Goal: Transaction & Acquisition: Purchase product/service

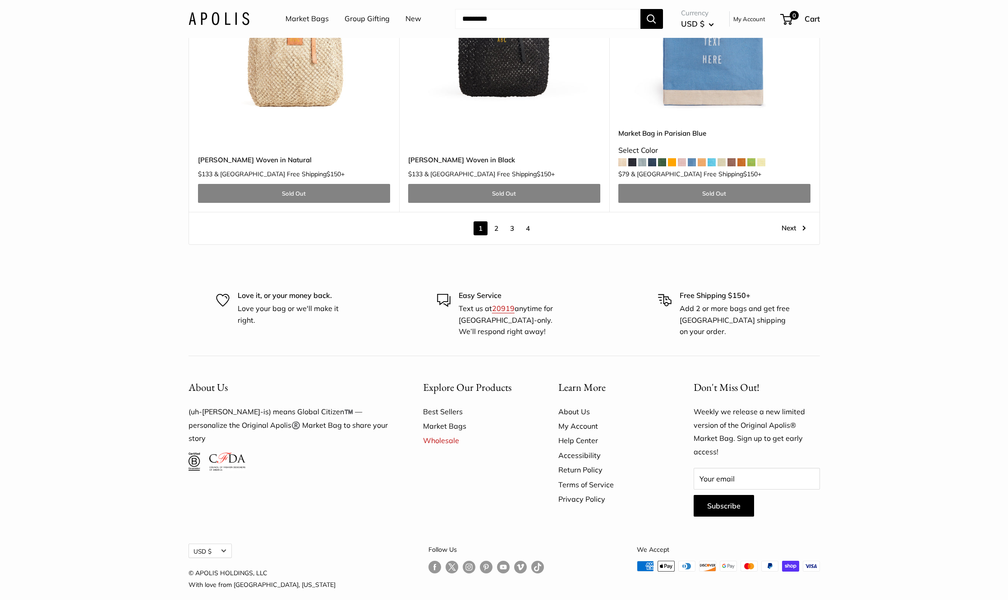
scroll to position [4960, 0]
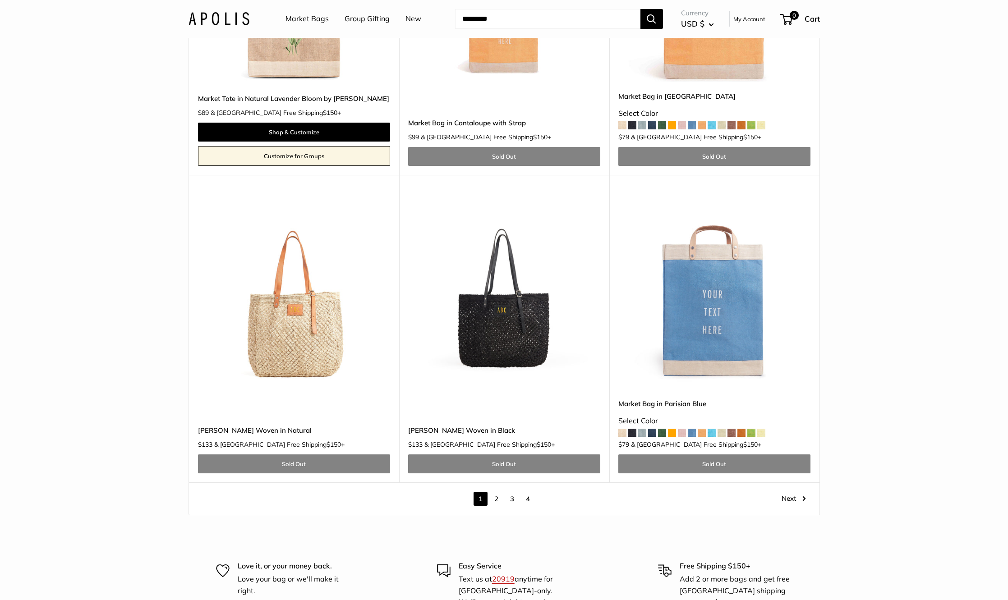
click at [791, 492] on link "Next" at bounding box center [794, 499] width 24 height 14
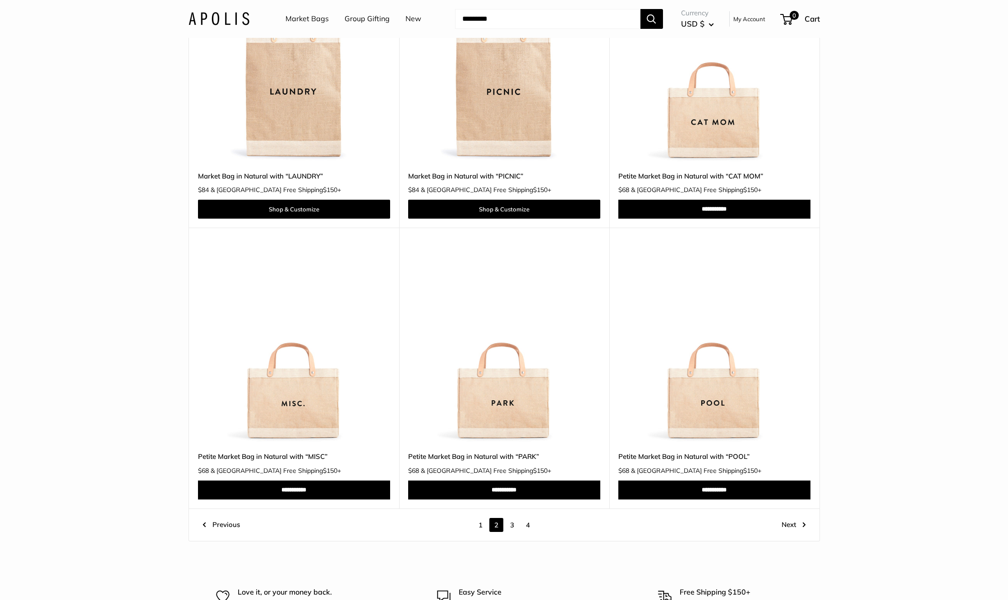
scroll to position [4612, 0]
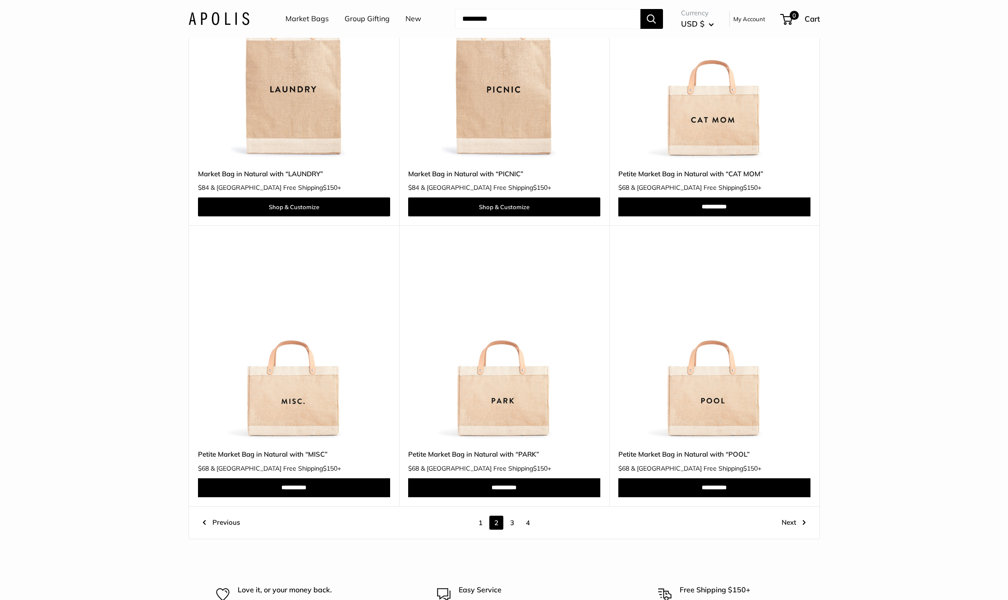
click at [529, 523] on link "4" at bounding box center [528, 523] width 14 height 14
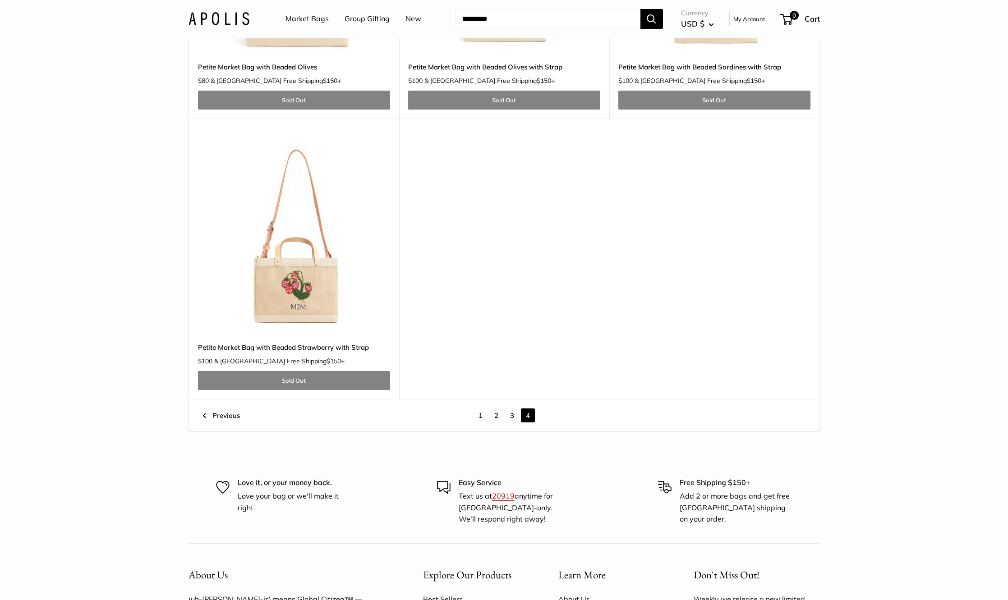
scroll to position [3078, 0]
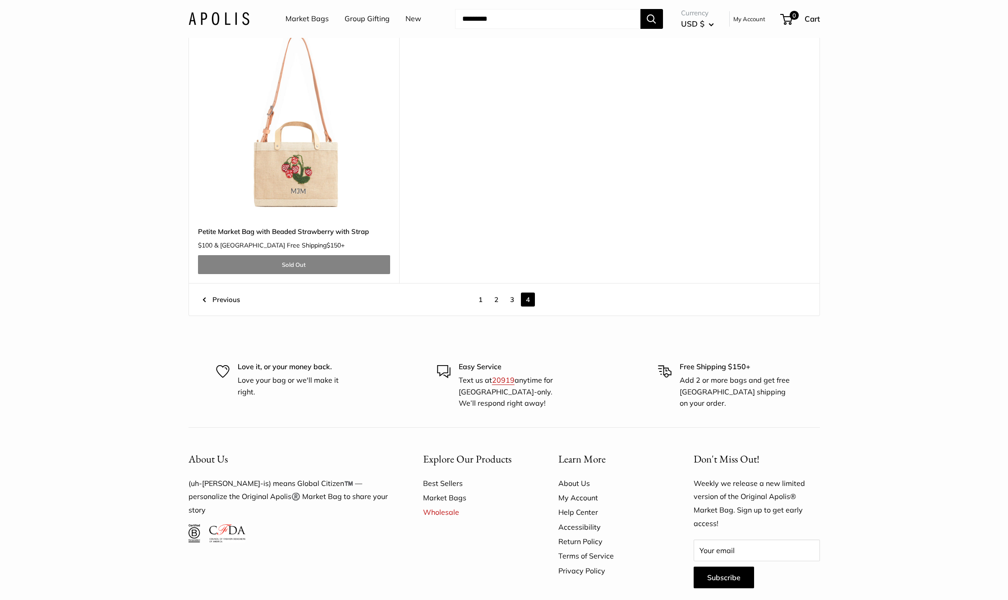
click at [482, 301] on link "1" at bounding box center [481, 300] width 14 height 14
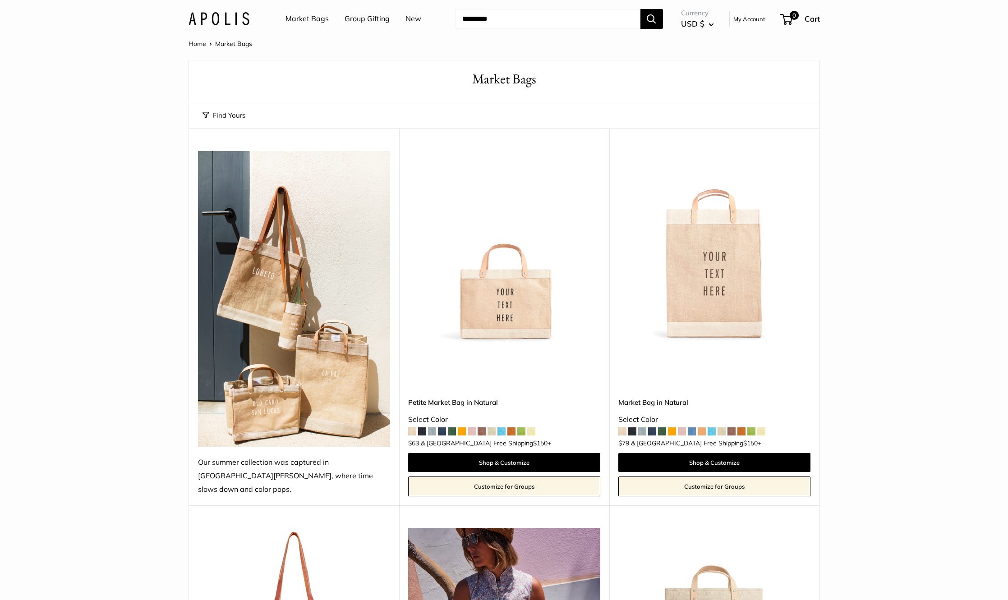
click at [304, 18] on link "Market Bags" at bounding box center [307, 19] width 43 height 14
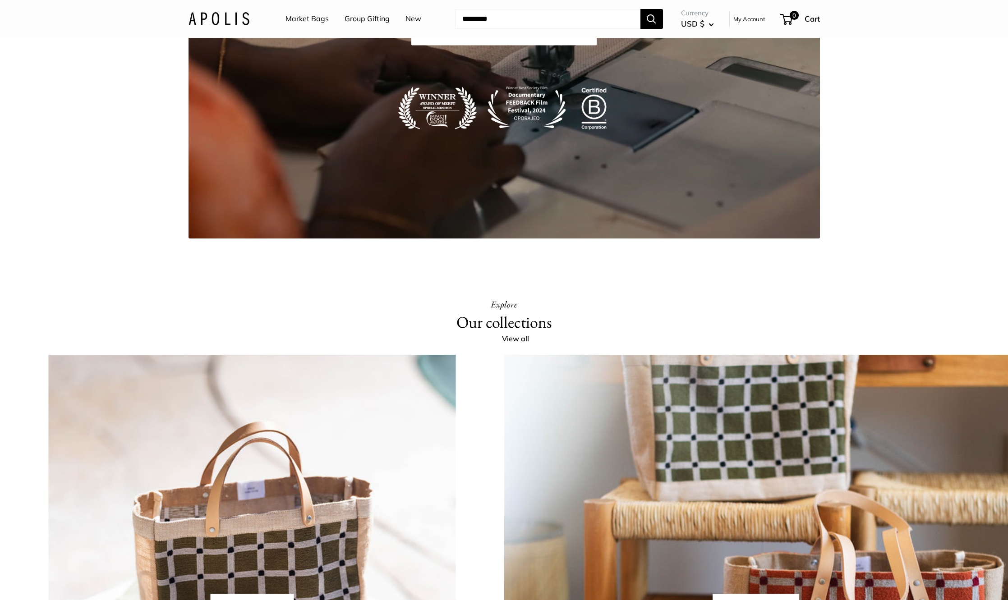
scroll to position [1849, 0]
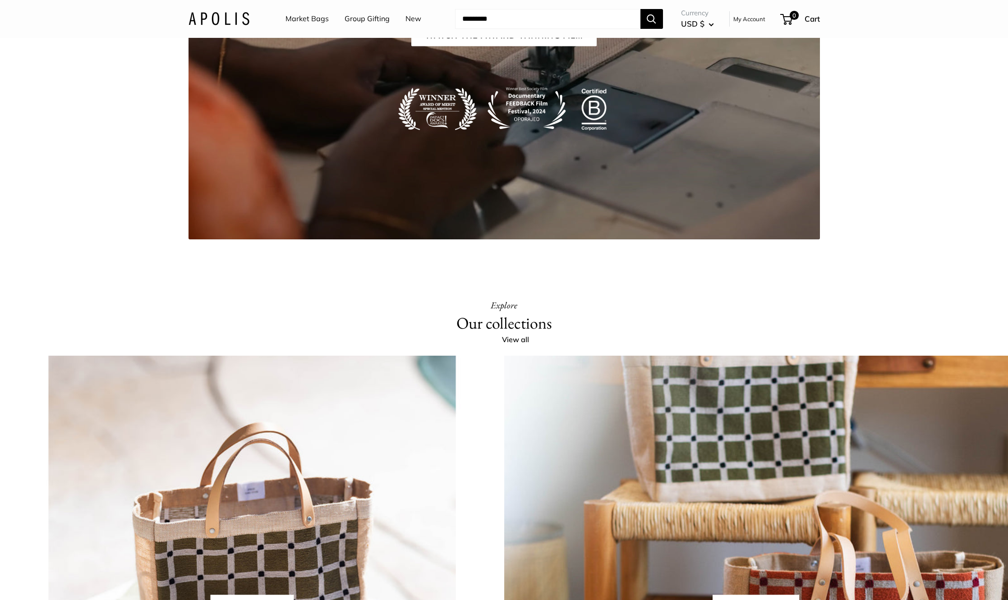
click at [526, 46] on link "Watch the Award Winning Film" at bounding box center [503, 36] width 185 height 22
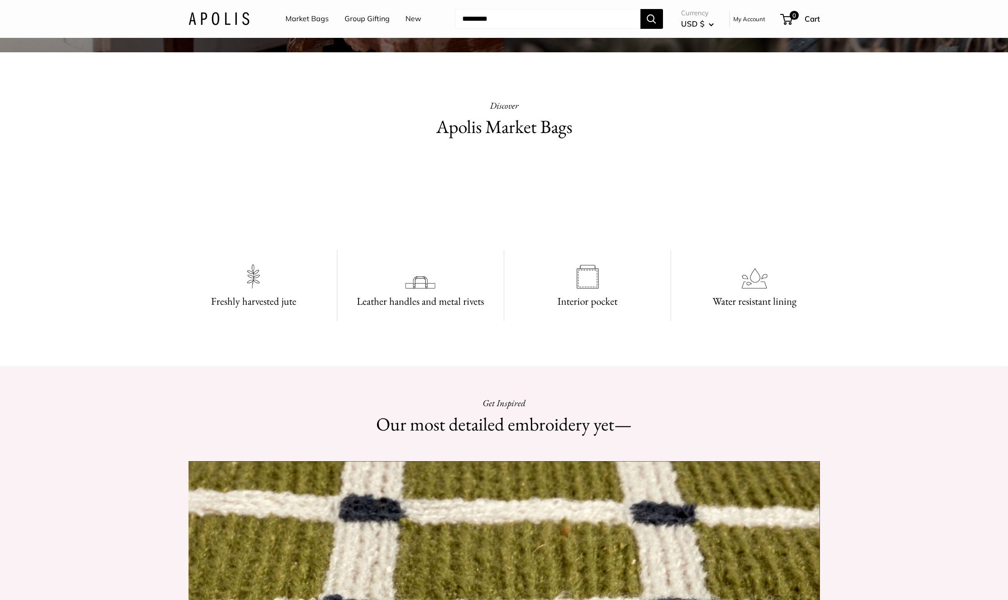
scroll to position [658, 0]
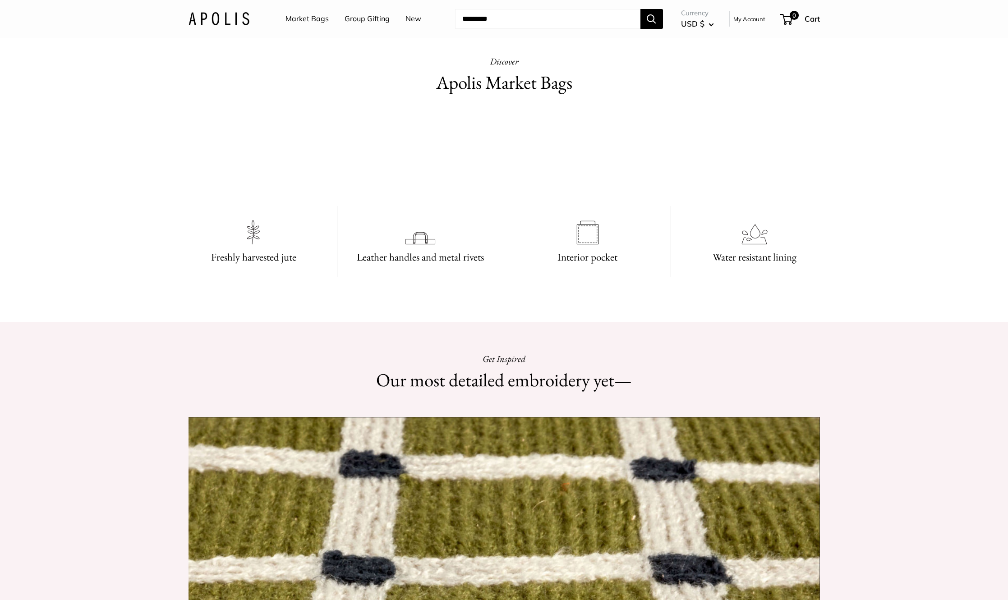
click at [437, 187] on video at bounding box center [504, 154] width 135 height 68
click at [482, 187] on video at bounding box center [504, 154] width 135 height 68
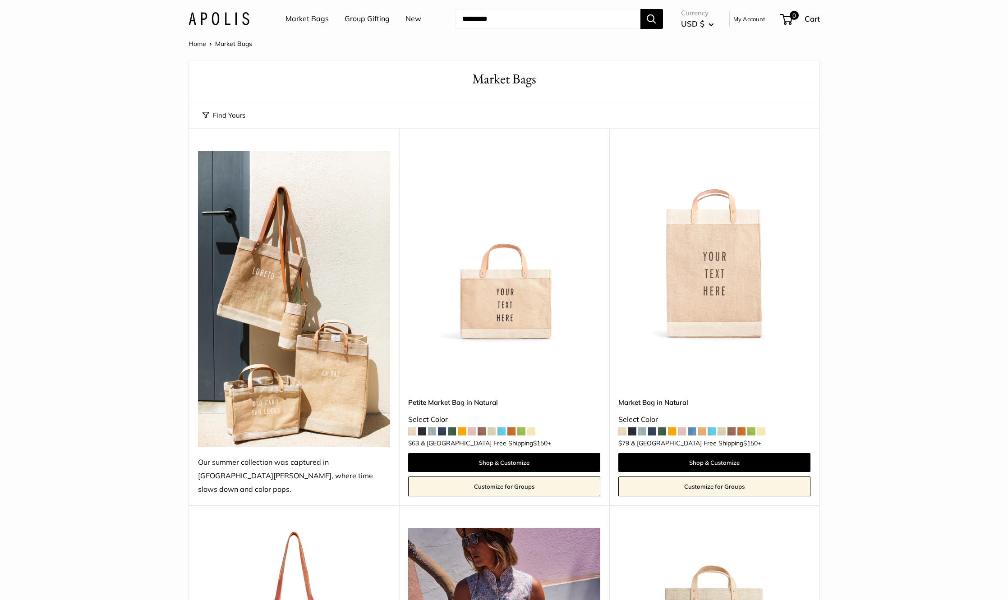
click at [241, 115] on button "Find Yours" at bounding box center [224, 115] width 43 height 13
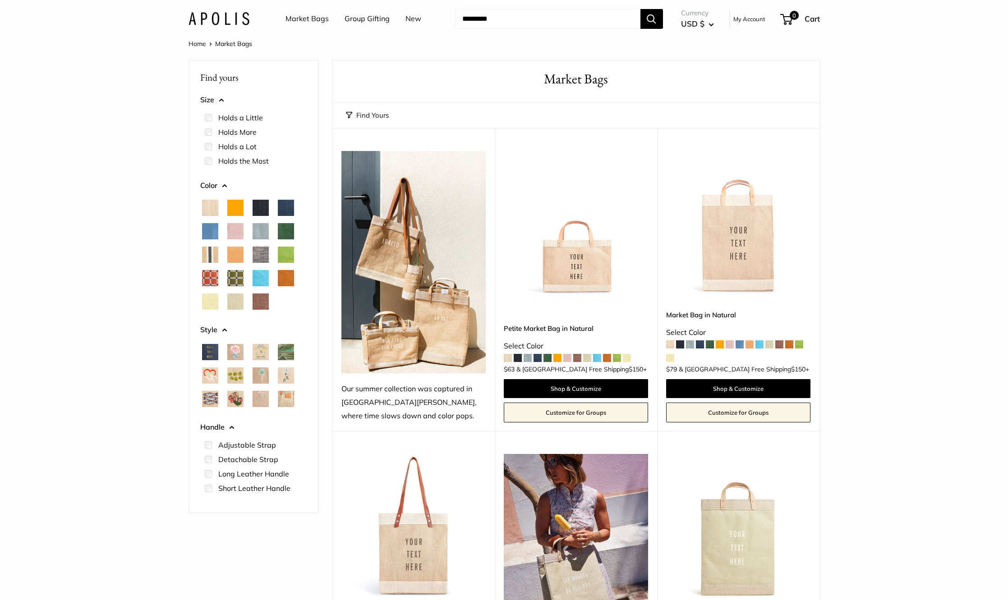
click at [367, 20] on link "Group Gifting" at bounding box center [367, 19] width 45 height 14
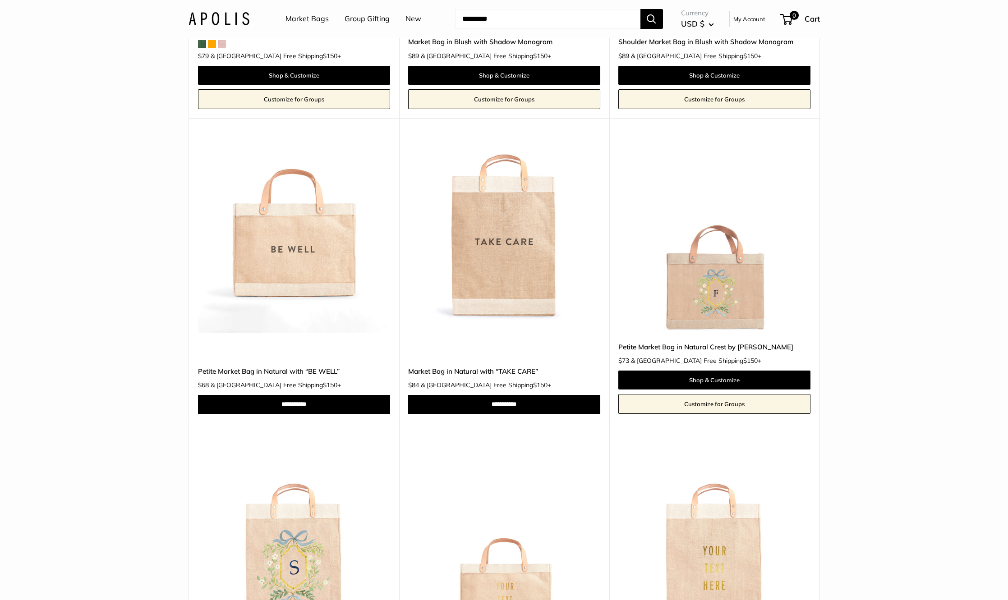
scroll to position [812, 0]
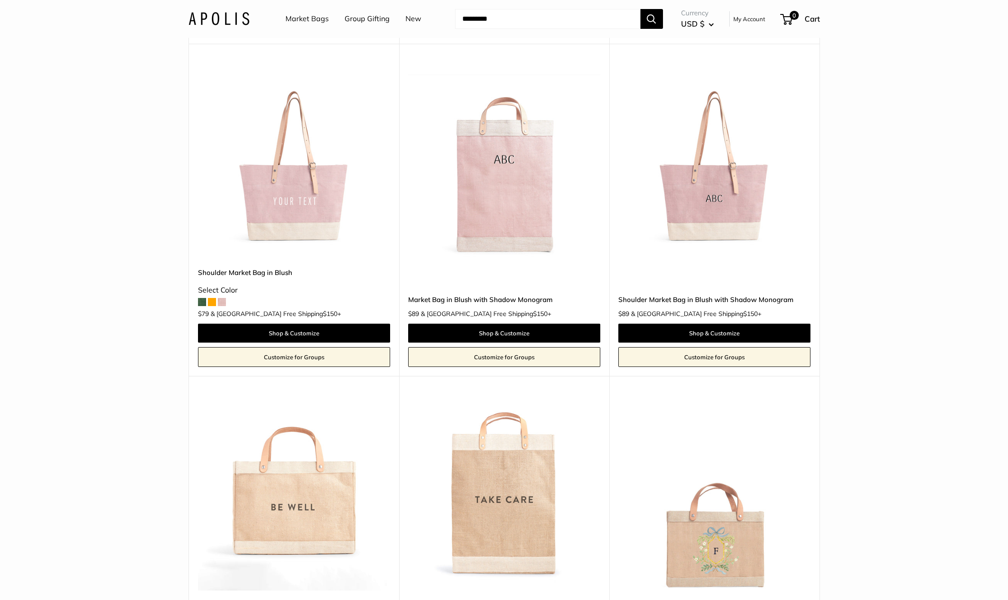
click at [230, 23] on img at bounding box center [219, 18] width 61 height 13
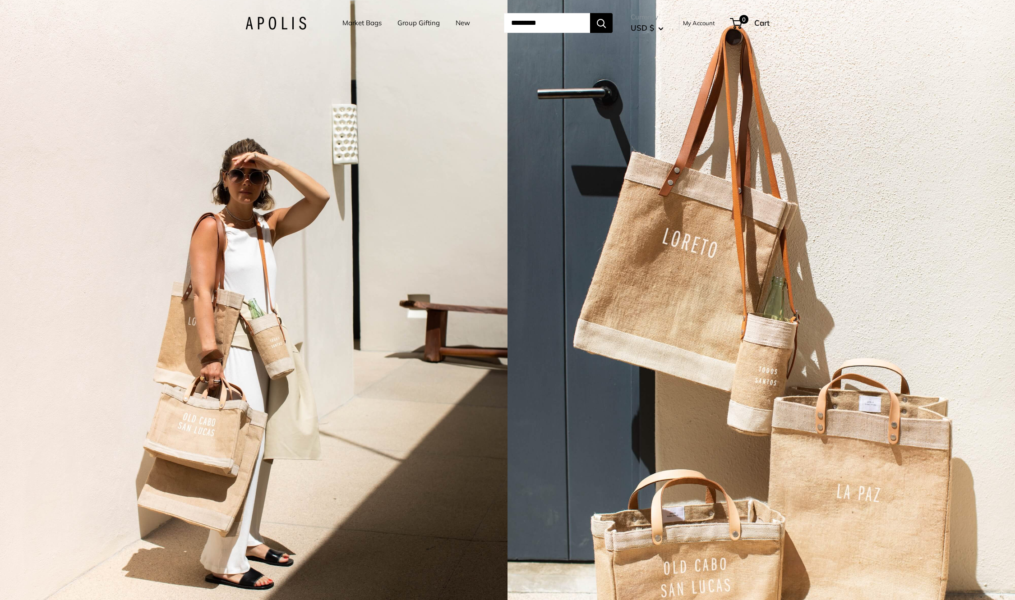
click at [569, 27] on input "Search..." at bounding box center [547, 23] width 86 height 20
click at [456, 23] on link "New" at bounding box center [463, 23] width 14 height 13
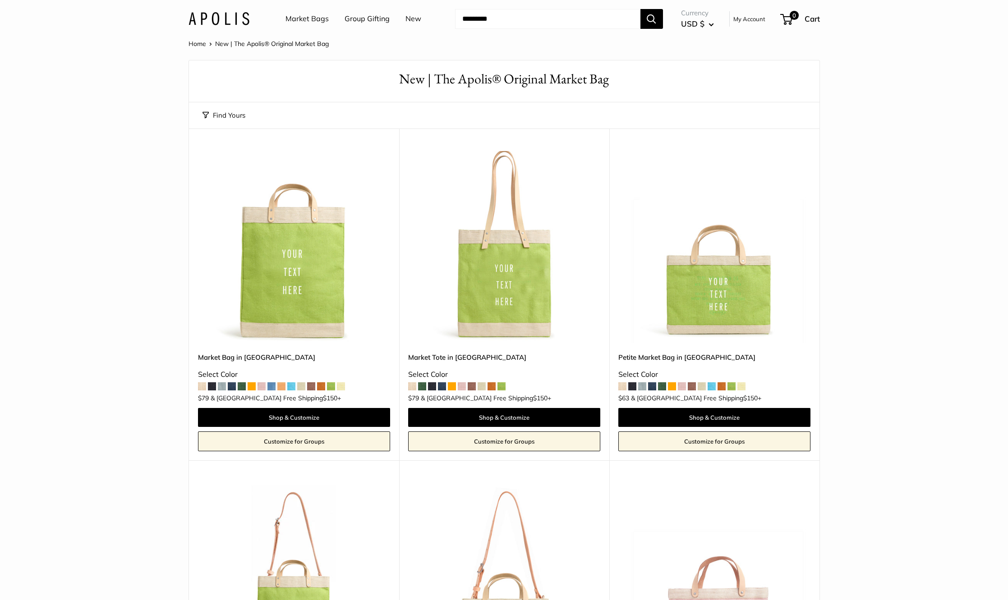
click at [318, 20] on link "Market Bags" at bounding box center [307, 19] width 43 height 14
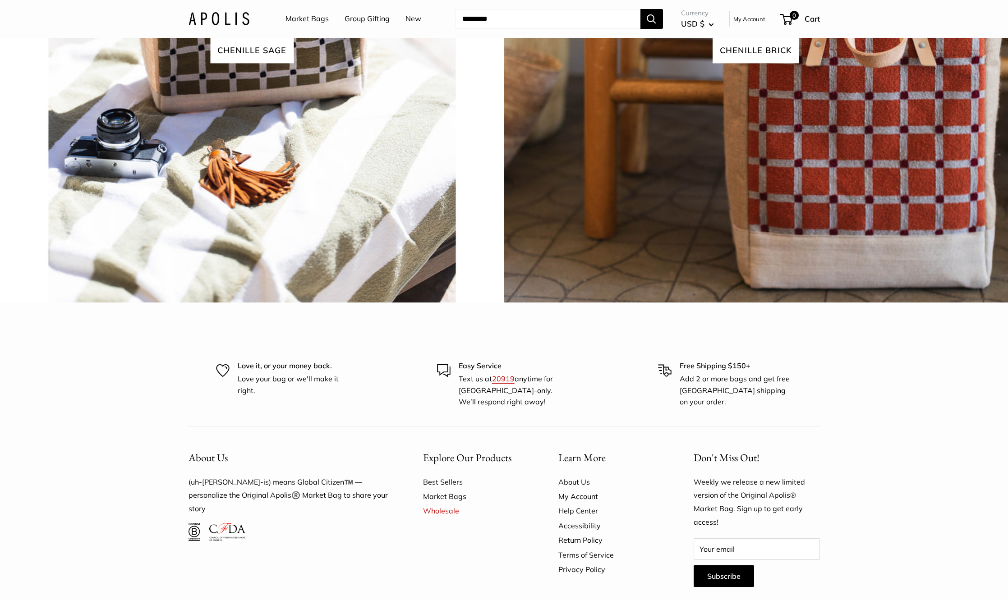
scroll to position [2165, 0]
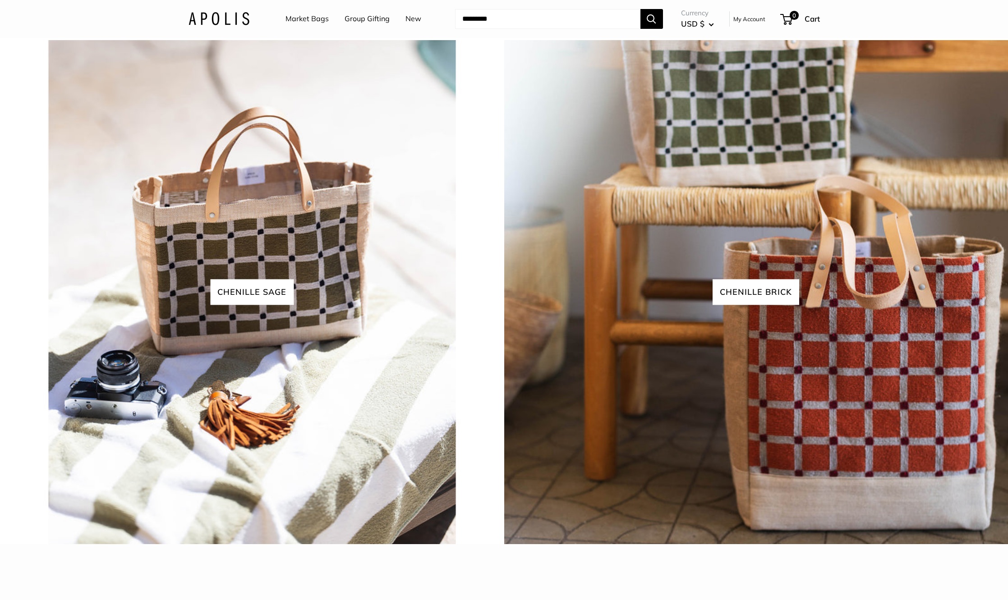
click at [513, 31] on link "View all" at bounding box center [520, 25] width 37 height 14
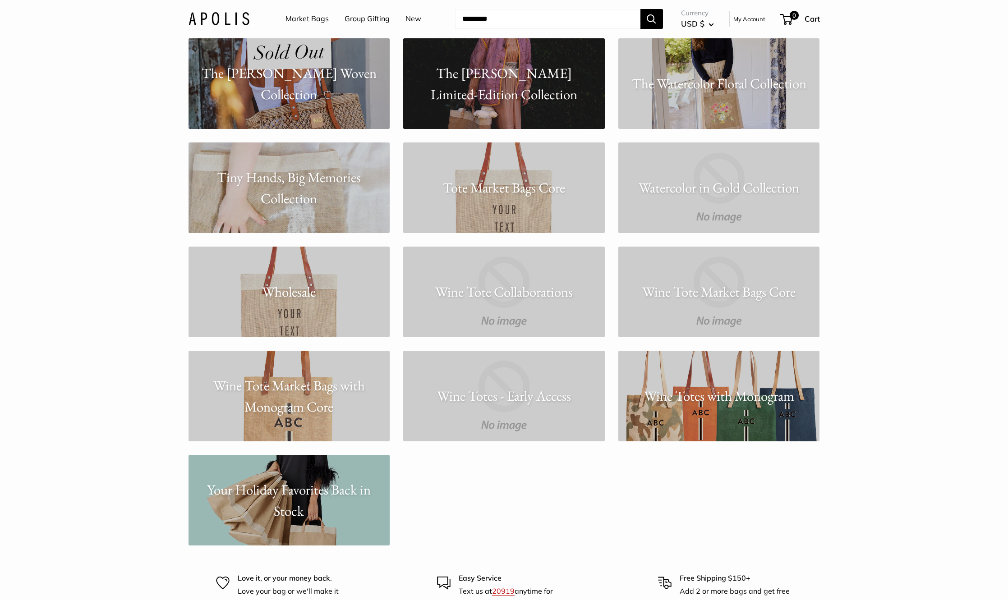
scroll to position [6946, 0]
click at [306, 503] on p "Your Holiday Favorites Back in Stock" at bounding box center [290, 500] width 202 height 42
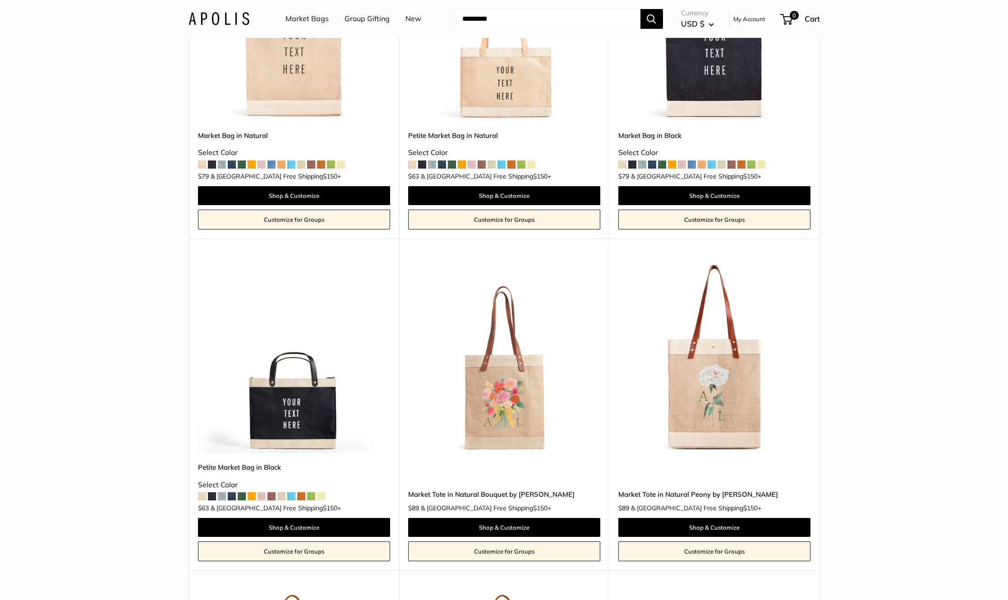
scroll to position [373, 0]
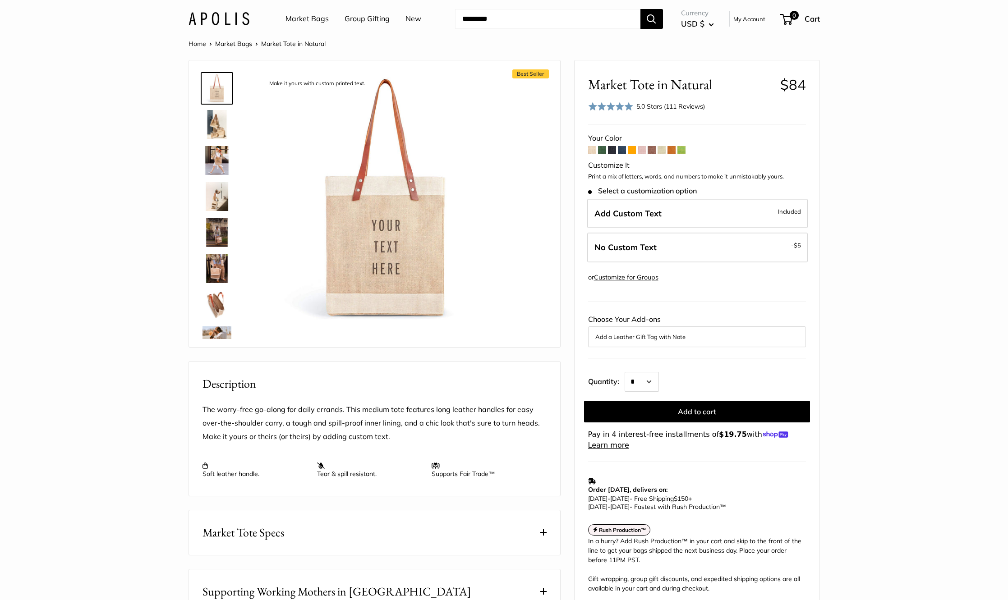
click at [230, 42] on link "Market Bags" at bounding box center [233, 44] width 37 height 8
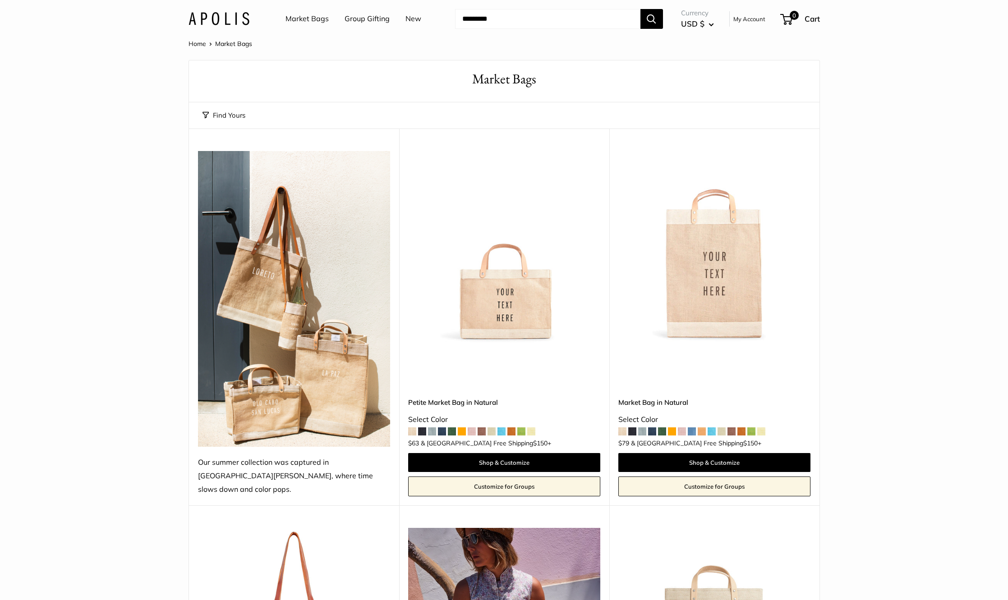
click at [0, 0] on img at bounding box center [0, 0] width 0 height 0
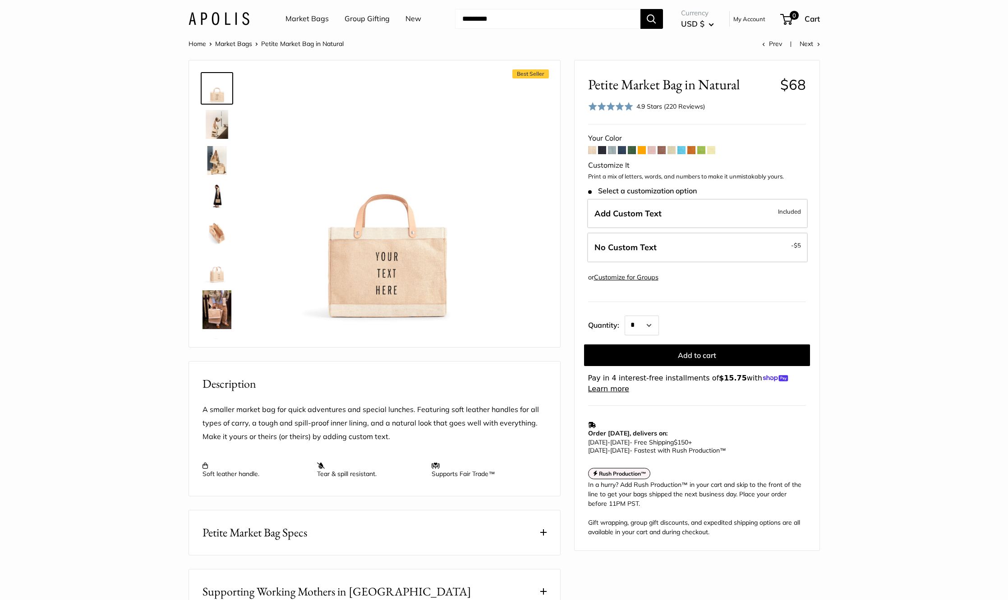
click at [219, 234] on img at bounding box center [217, 232] width 29 height 29
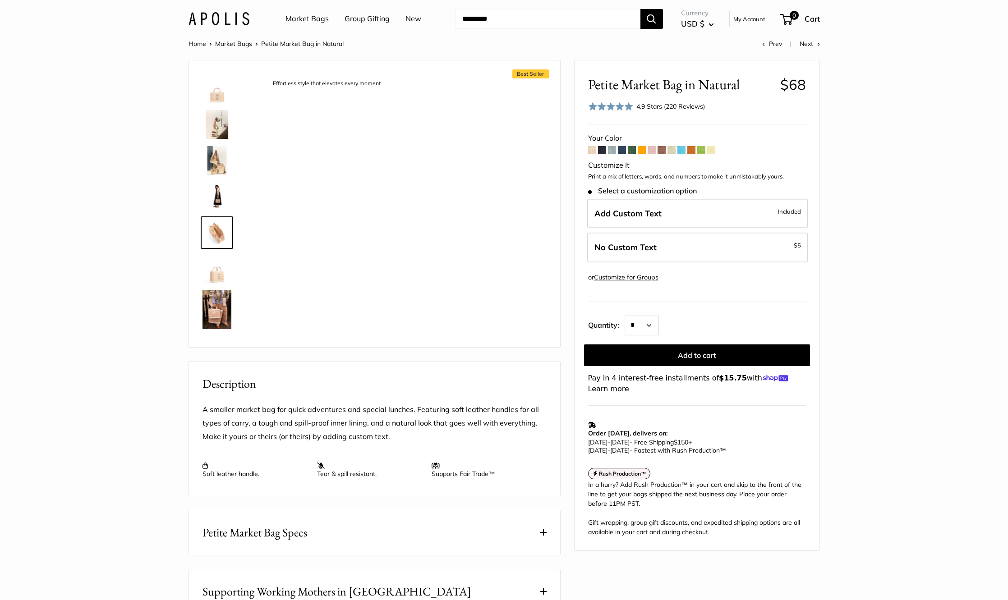
scroll to position [28, 0]
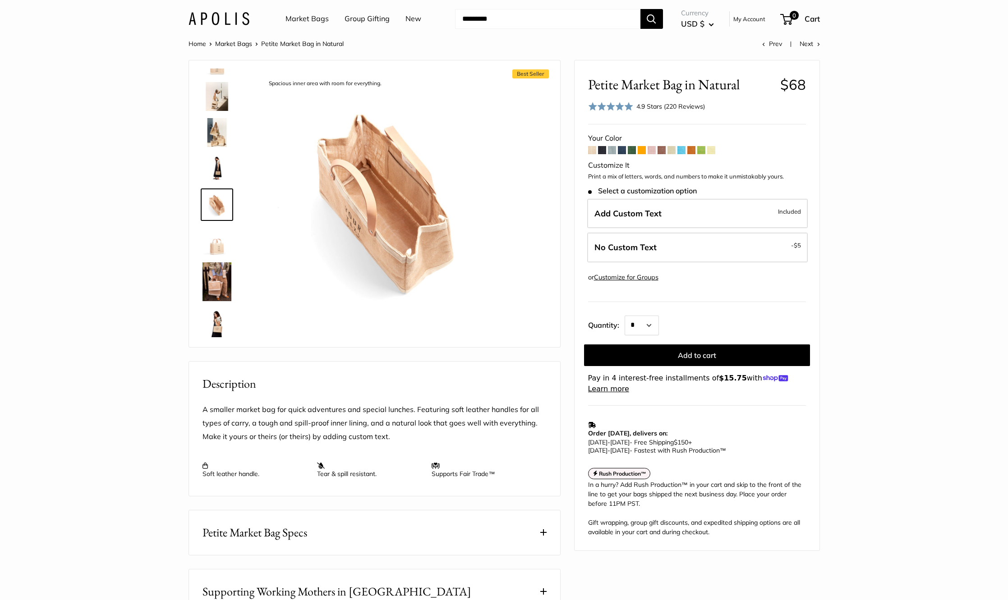
click at [219, 277] on img at bounding box center [217, 282] width 29 height 39
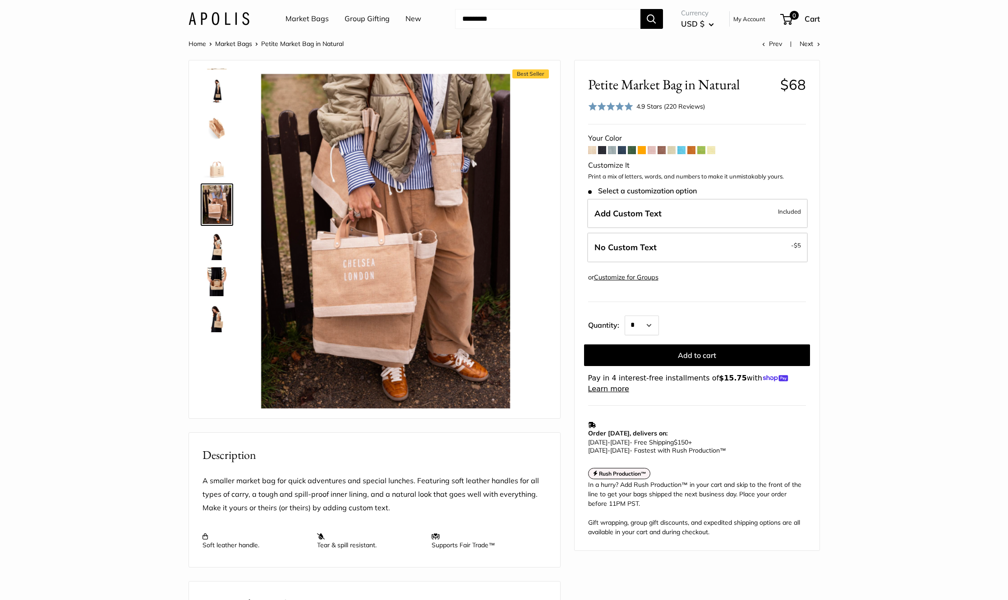
click at [216, 292] on img at bounding box center [217, 281] width 29 height 29
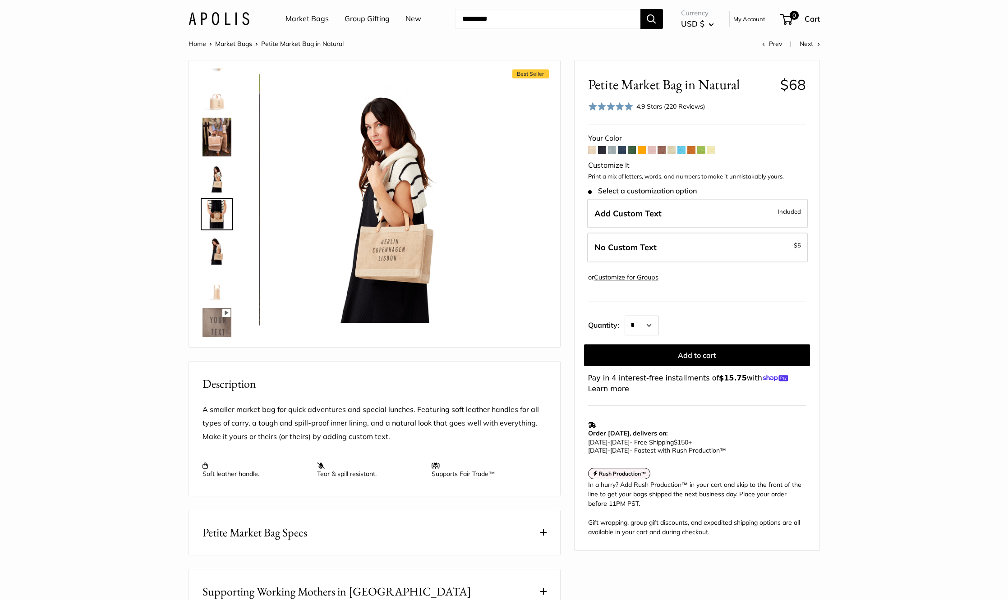
scroll to position [182, 0]
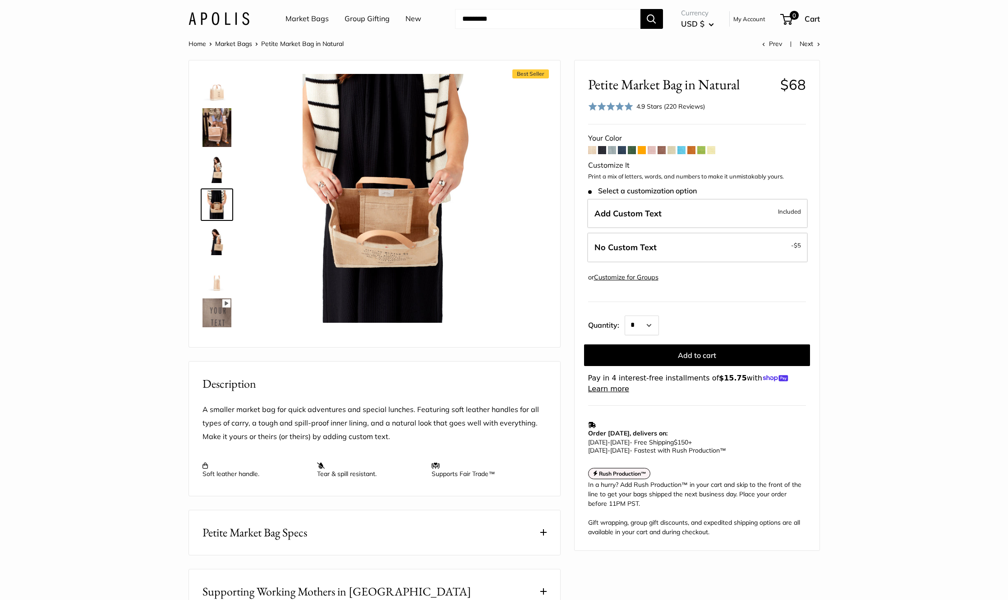
drag, startPoint x: 217, startPoint y: 276, endPoint x: 217, endPoint y: 280, distance: 4.5
click at [217, 275] on img at bounding box center [217, 277] width 29 height 29
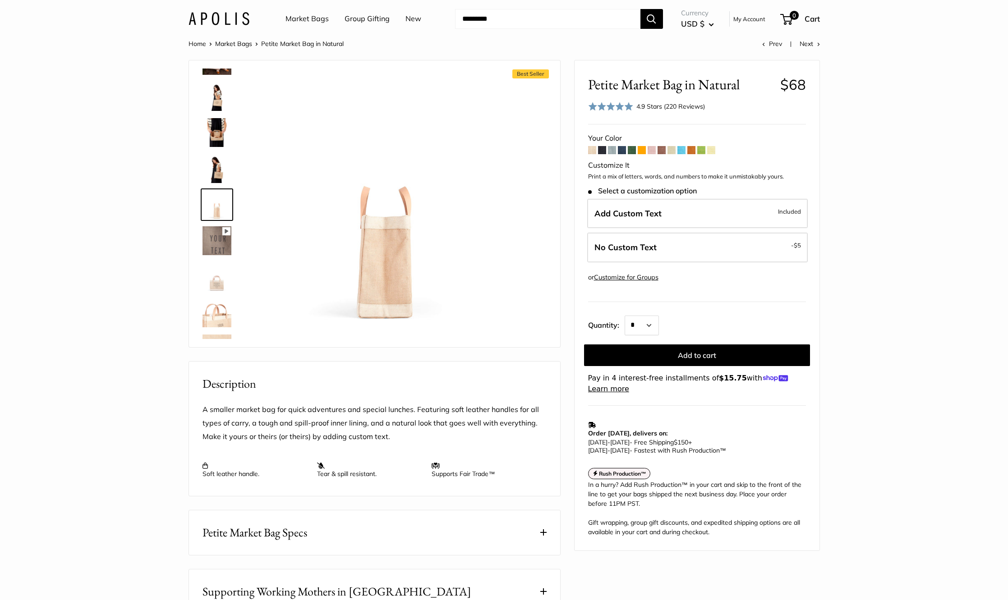
click at [222, 245] on img at bounding box center [217, 240] width 29 height 29
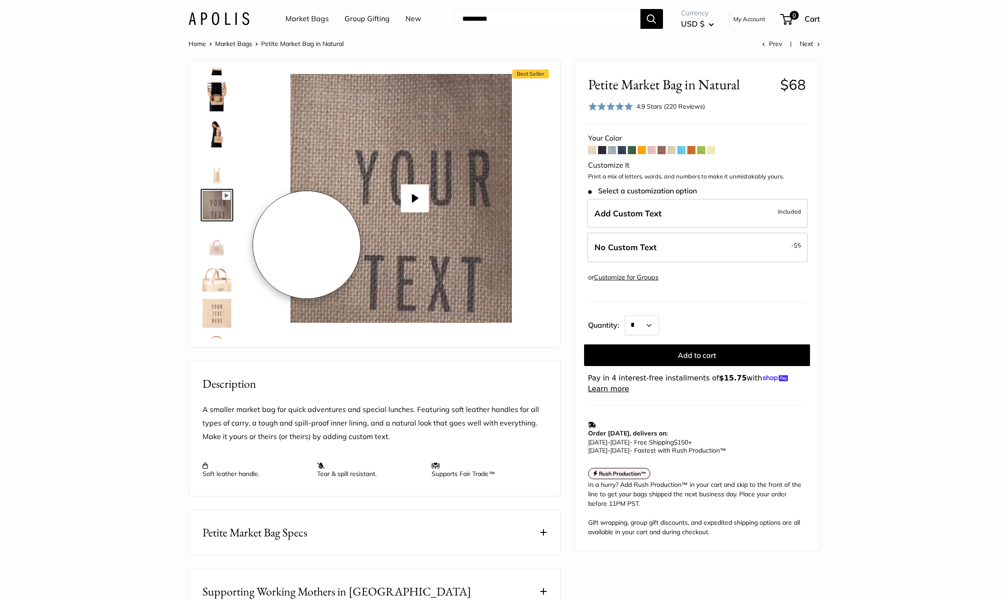
scroll to position [290, 0]
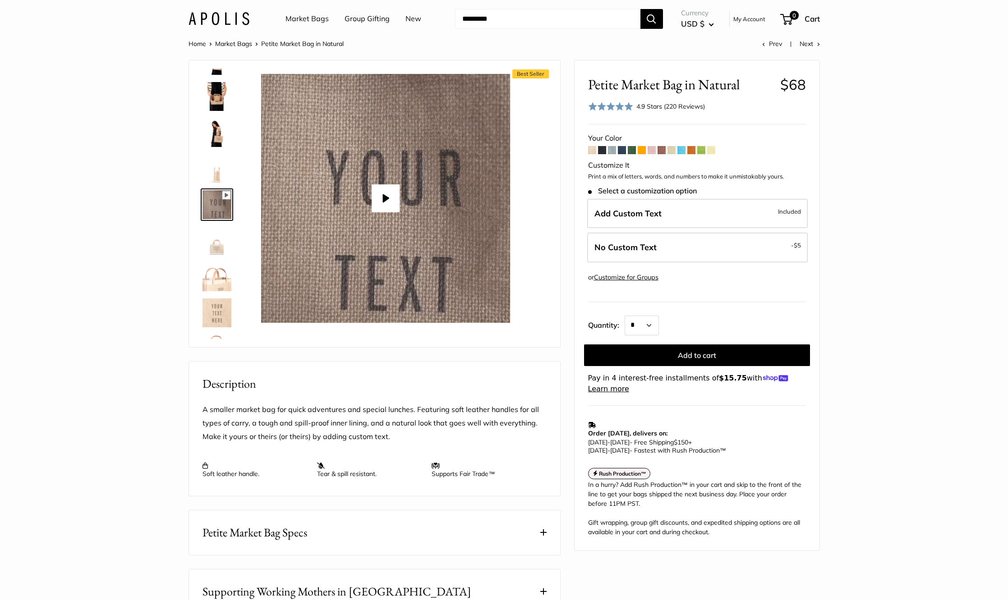
click at [393, 203] on button "Play" at bounding box center [386, 198] width 28 height 28
type input "*"
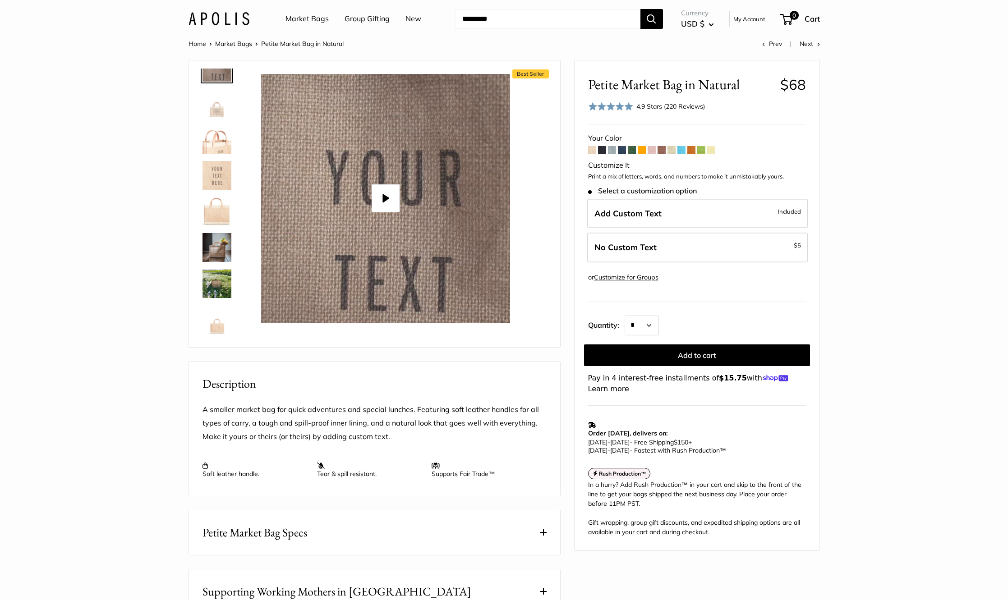
scroll to position [429, 0]
click at [214, 250] on img at bounding box center [217, 247] width 29 height 29
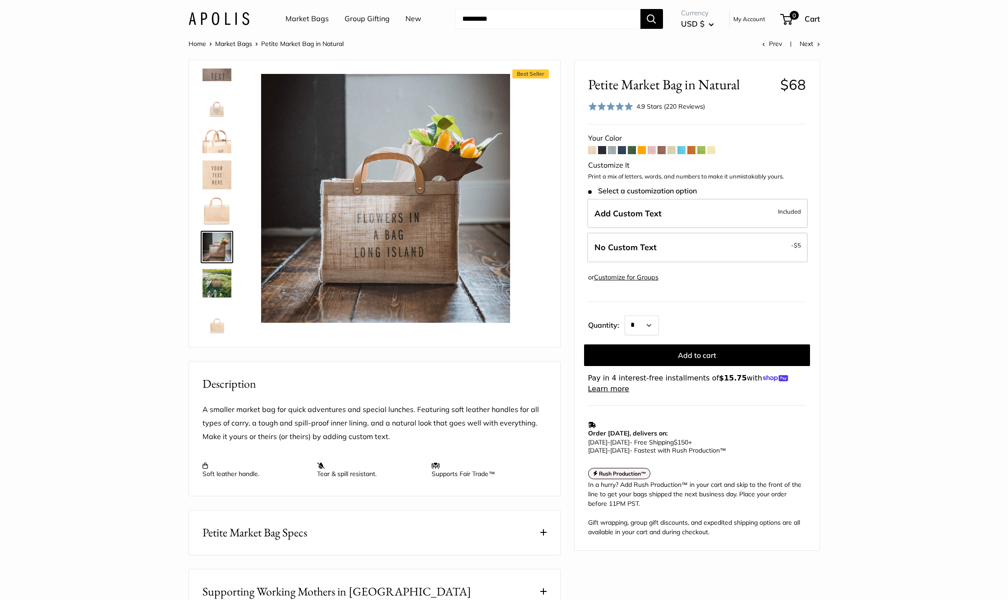
click at [222, 280] on img at bounding box center [217, 283] width 29 height 29
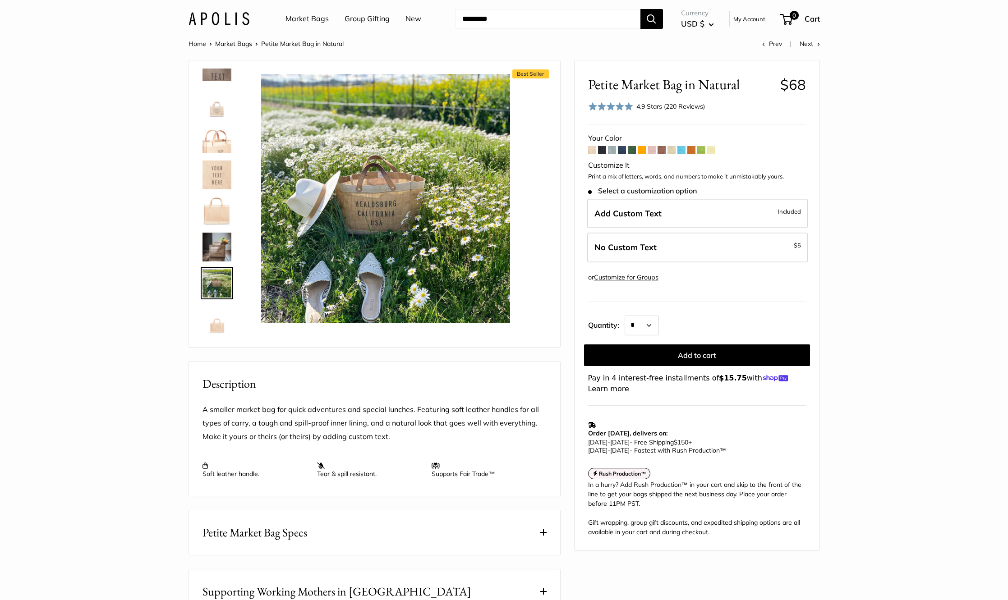
click at [221, 313] on img at bounding box center [217, 319] width 29 height 29
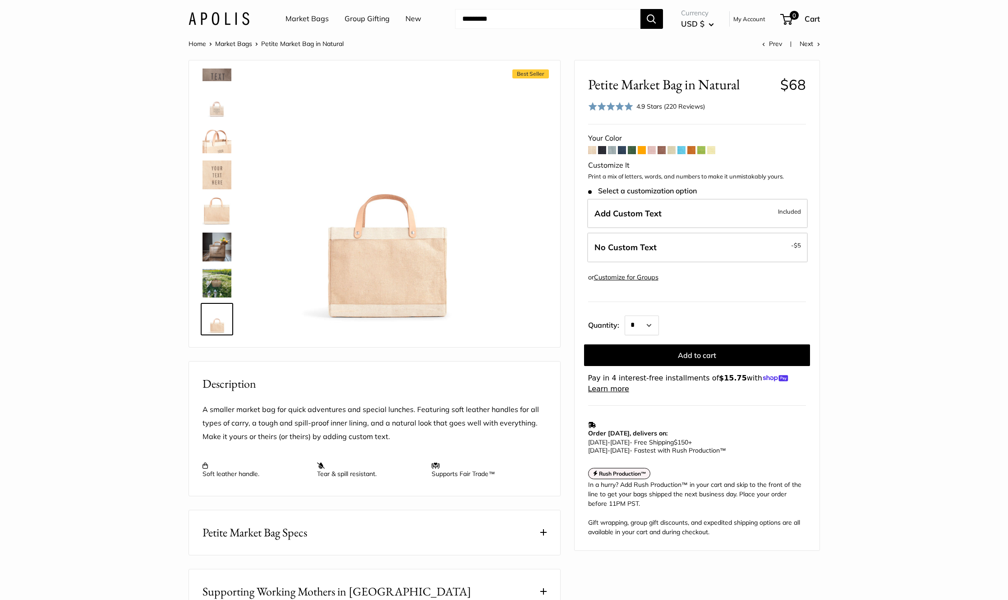
click at [662, 150] on span at bounding box center [662, 150] width 8 height 8
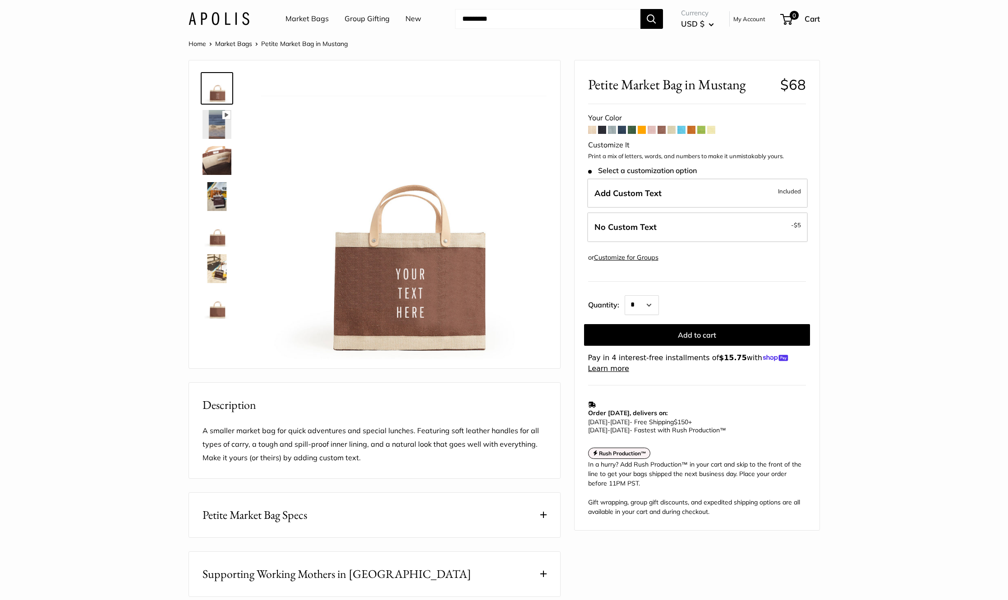
click at [216, 147] on img at bounding box center [217, 160] width 29 height 29
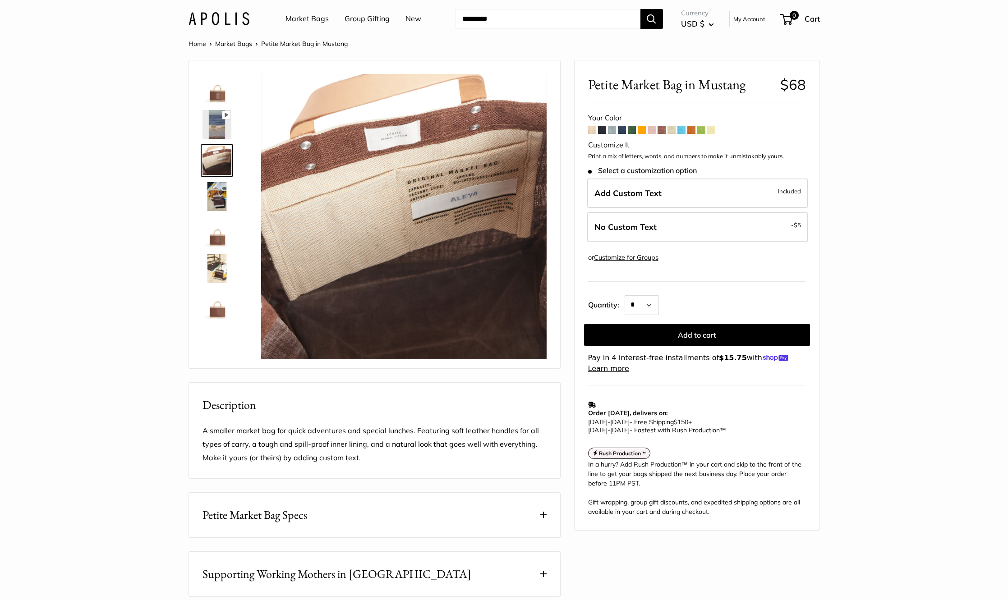
click at [212, 189] on img at bounding box center [217, 196] width 29 height 29
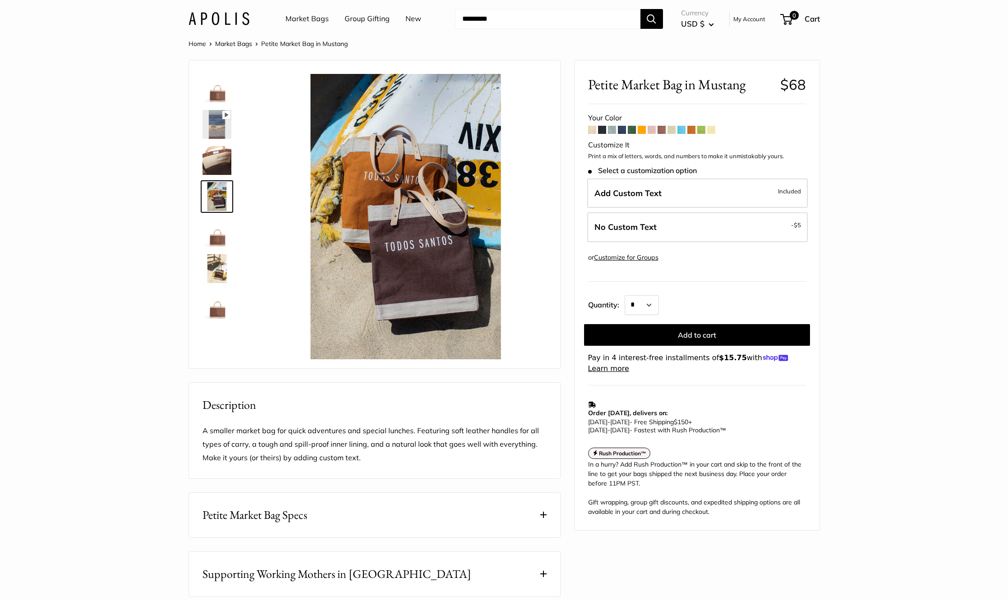
click at [215, 235] on img at bounding box center [217, 232] width 29 height 29
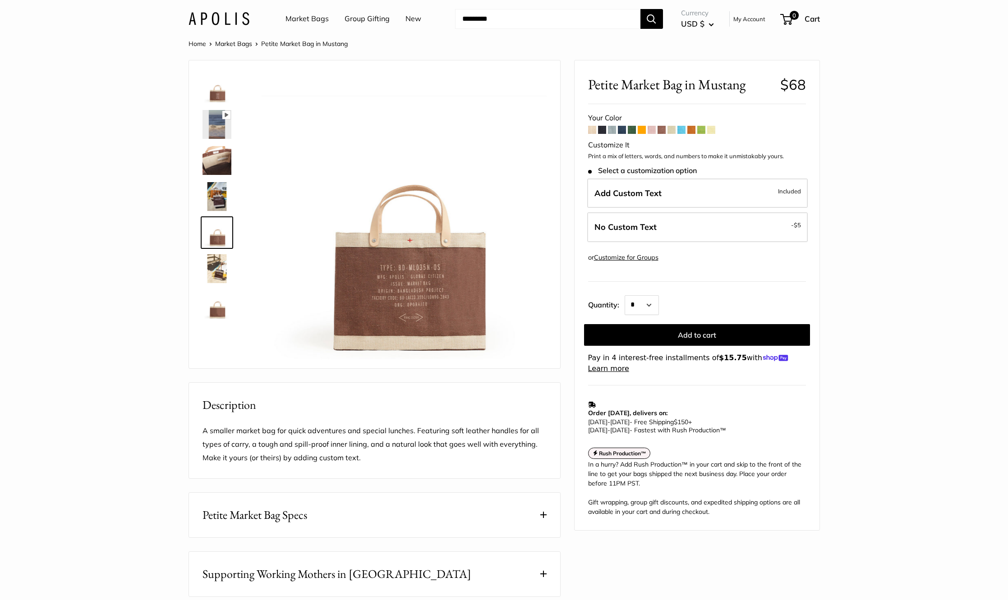
click at [215, 266] on img at bounding box center [217, 268] width 29 height 29
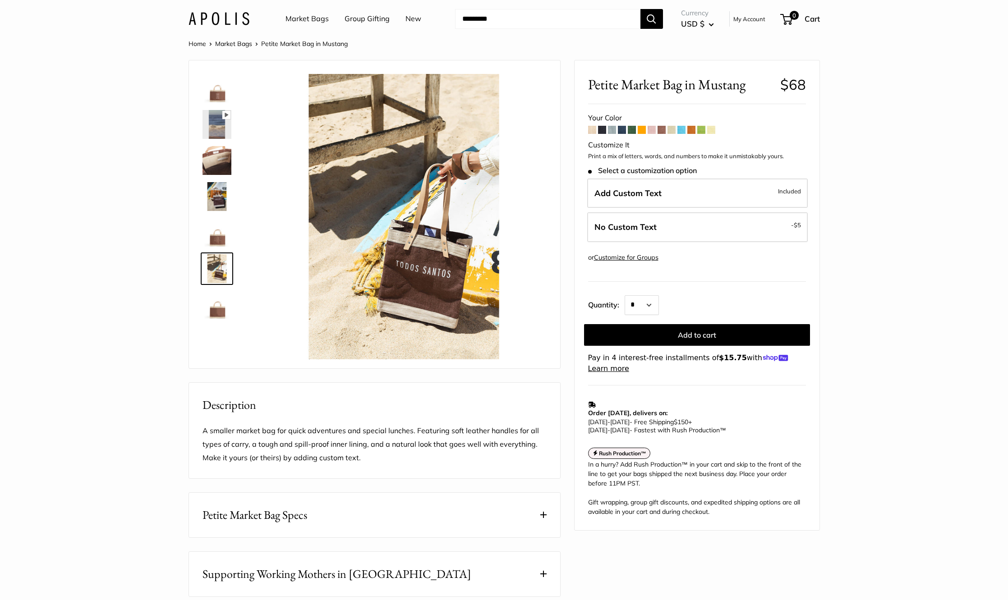
click at [216, 297] on img at bounding box center [217, 304] width 29 height 29
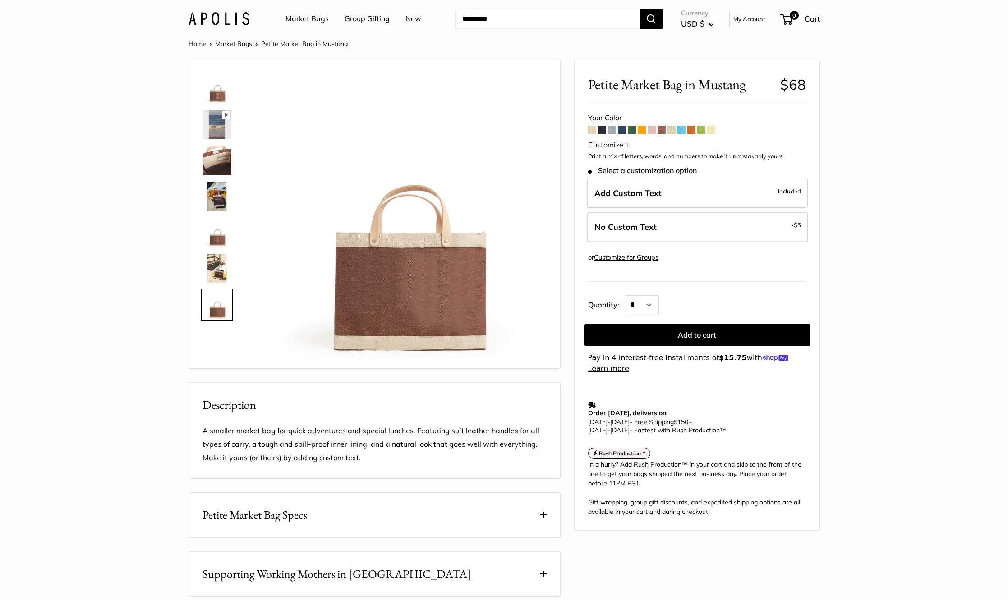
click at [217, 129] on img at bounding box center [217, 124] width 29 height 29
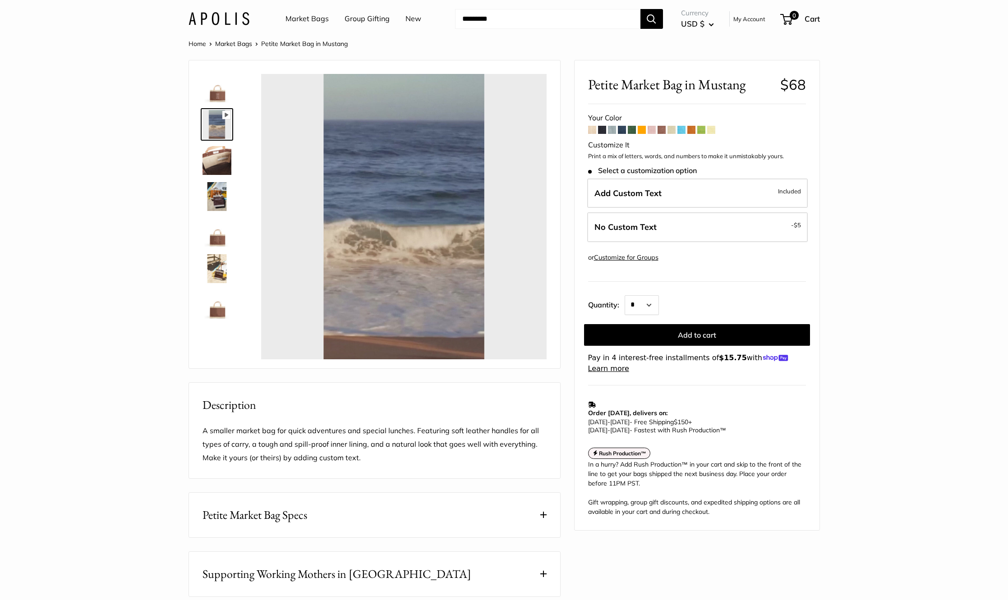
click at [218, 310] on img at bounding box center [217, 304] width 29 height 29
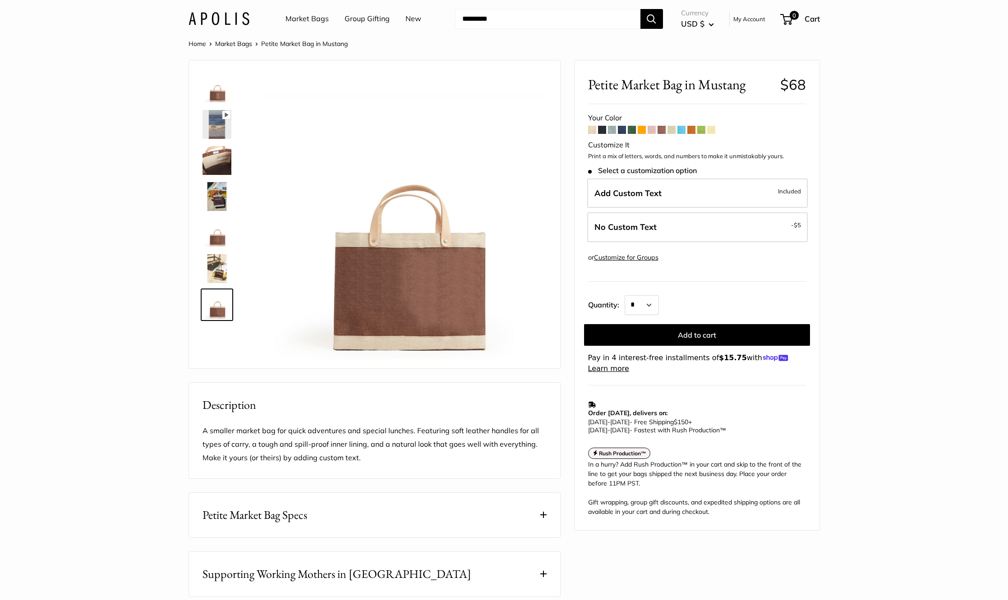
type input "*****"
click at [683, 129] on span at bounding box center [682, 130] width 8 height 8
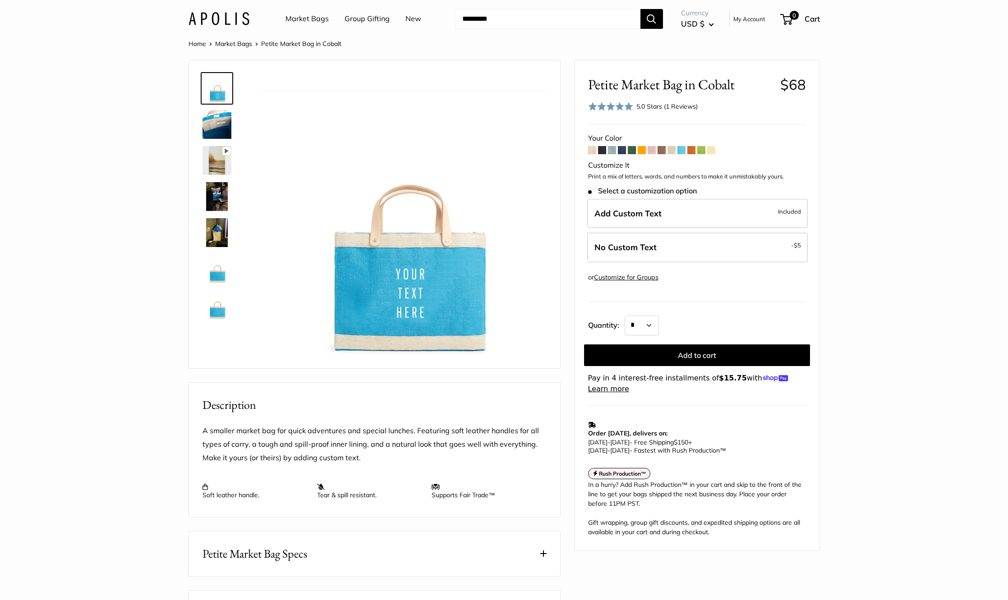
click at [212, 119] on img at bounding box center [217, 124] width 29 height 29
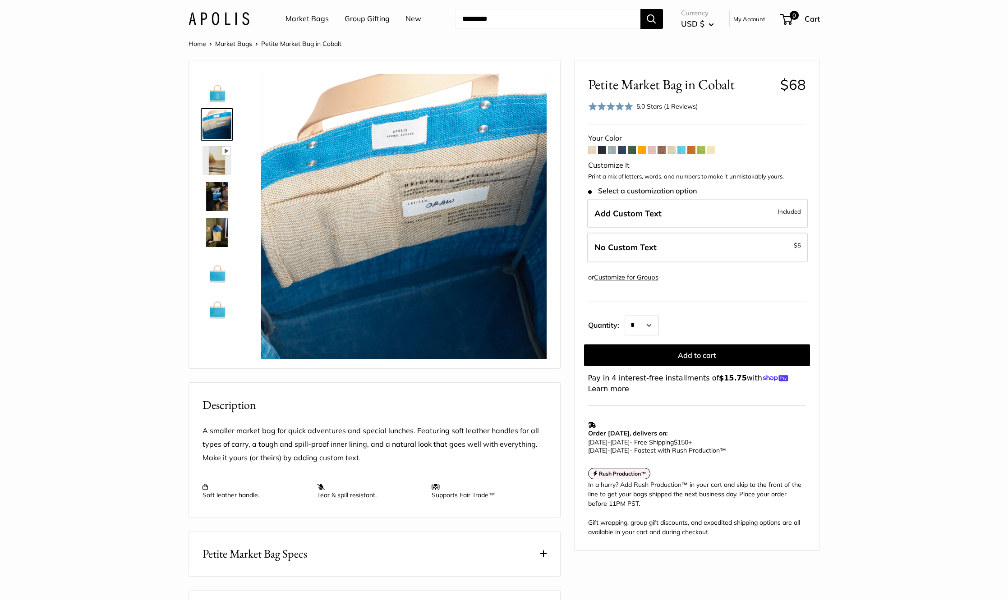
click at [217, 235] on img at bounding box center [217, 232] width 29 height 29
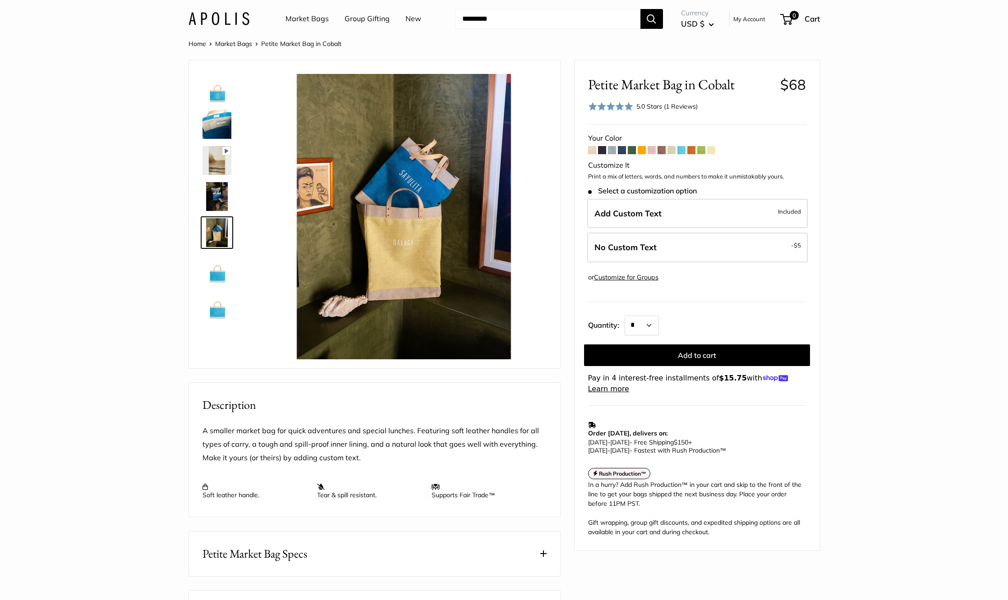
click at [635, 148] on span at bounding box center [632, 150] width 8 height 8
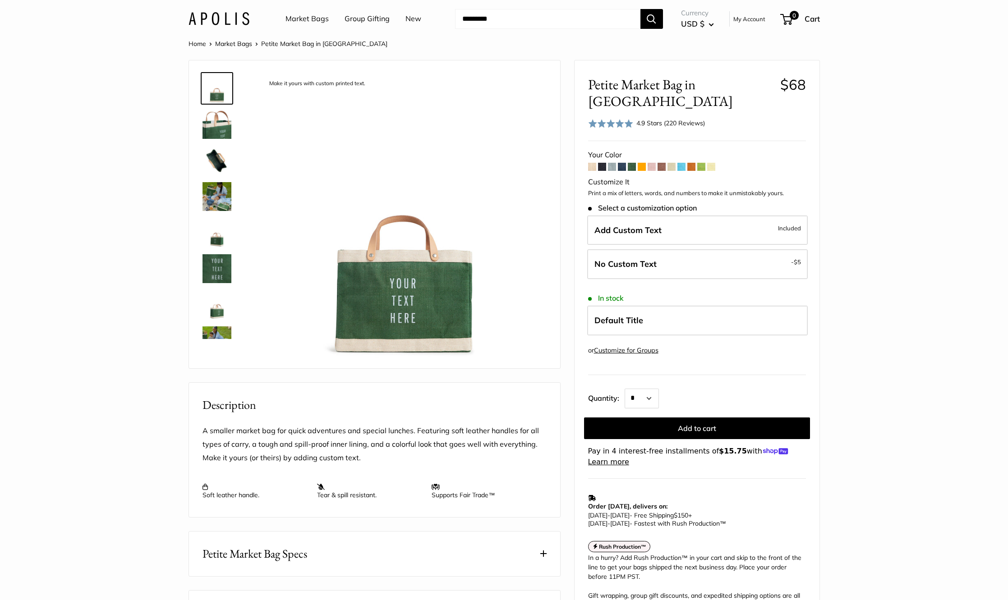
click at [695, 163] on span at bounding box center [691, 167] width 8 height 8
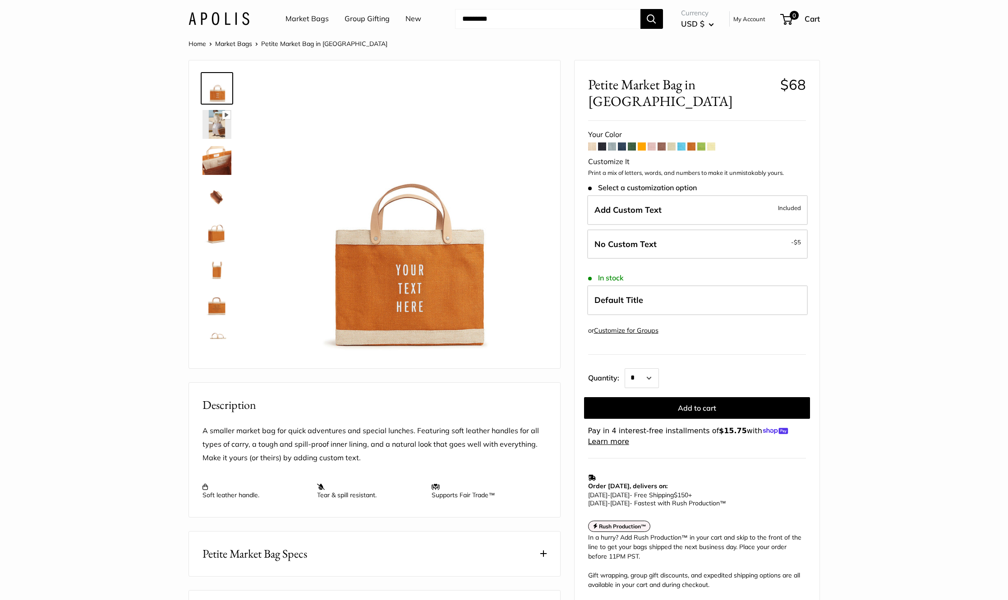
click at [612, 143] on span at bounding box center [612, 147] width 8 height 8
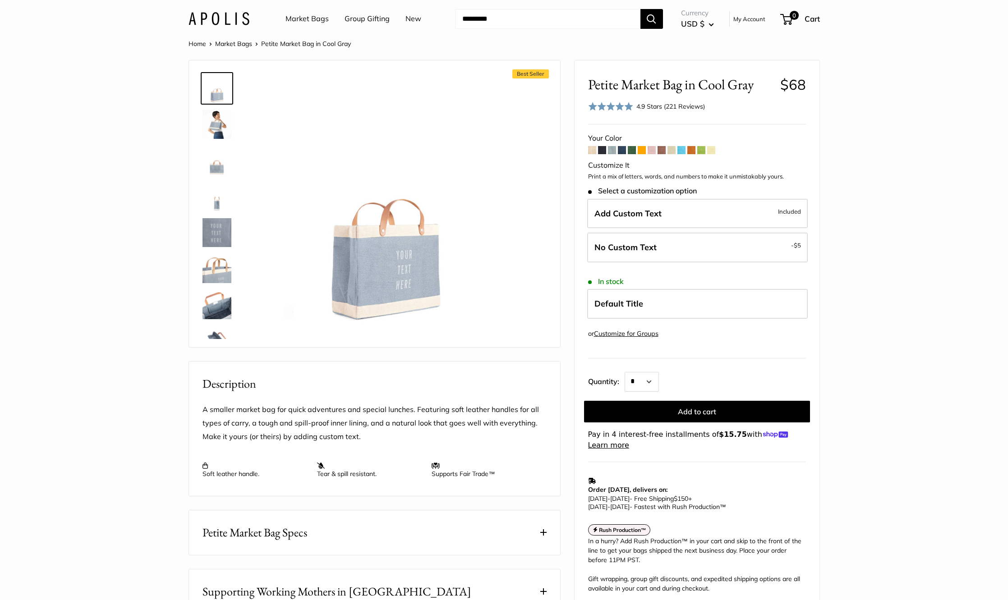
click at [604, 150] on span at bounding box center [602, 150] width 8 height 8
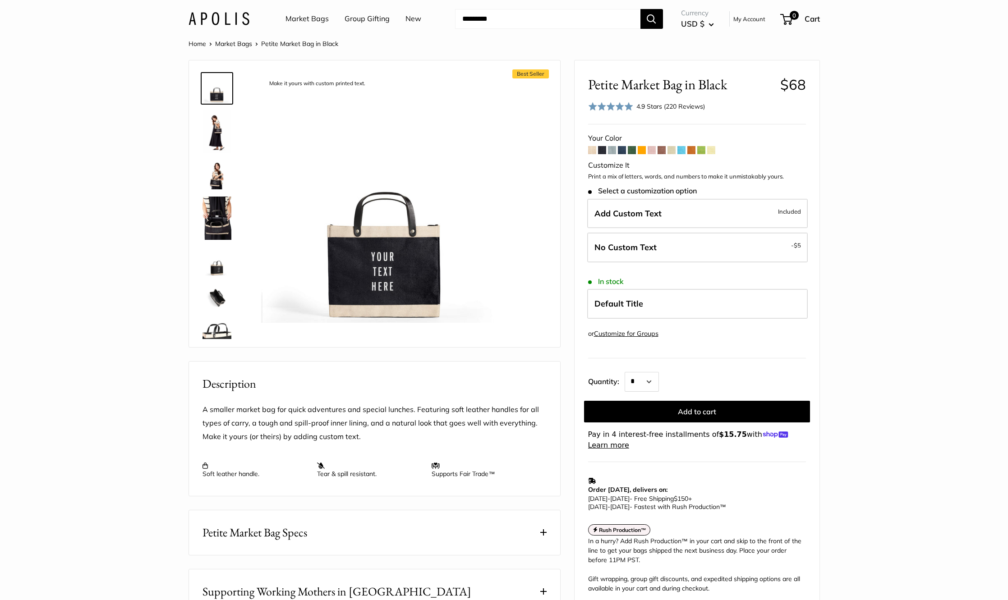
click at [223, 224] on img at bounding box center [217, 218] width 29 height 43
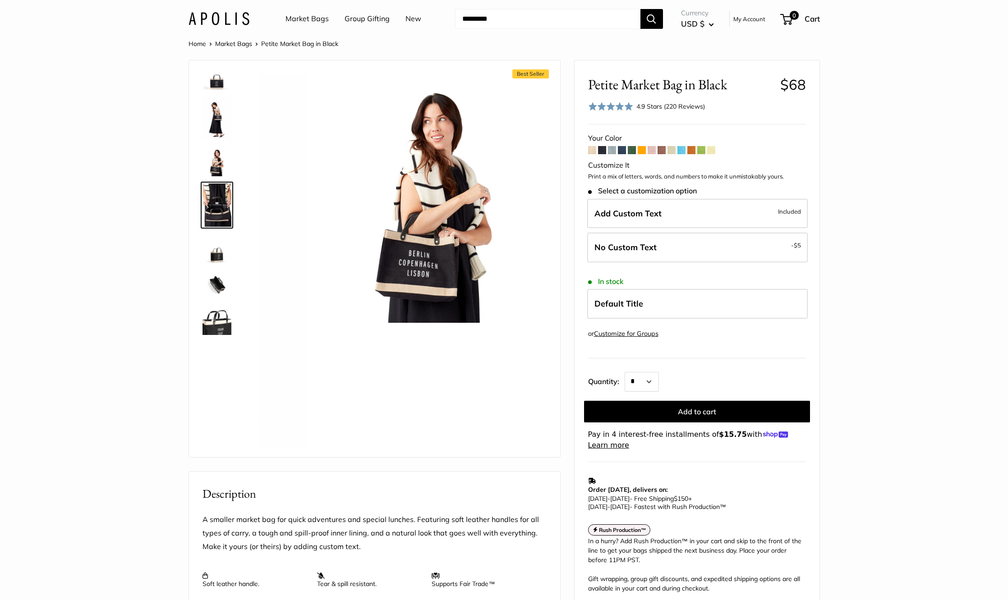
scroll to position [14, 0]
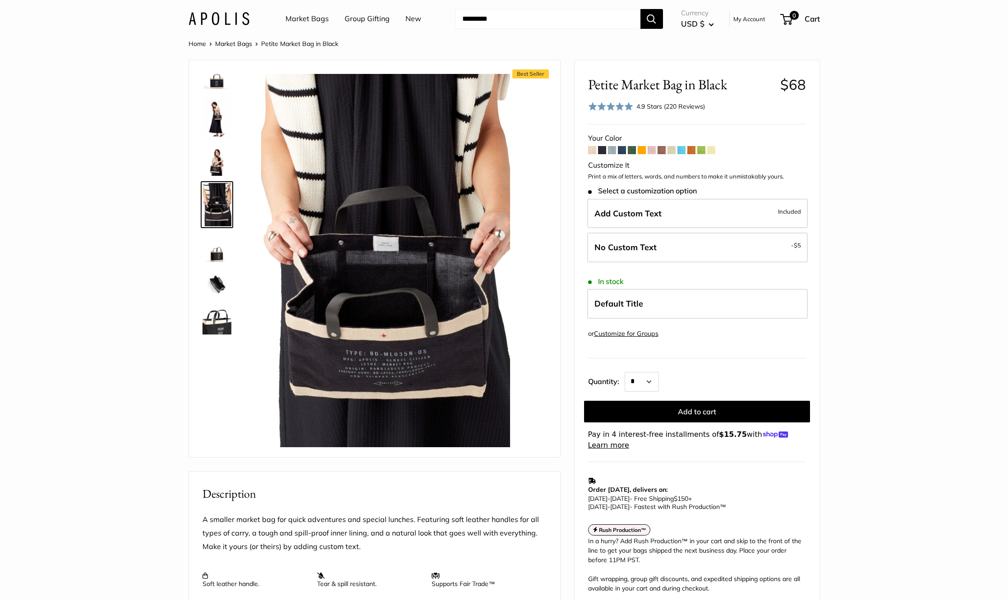
click at [217, 282] on img at bounding box center [217, 284] width 29 height 29
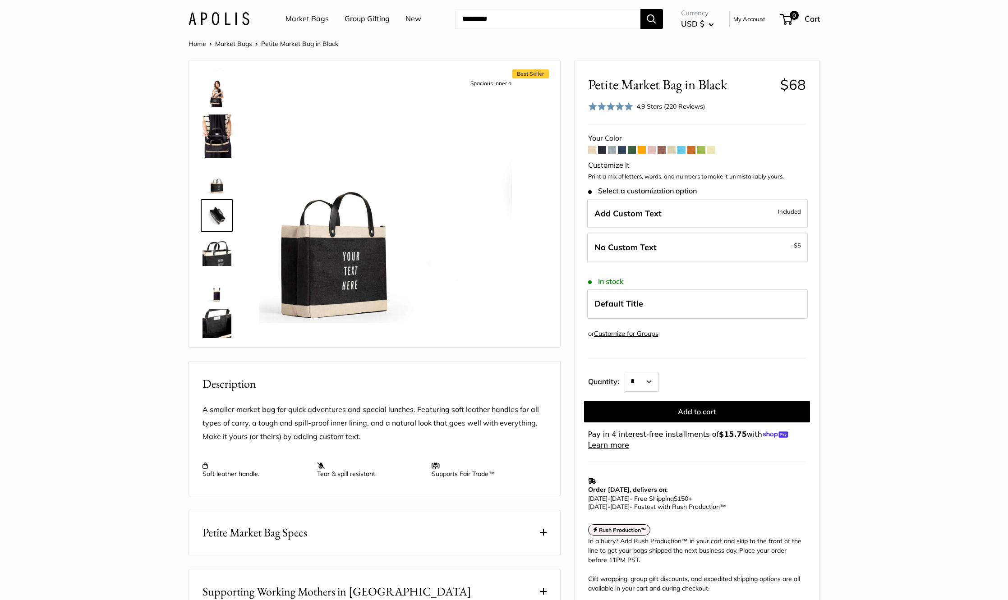
scroll to position [93, 0]
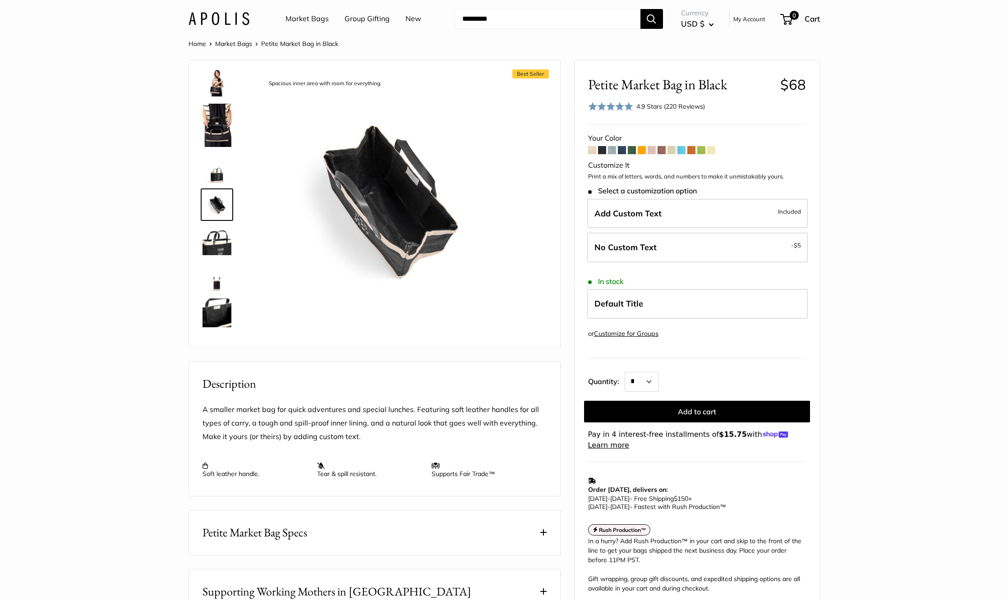
click at [217, 282] on img at bounding box center [217, 277] width 29 height 29
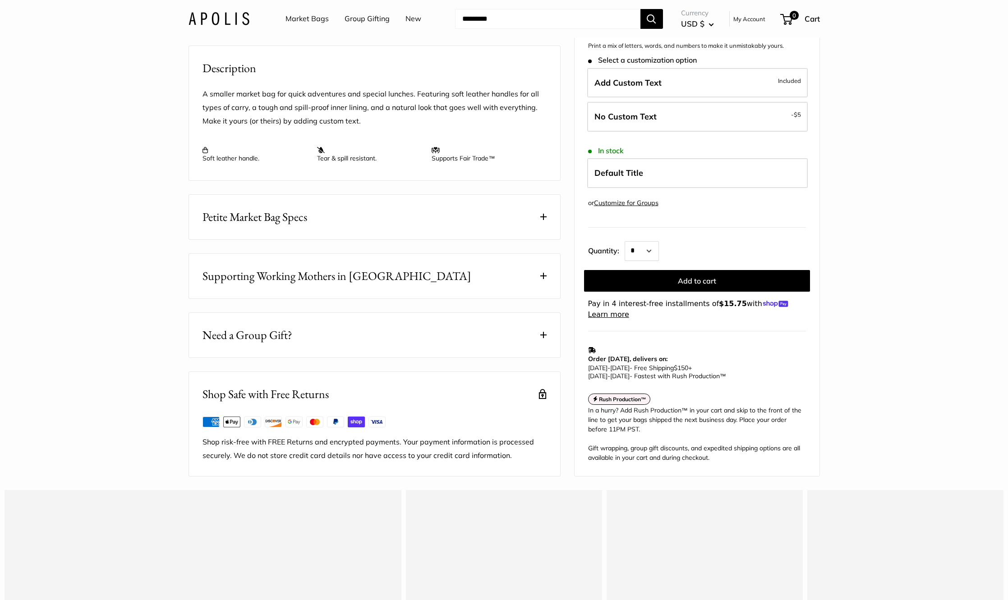
scroll to position [0, 0]
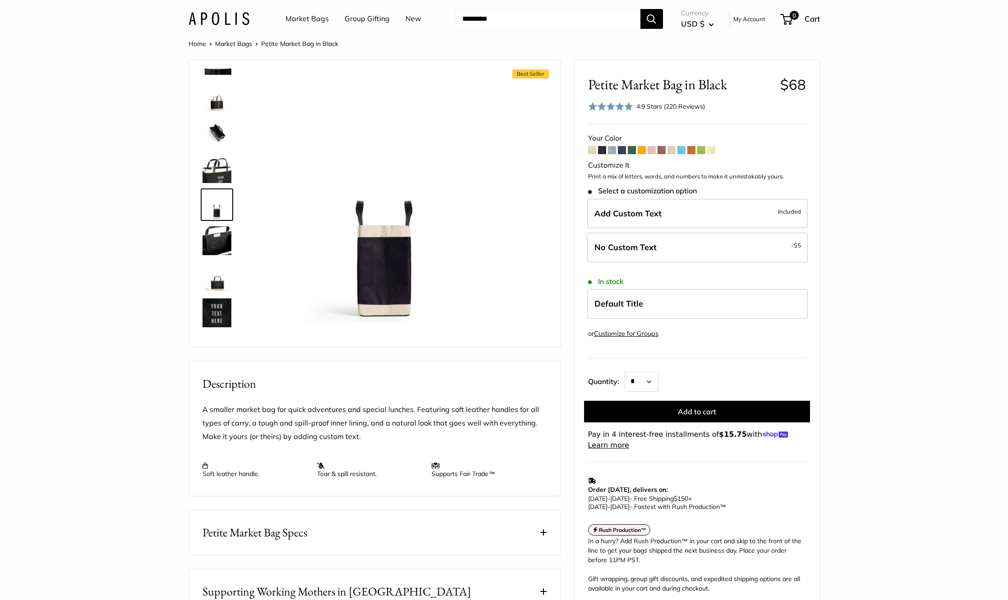
click at [595, 150] on span at bounding box center [592, 150] width 8 height 8
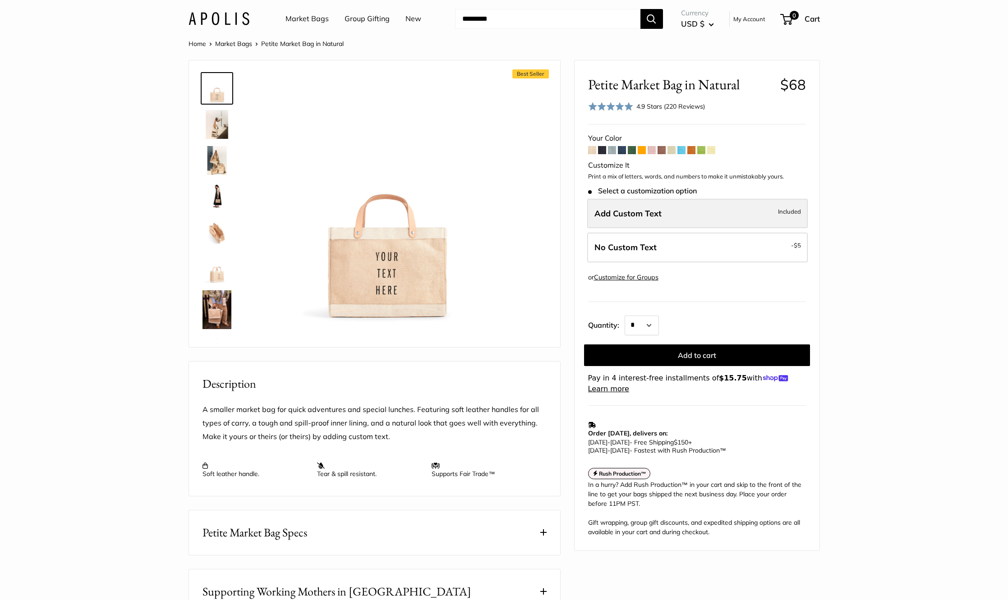
click at [655, 215] on span "Add Custom Text" at bounding box center [628, 213] width 67 height 10
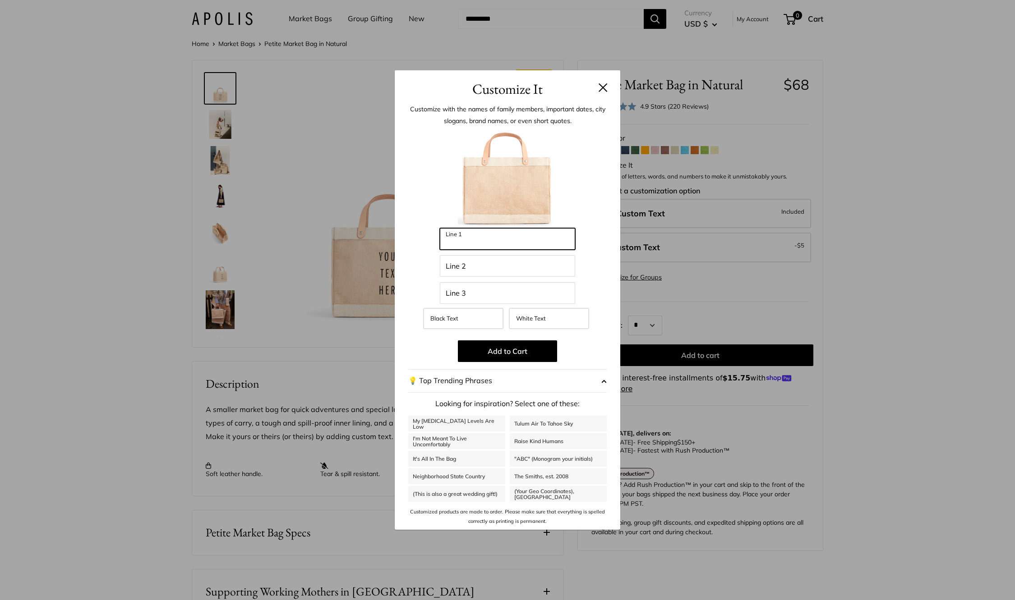
click at [498, 245] on input "Line 1" at bounding box center [507, 239] width 135 height 22
drag, startPoint x: 510, startPoint y: 246, endPoint x: 477, endPoint y: 244, distance: 33.0
click at [478, 244] on input "**********" at bounding box center [507, 239] width 135 height 22
type input "*******"
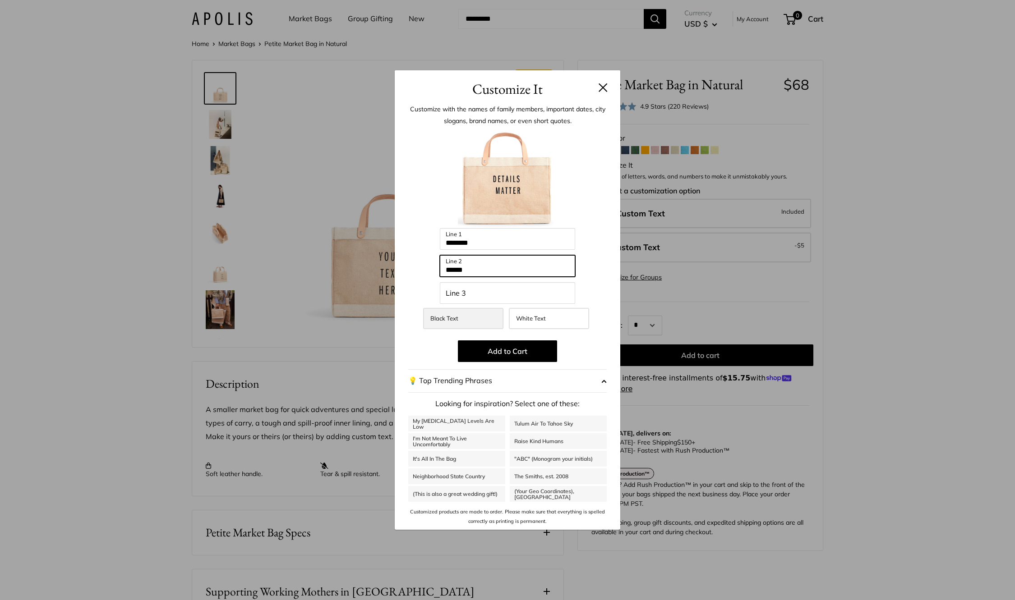
type input "******"
click at [461, 318] on label "Black Text" at bounding box center [463, 318] width 80 height 21
click at [442, 318] on span "Black Text" at bounding box center [444, 318] width 28 height 7
click at [533, 319] on span "White Text" at bounding box center [531, 318] width 30 height 7
click at [453, 321] on span "Black Text" at bounding box center [444, 318] width 28 height 7
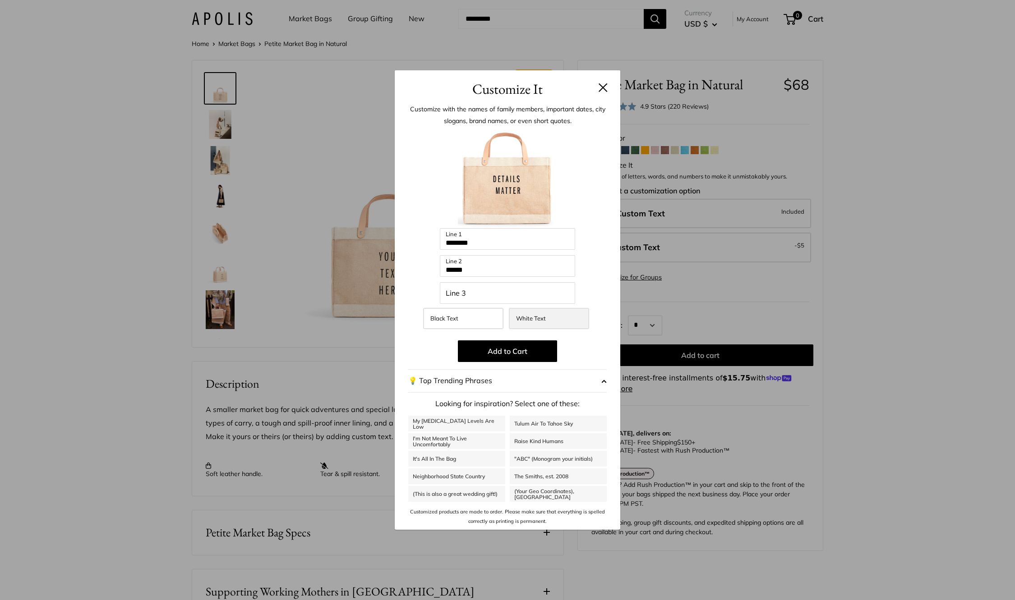
click at [543, 322] on span "White Text" at bounding box center [531, 318] width 30 height 7
click at [605, 90] on button at bounding box center [603, 87] width 9 height 9
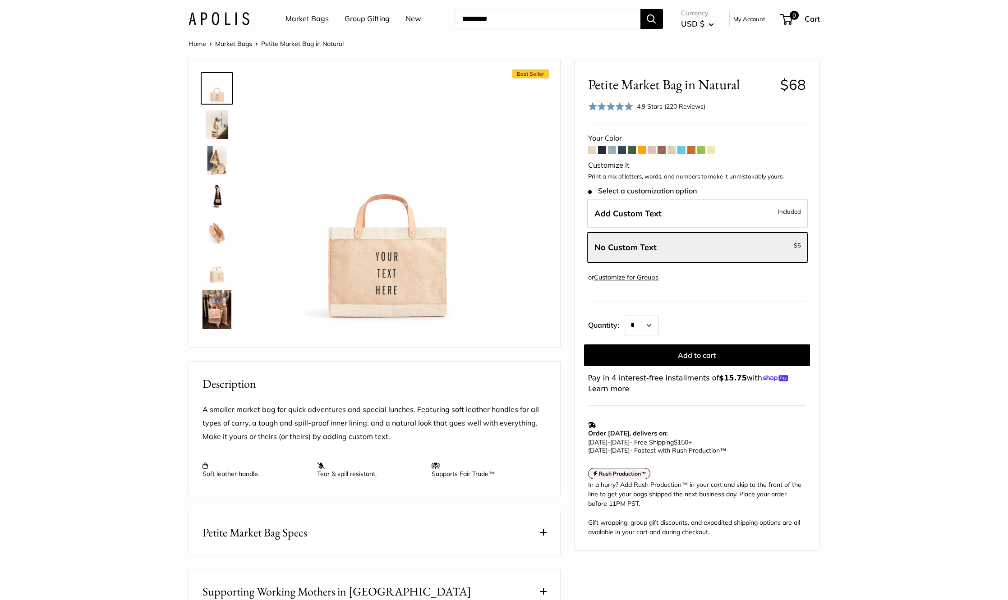
click at [611, 147] on span at bounding box center [612, 150] width 8 height 8
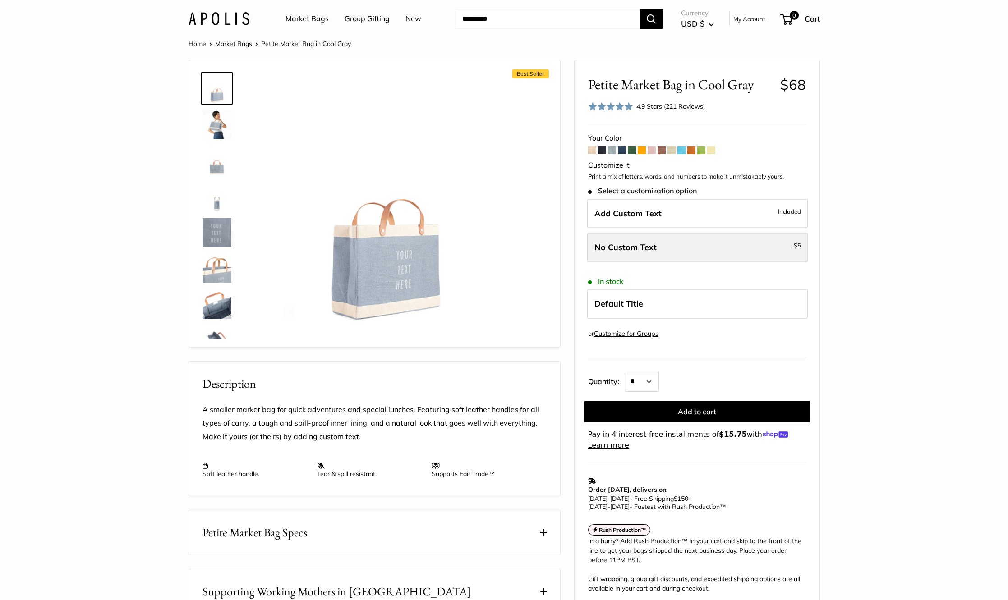
click at [623, 251] on span "No Custom Text" at bounding box center [626, 247] width 62 height 10
click at [625, 214] on span "Add Custom Text" at bounding box center [628, 213] width 67 height 10
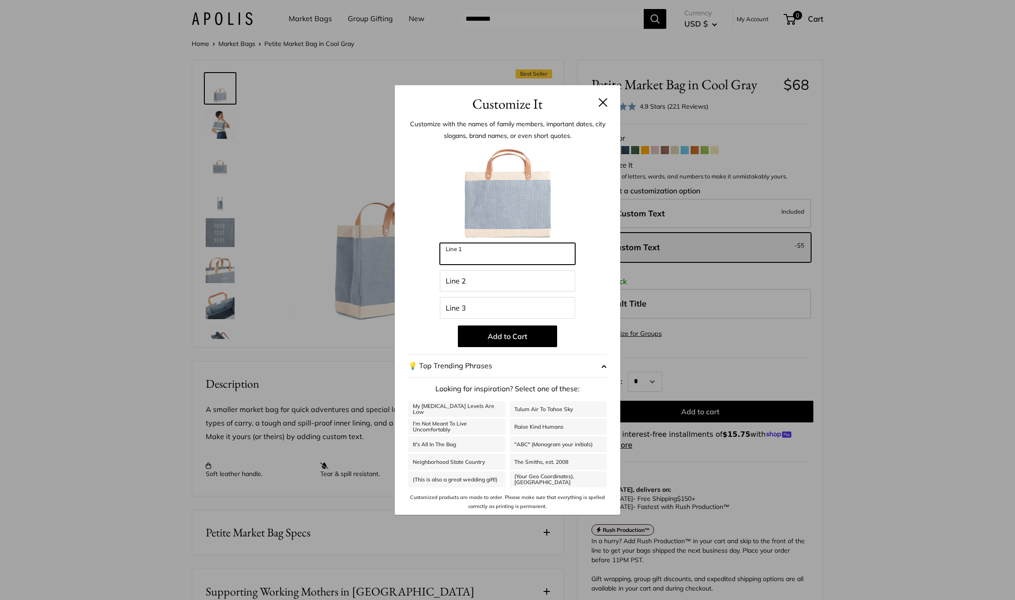
click at [495, 258] on input "Line 1" at bounding box center [507, 254] width 135 height 22
type input "*******"
type input "******"
click at [542, 340] on button "Add to Cart" at bounding box center [507, 337] width 99 height 22
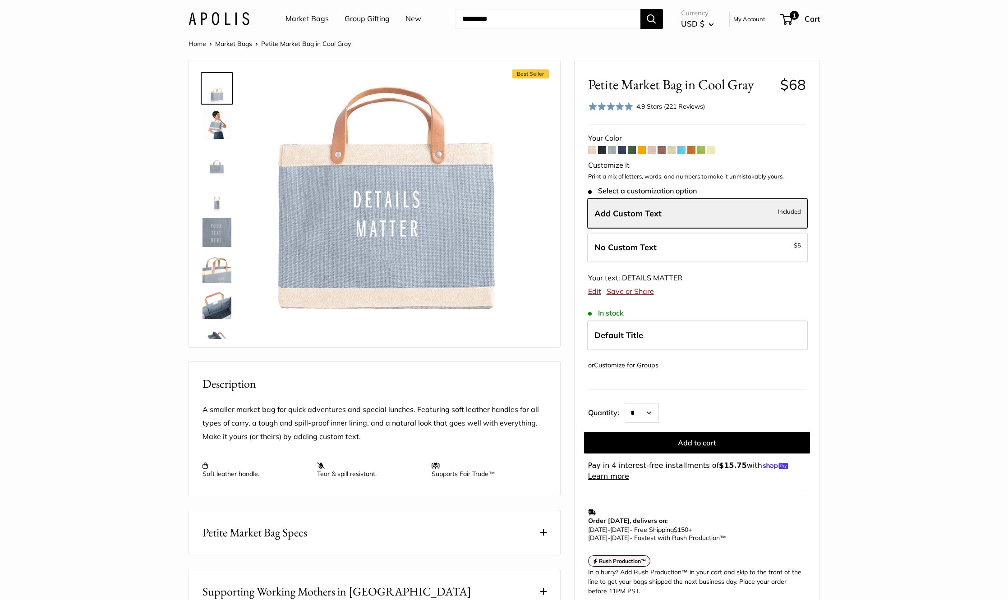
click at [214, 307] on img at bounding box center [217, 304] width 29 height 29
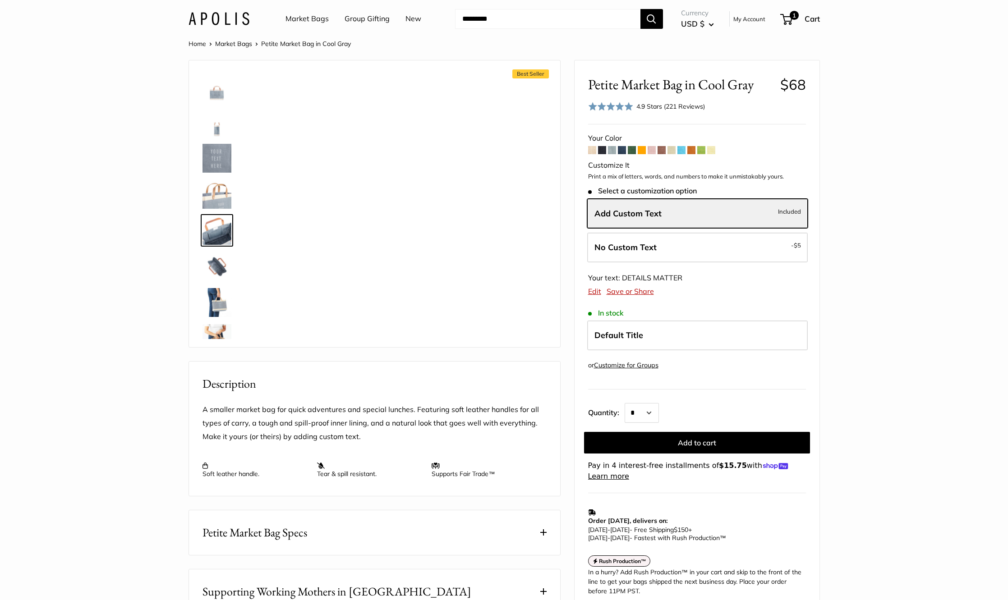
scroll to position [94, 0]
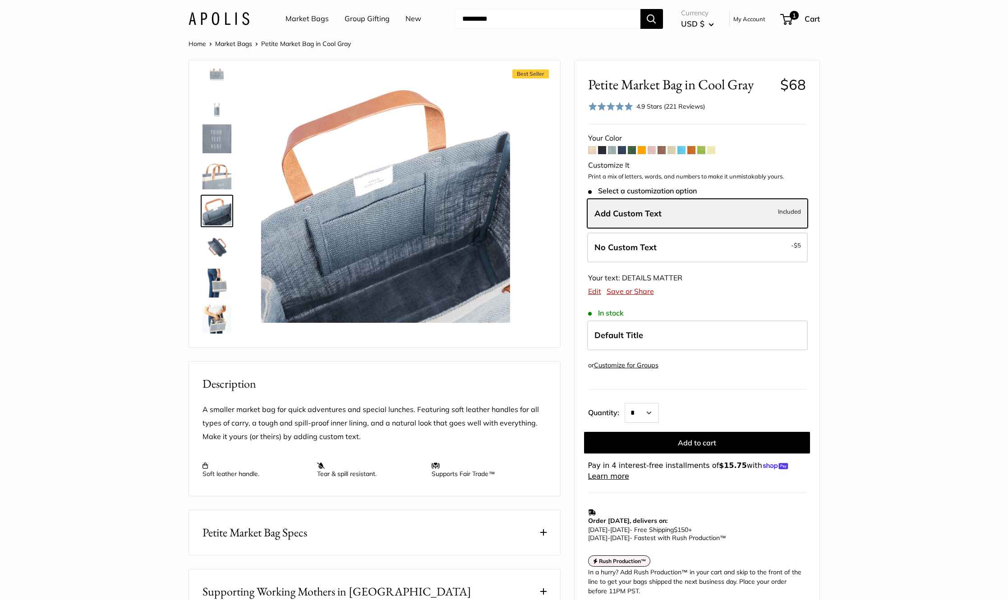
click at [219, 285] on img at bounding box center [217, 283] width 29 height 29
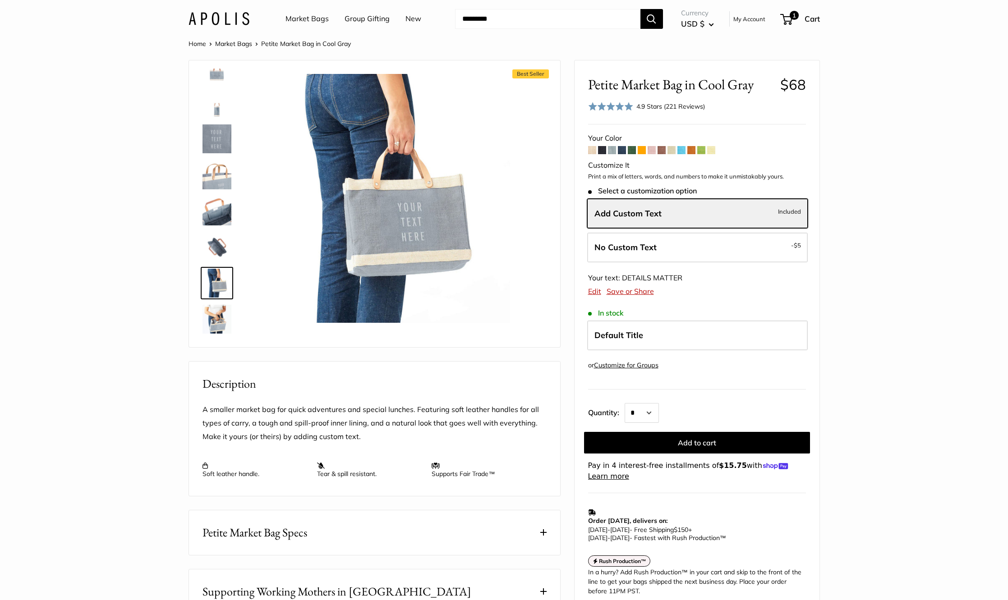
click at [220, 319] on img at bounding box center [217, 319] width 29 height 29
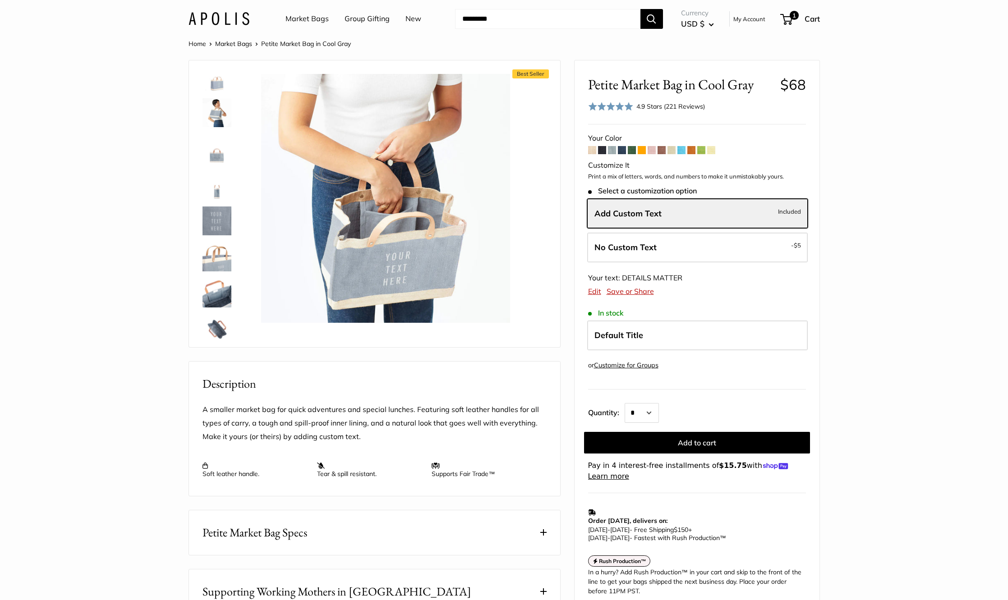
scroll to position [0, 0]
click at [209, 95] on img at bounding box center [217, 88] width 29 height 29
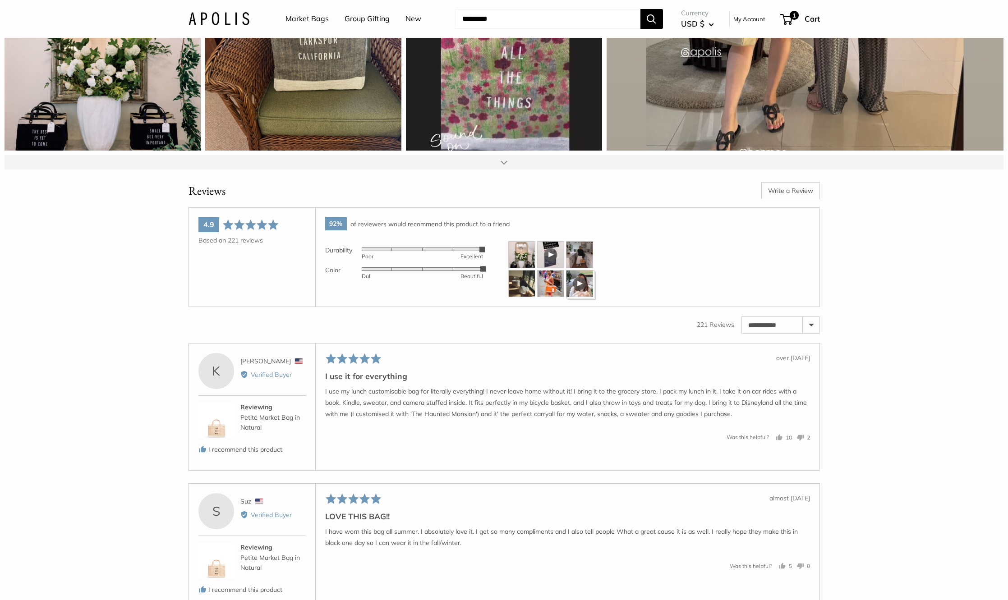
scroll to position [1489, 0]
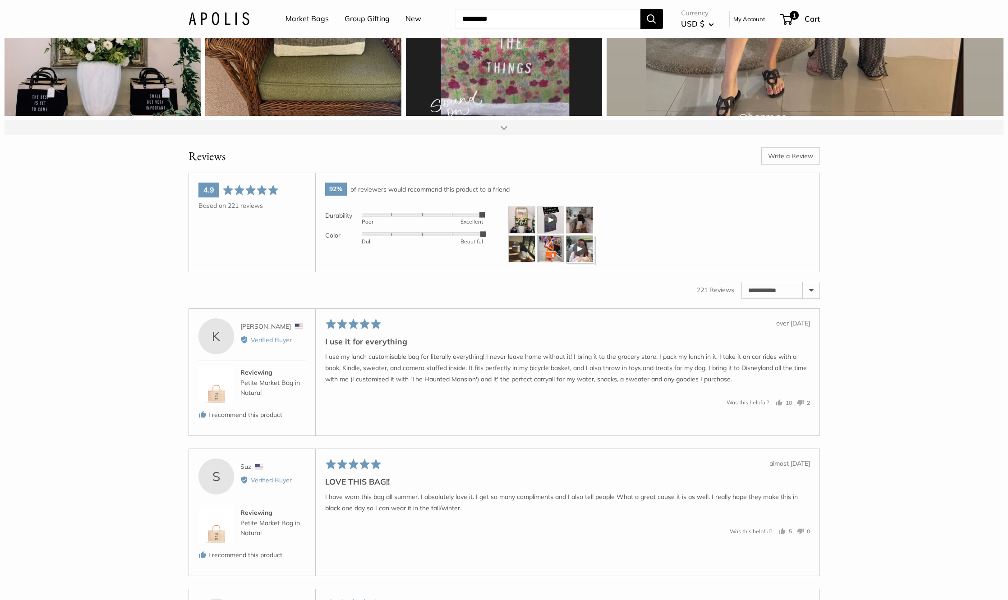
click at [548, 231] on div at bounding box center [550, 220] width 27 height 27
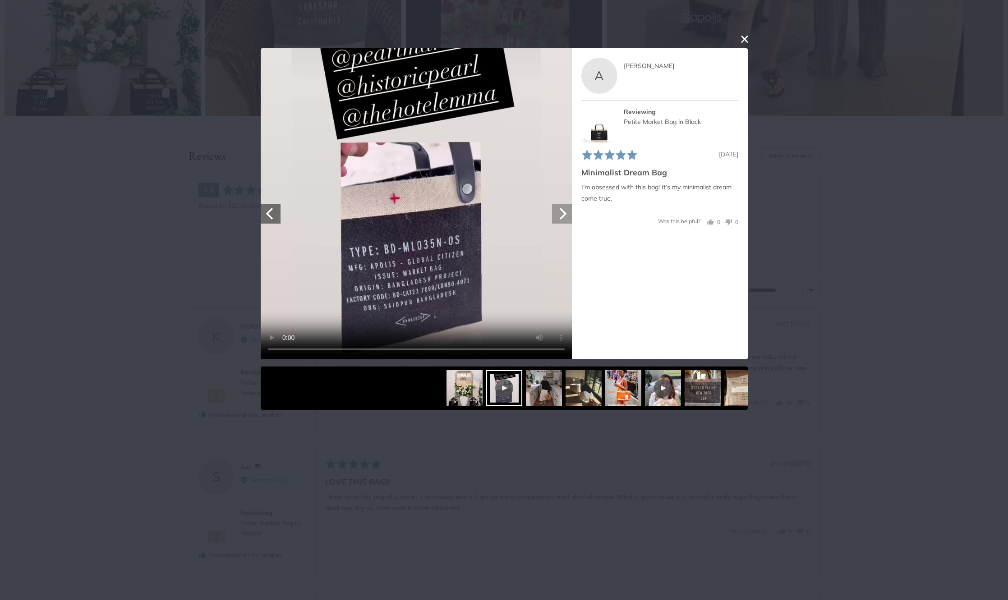
click at [558, 216] on icon "Next" at bounding box center [562, 213] width 12 height 12
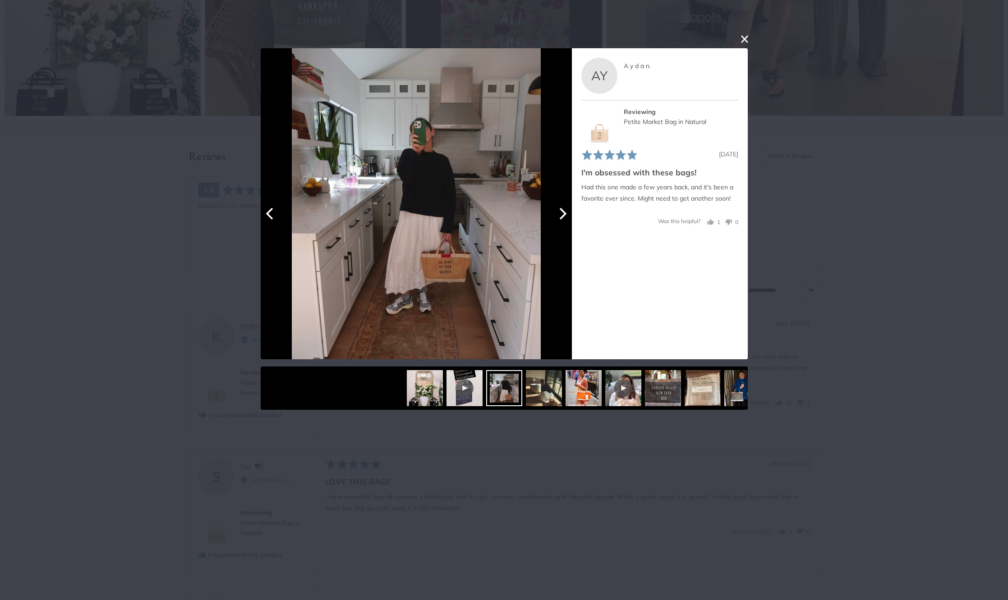
click at [559, 205] on button "Next" at bounding box center [562, 214] width 20 height 20
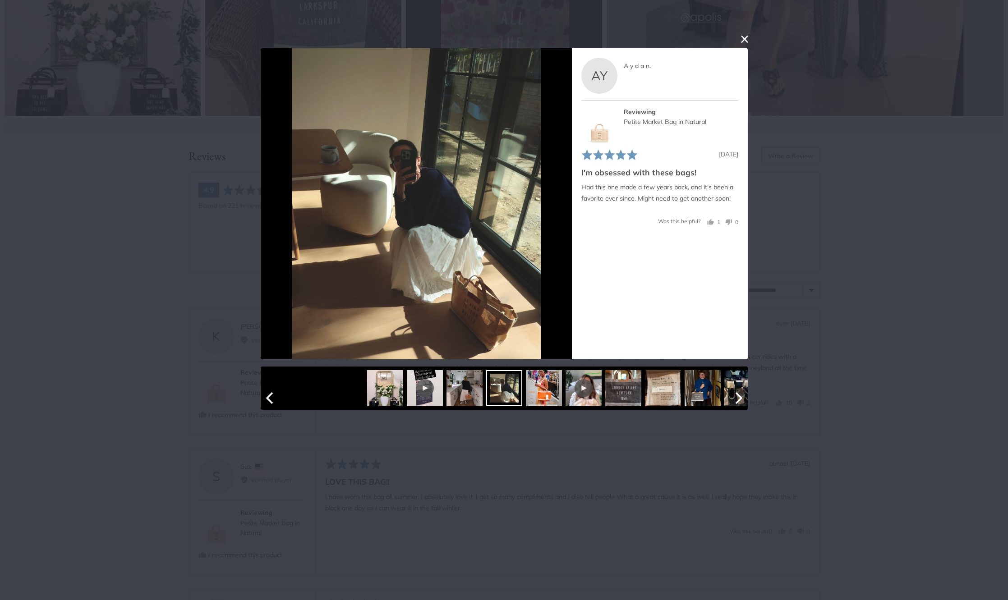
click at [592, 387] on div at bounding box center [583, 388] width 18 height 18
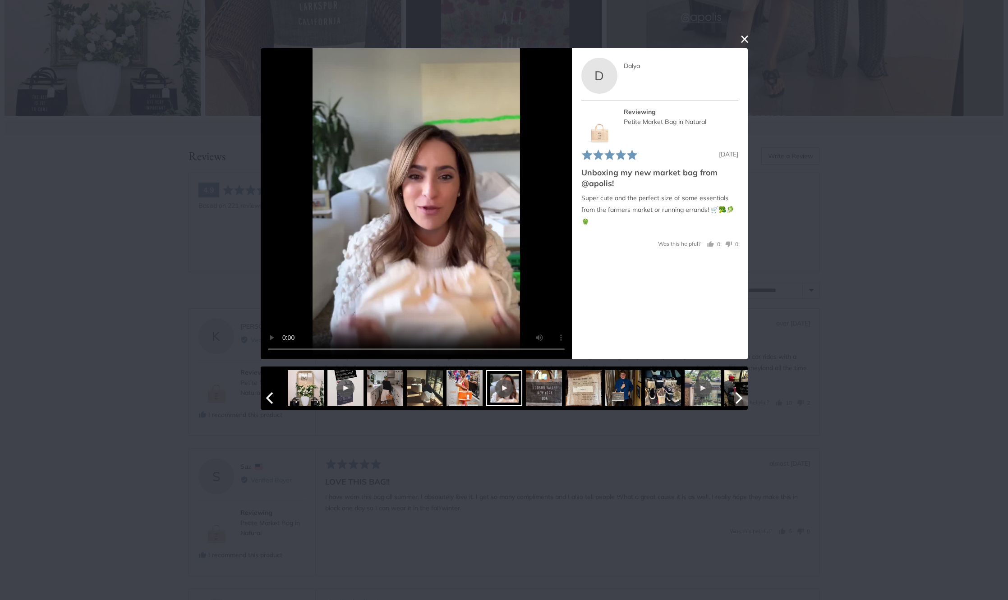
click at [553, 398] on img at bounding box center [544, 388] width 36 height 36
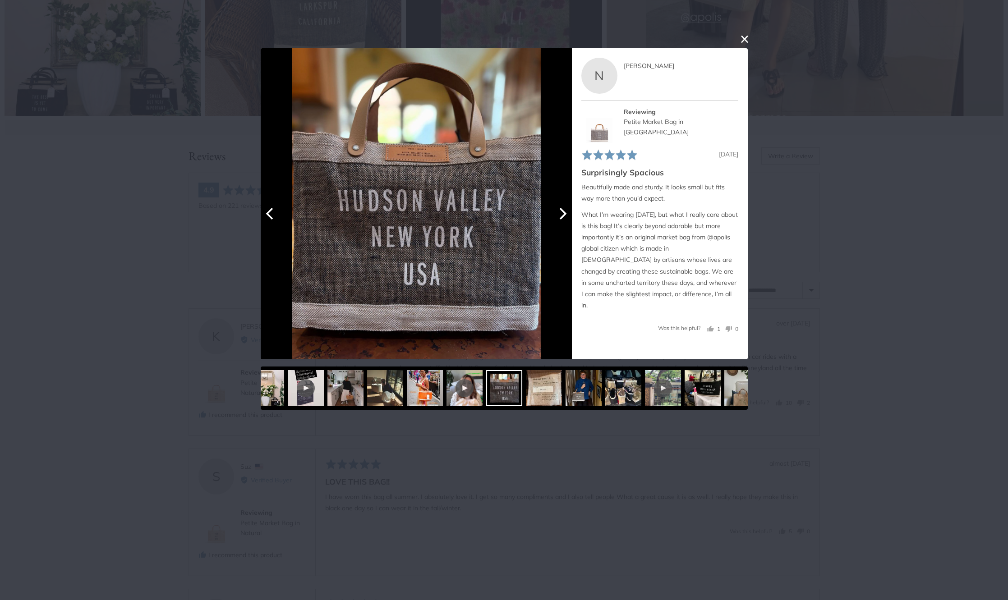
click at [564, 214] on icon "Next" at bounding box center [562, 213] width 7 height 12
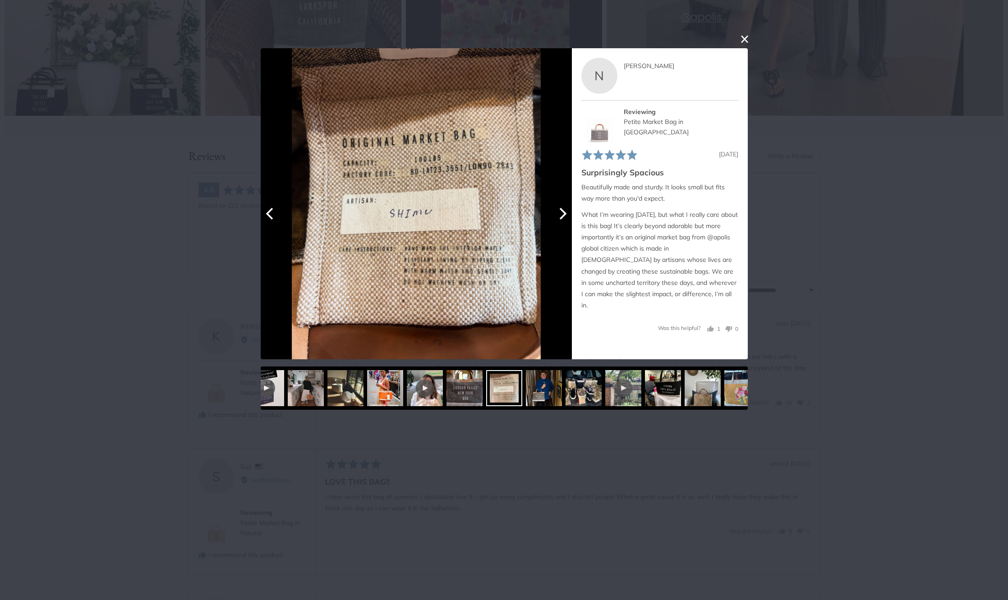
click at [564, 214] on icon "Next" at bounding box center [562, 213] width 7 height 12
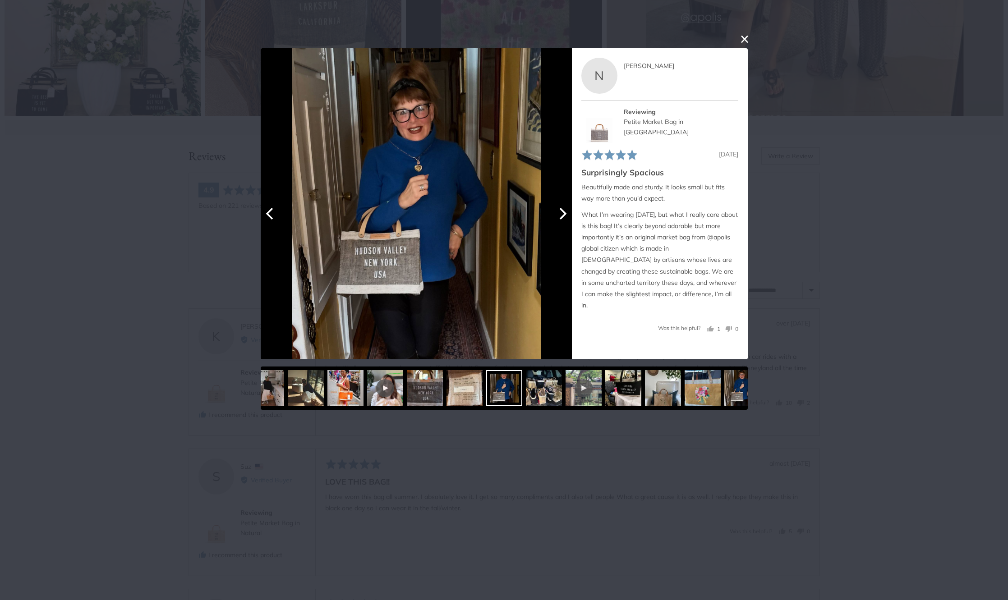
click at [564, 214] on icon "Next" at bounding box center [562, 213] width 7 height 12
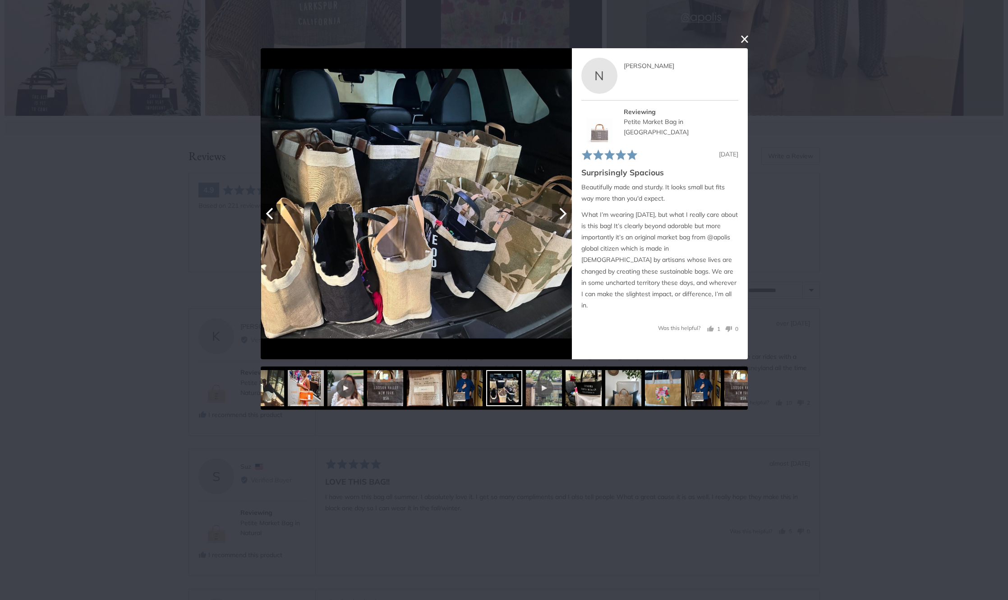
click at [564, 214] on icon "Next" at bounding box center [562, 213] width 7 height 12
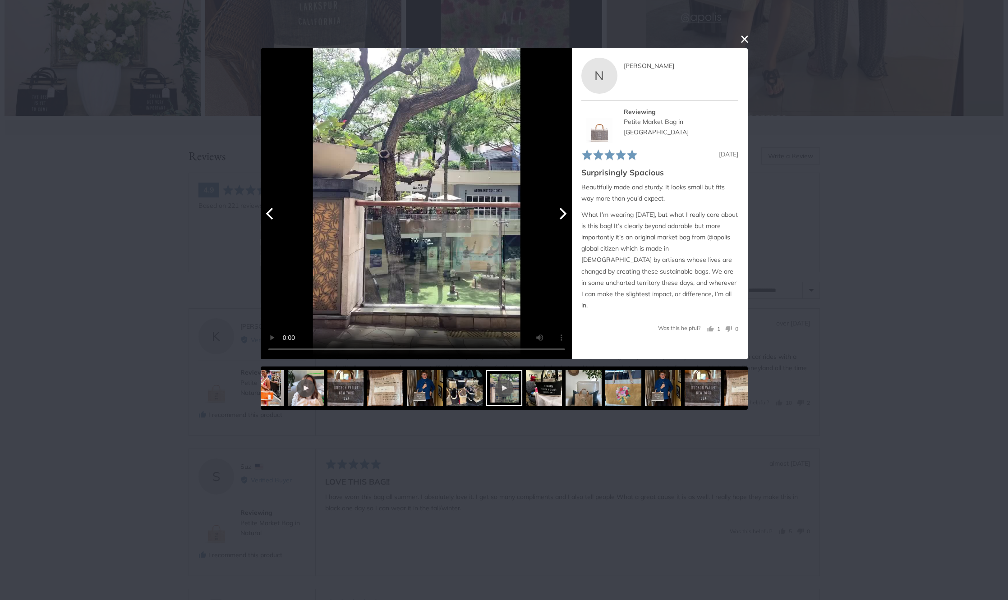
click at [564, 214] on icon "Next" at bounding box center [562, 213] width 7 height 12
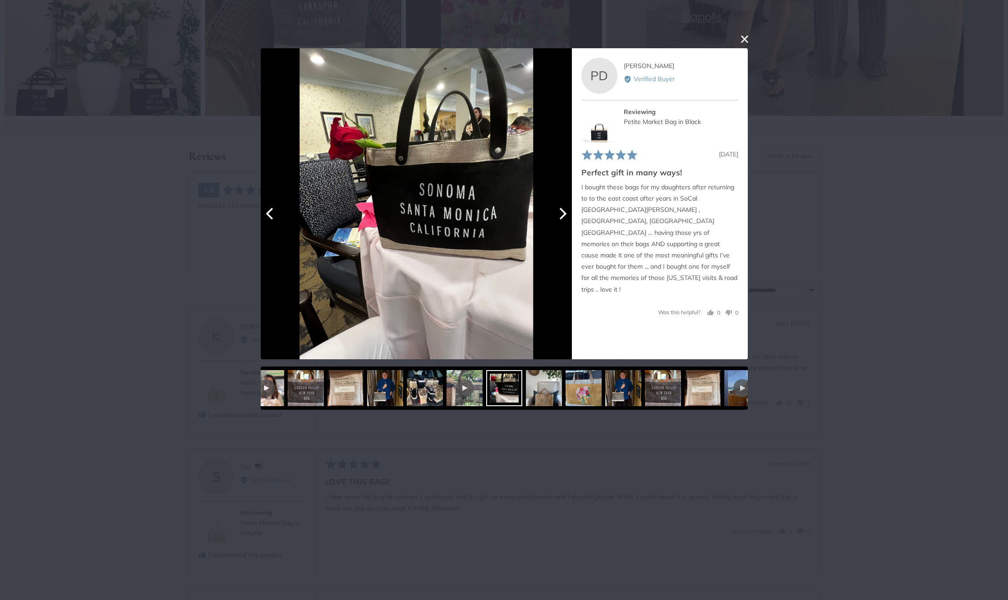
click at [272, 220] on button "Previous" at bounding box center [271, 214] width 20 height 20
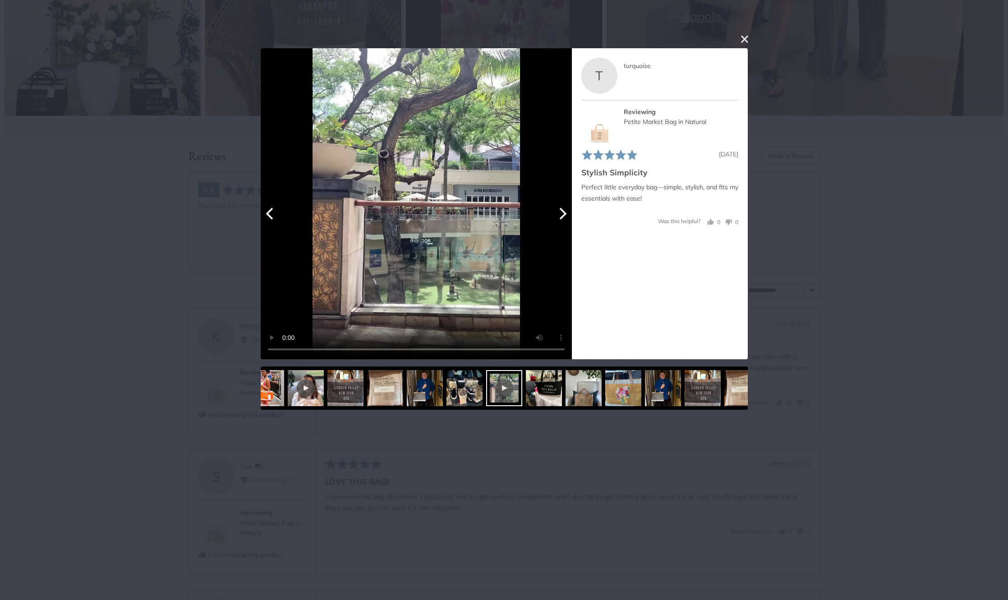
click at [564, 209] on icon "Next" at bounding box center [562, 213] width 12 height 12
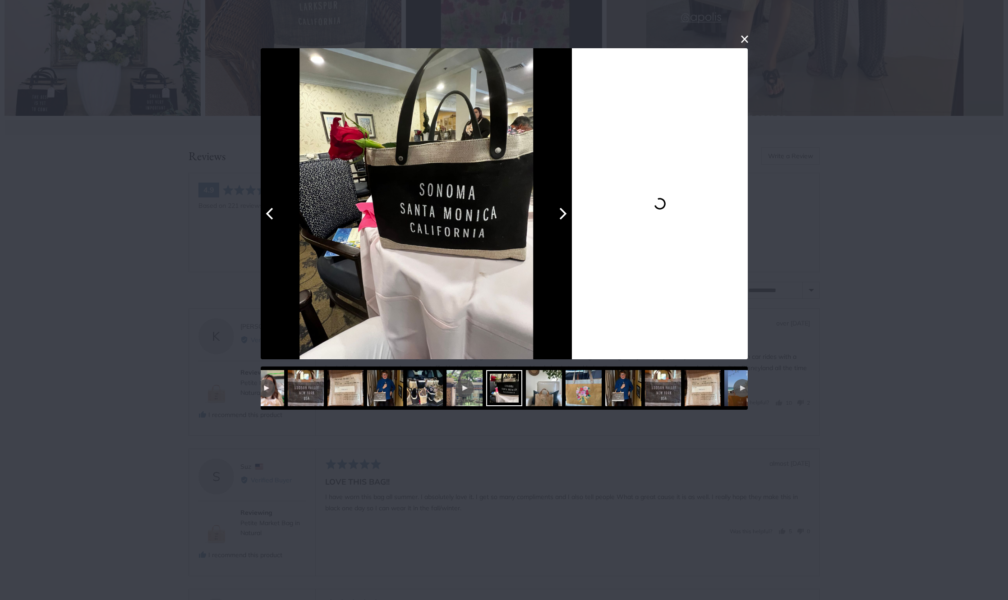
click at [276, 213] on icon "Previous" at bounding box center [270, 213] width 12 height 12
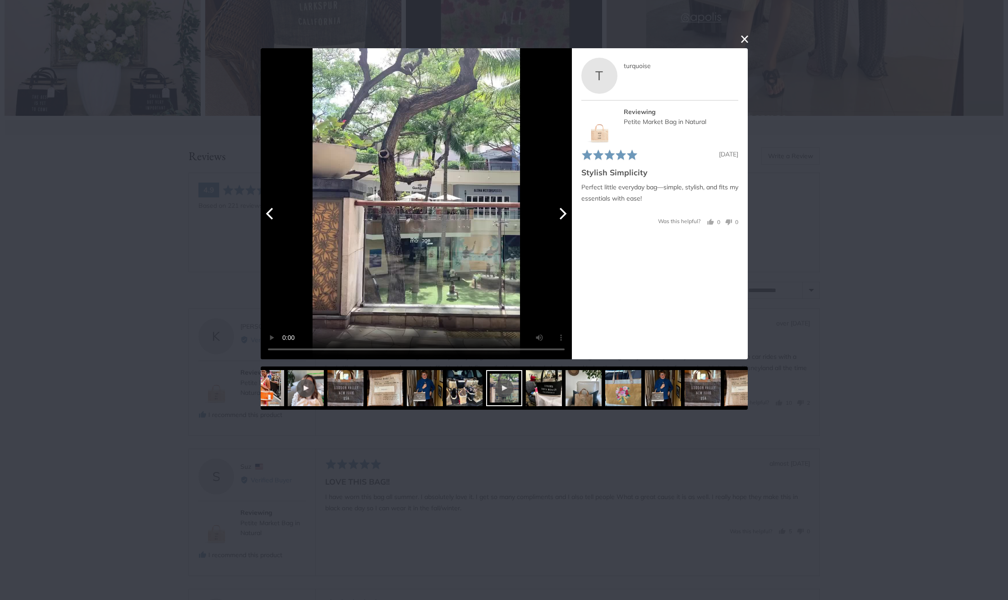
click at [559, 212] on icon "Next" at bounding box center [562, 213] width 12 height 12
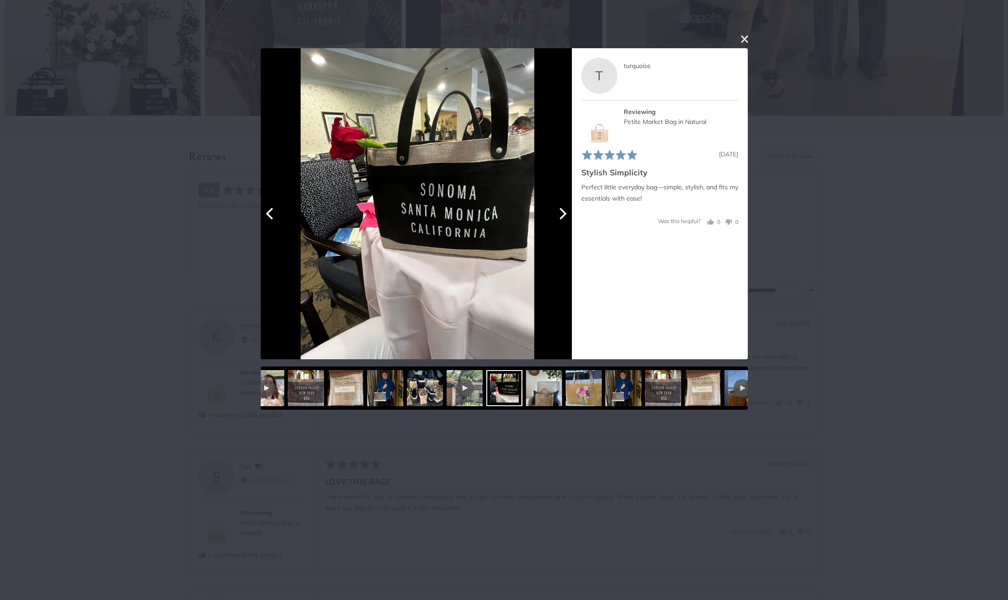
click at [559, 212] on icon "Next" at bounding box center [562, 213] width 12 height 12
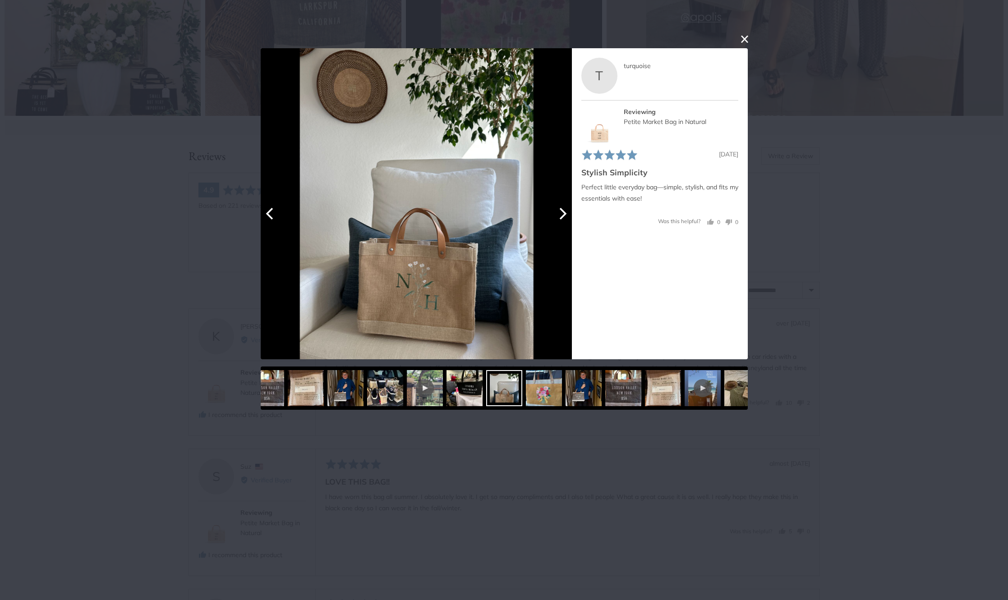
click at [559, 212] on icon "Next" at bounding box center [562, 213] width 12 height 12
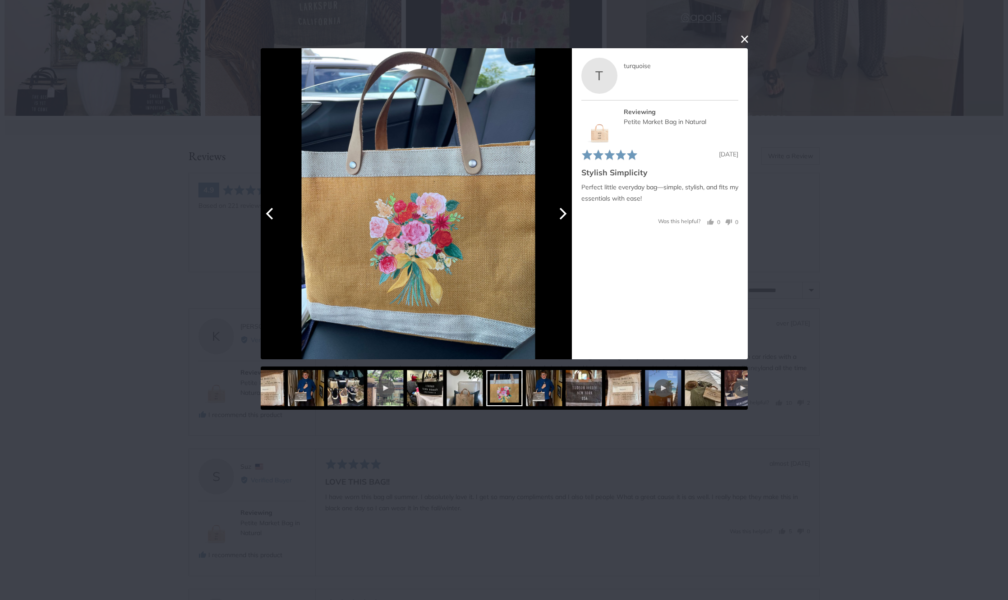
click at [559, 212] on icon "Next" at bounding box center [562, 213] width 12 height 12
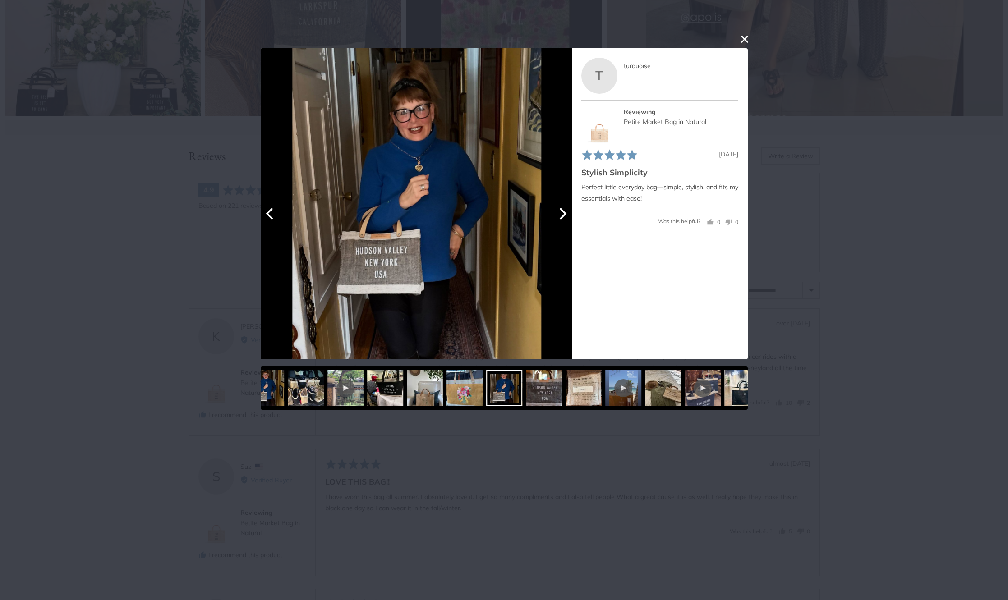
click at [559, 212] on icon "Next" at bounding box center [562, 213] width 12 height 12
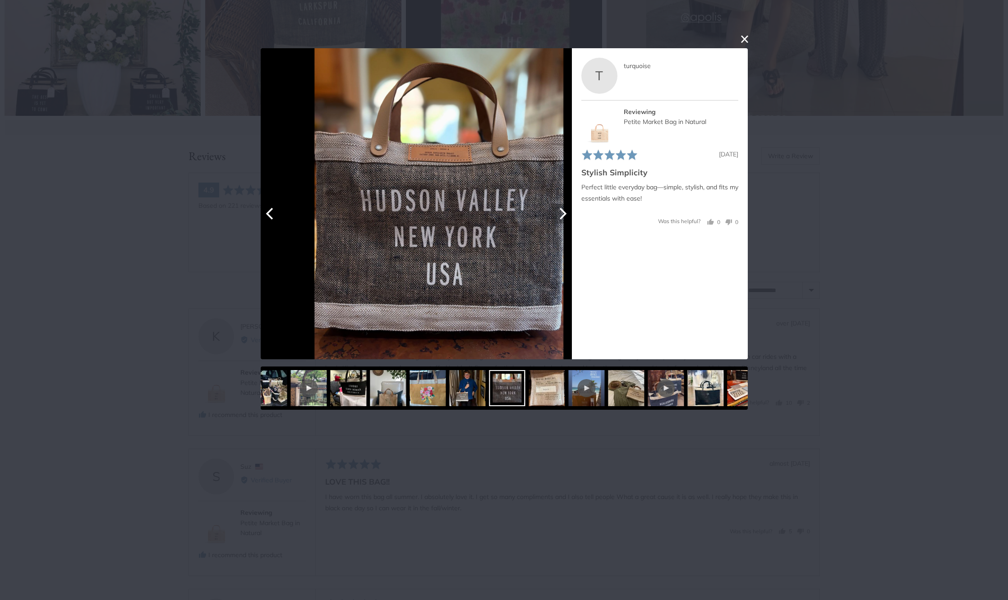
click at [559, 212] on icon "Next" at bounding box center [562, 213] width 12 height 12
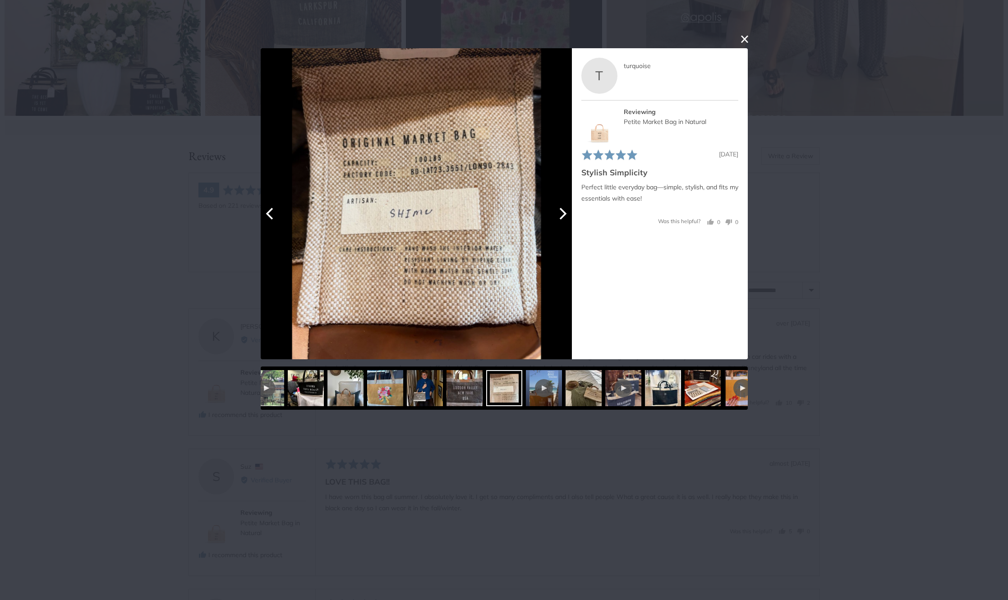
click at [559, 212] on icon "Next" at bounding box center [562, 213] width 12 height 12
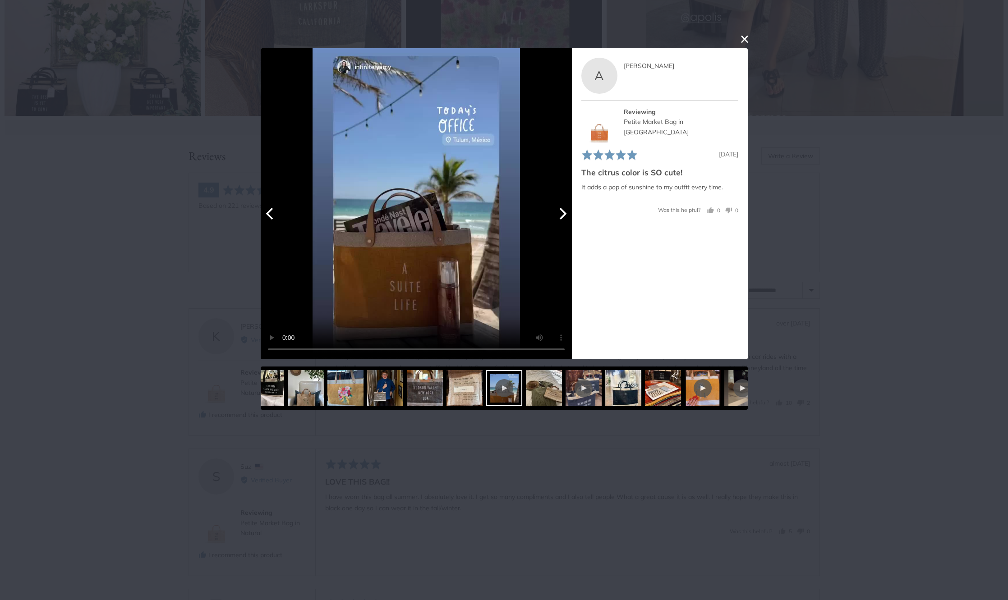
click at [563, 214] on icon "Next" at bounding box center [562, 213] width 12 height 12
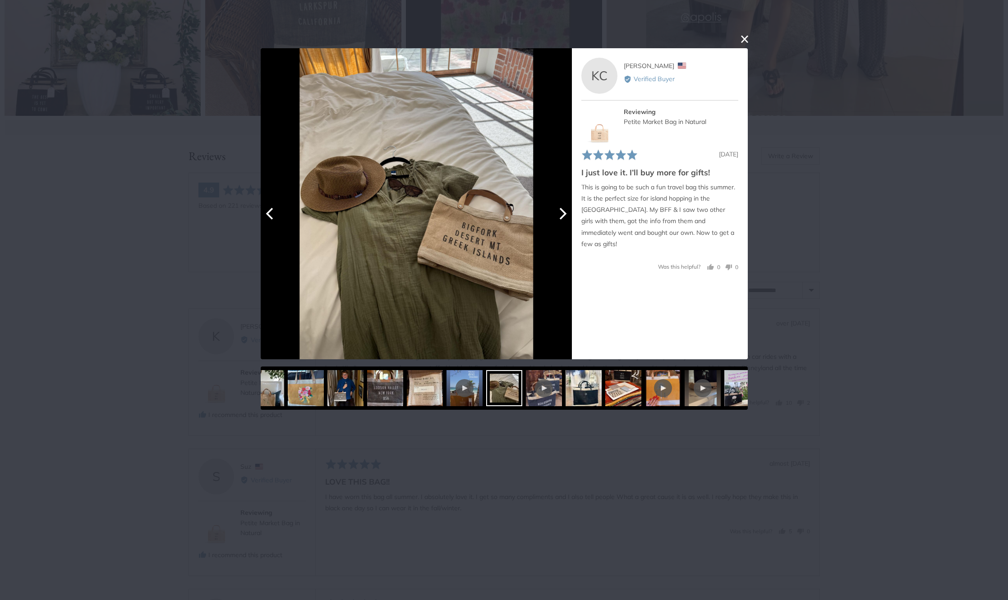
click at [563, 214] on icon "Next" at bounding box center [562, 213] width 12 height 12
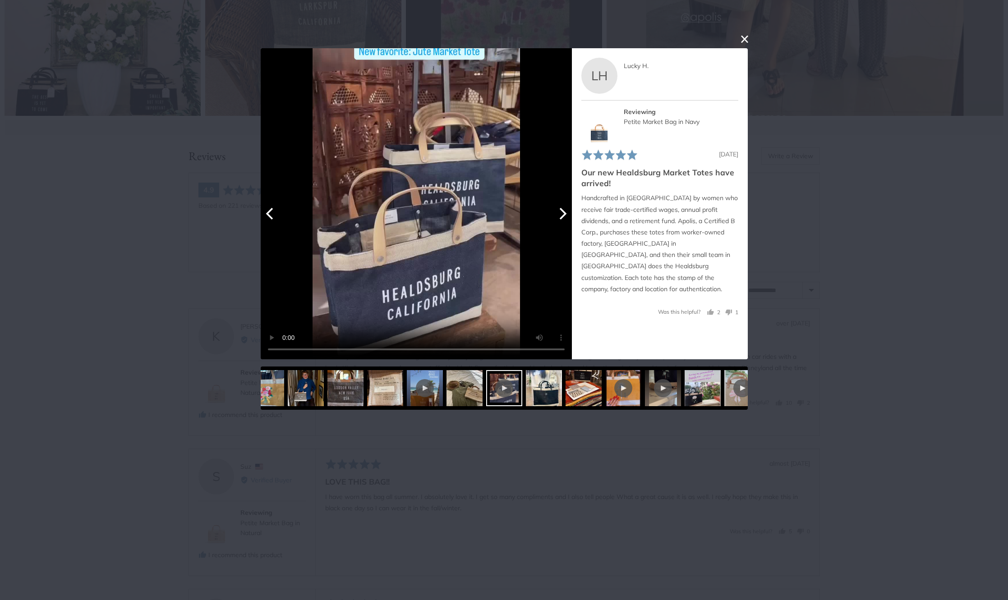
click at [559, 212] on icon "Next" at bounding box center [562, 213] width 12 height 12
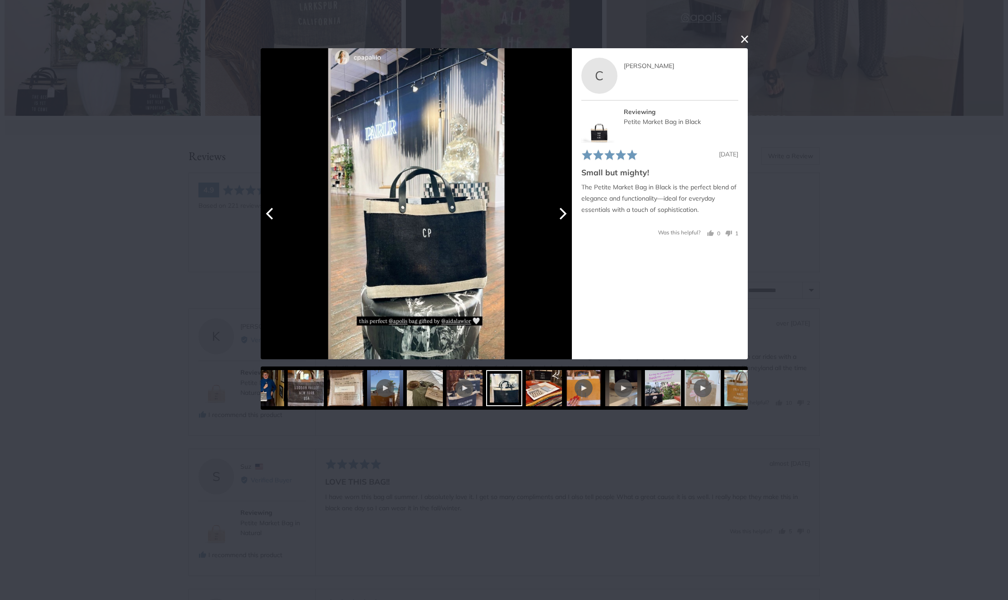
click at [565, 216] on icon "Next" at bounding box center [562, 213] width 12 height 12
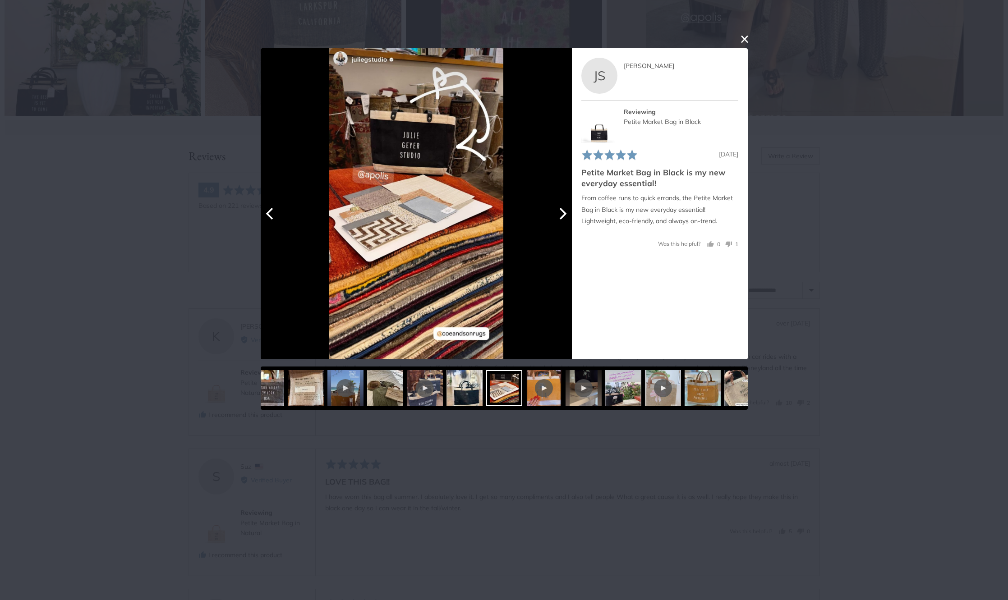
click at [565, 216] on icon "Next" at bounding box center [562, 213] width 12 height 12
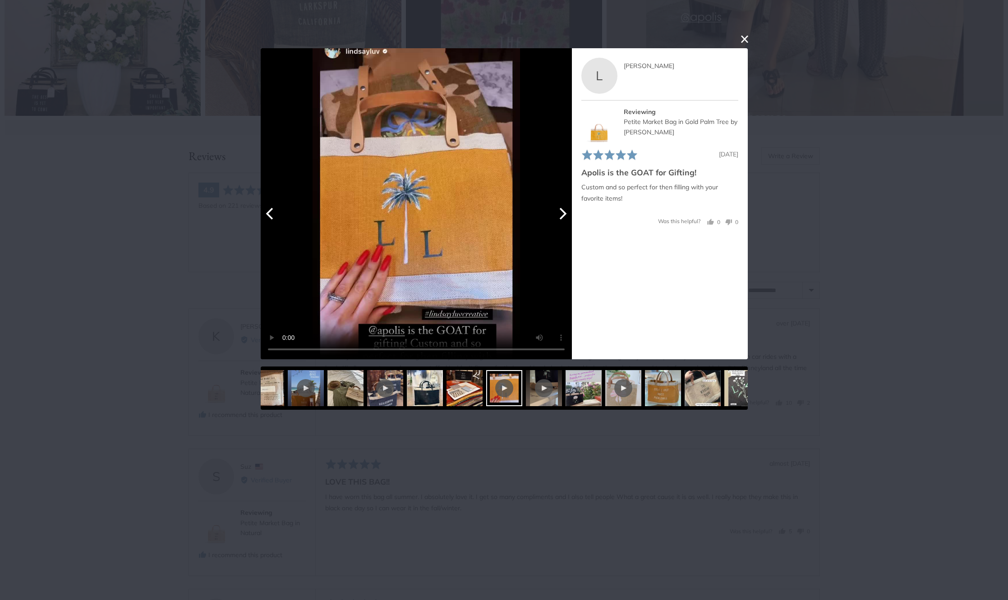
click at [565, 216] on icon "Next" at bounding box center [562, 213] width 12 height 12
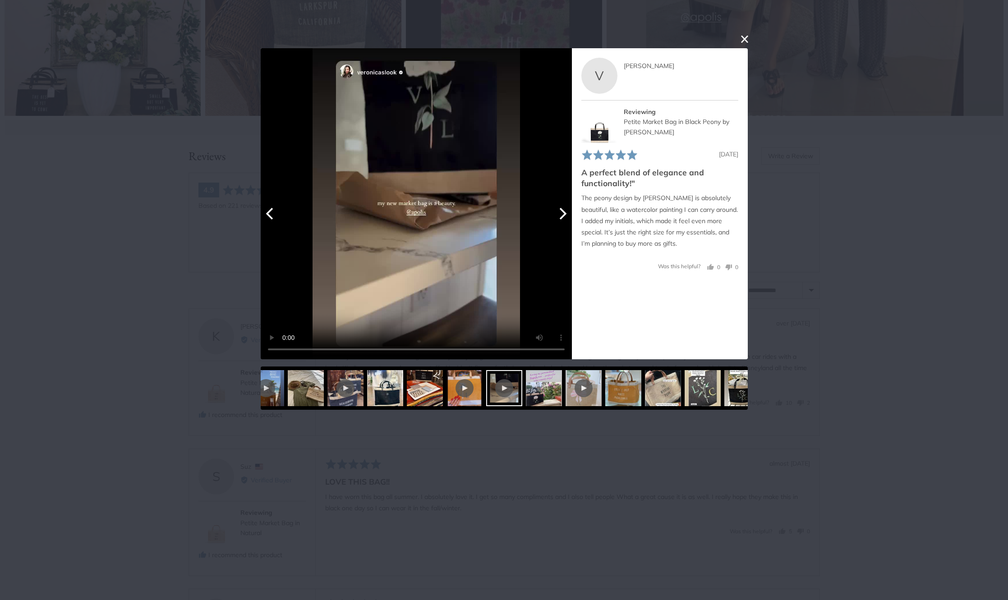
click at [561, 215] on icon "Next" at bounding box center [562, 213] width 12 height 12
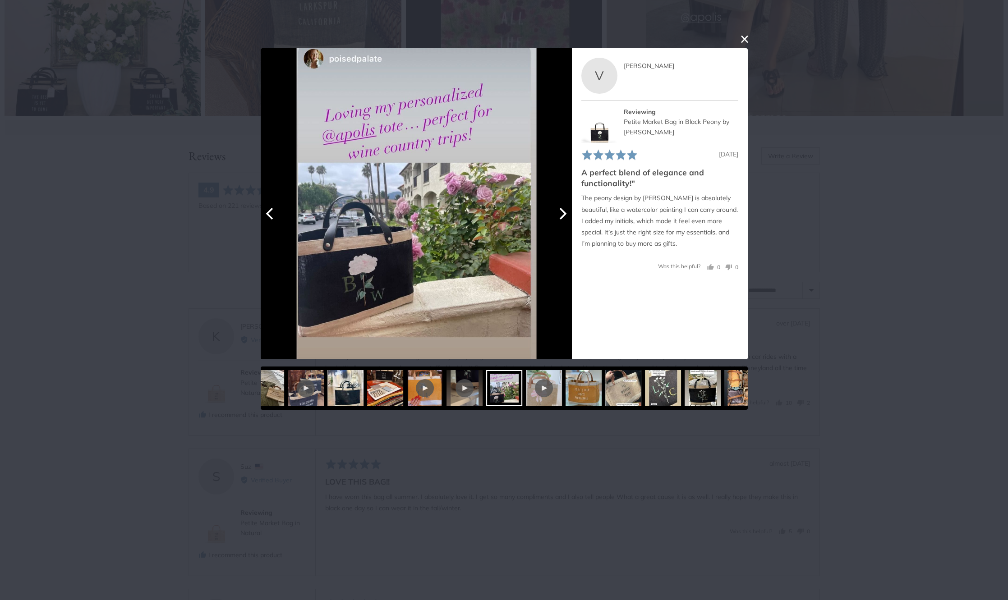
click at [561, 215] on icon "Next" at bounding box center [562, 213] width 12 height 12
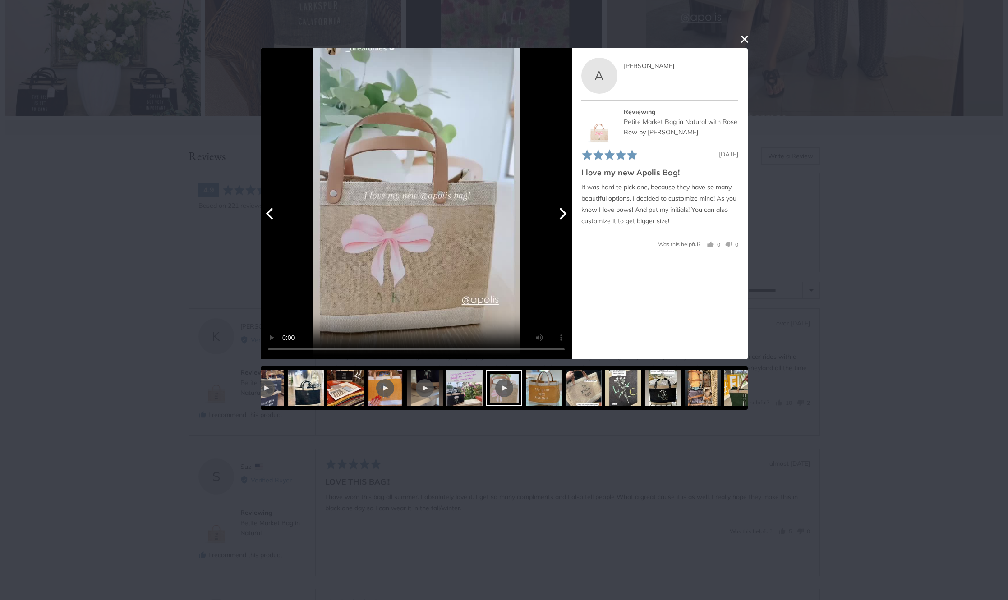
click at [563, 212] on icon "Next" at bounding box center [562, 213] width 12 height 12
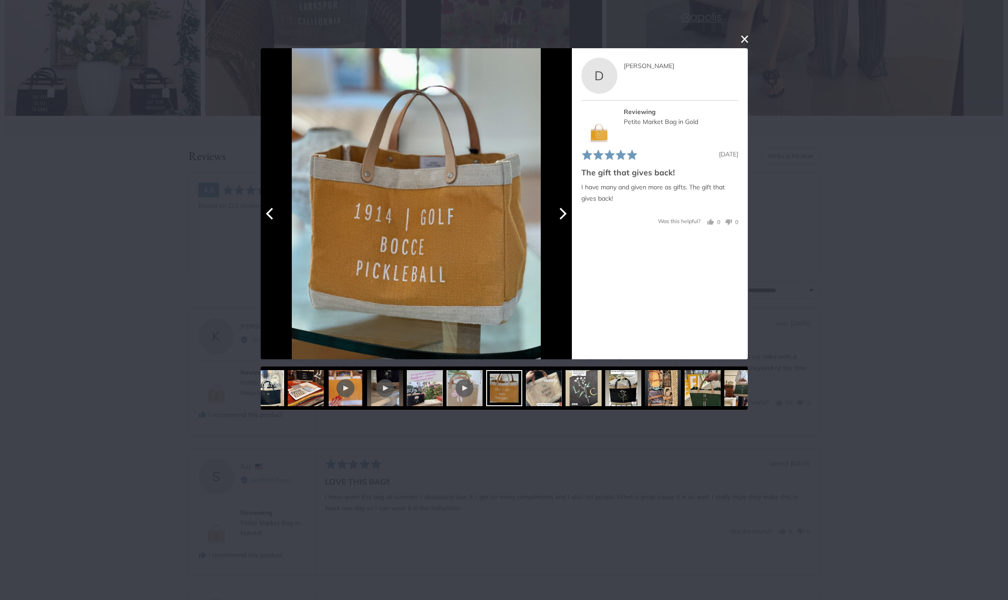
click at [563, 212] on icon "Next" at bounding box center [562, 213] width 12 height 12
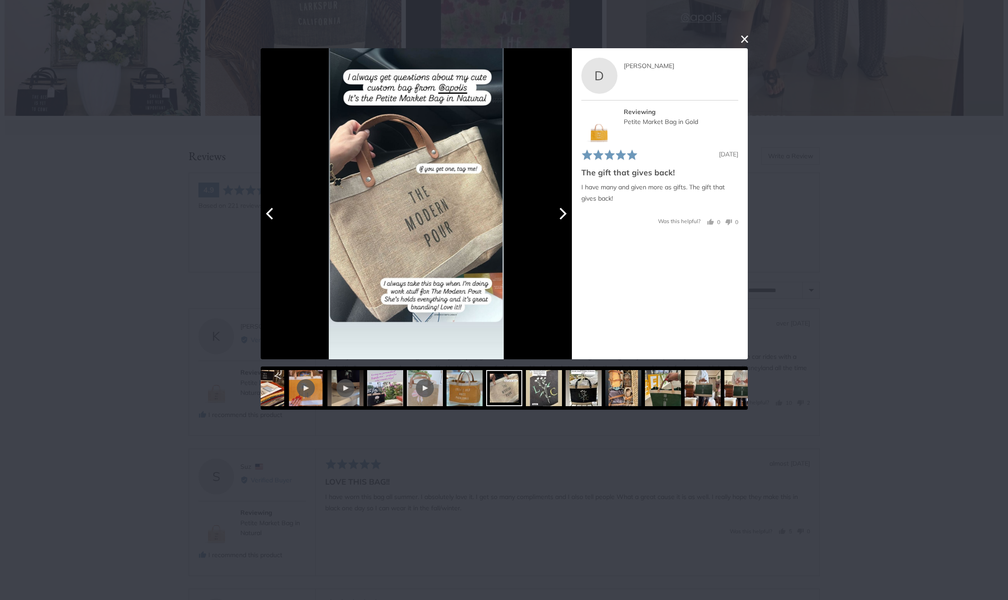
click at [563, 212] on icon "Next" at bounding box center [562, 213] width 12 height 12
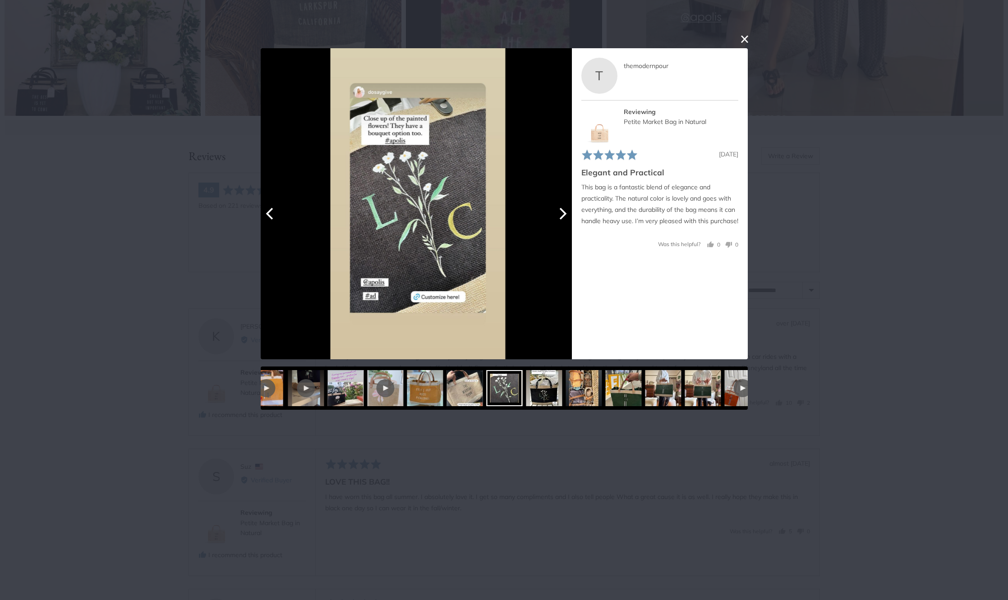
click at [563, 212] on icon "Next" at bounding box center [562, 213] width 12 height 12
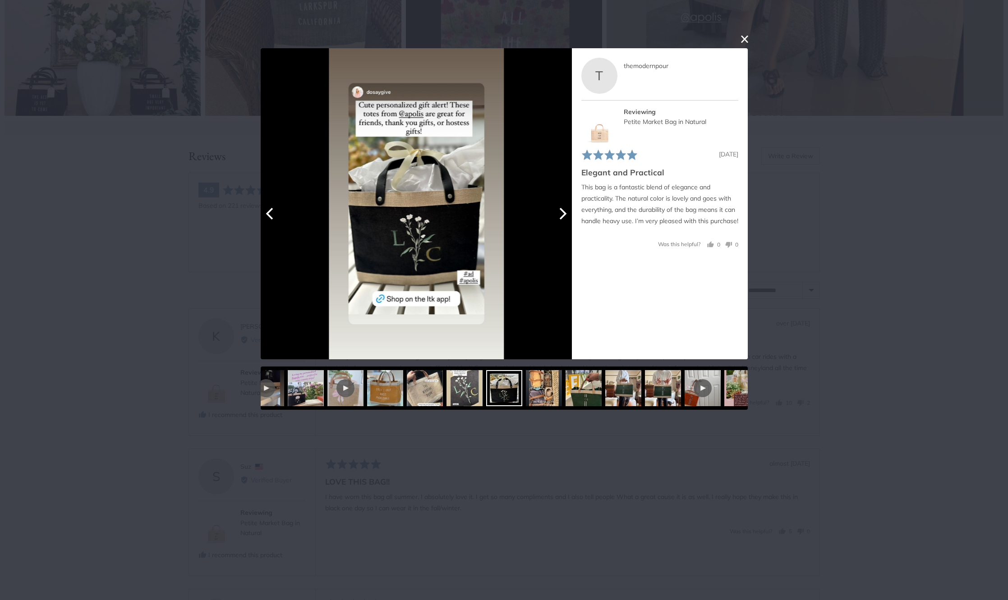
click at [563, 212] on icon "Next" at bounding box center [562, 213] width 12 height 12
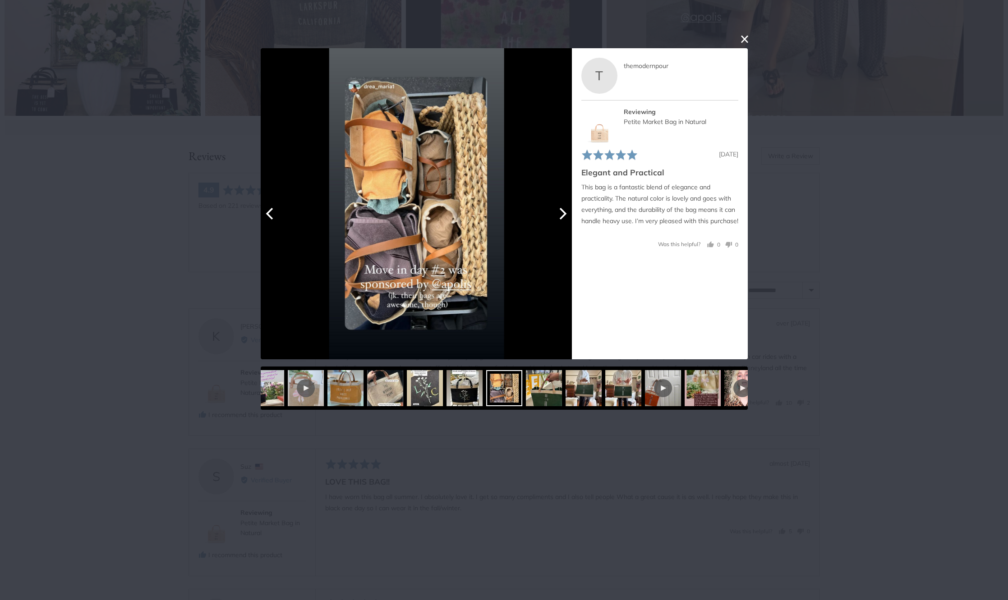
click at [563, 212] on icon "Next" at bounding box center [562, 213] width 12 height 12
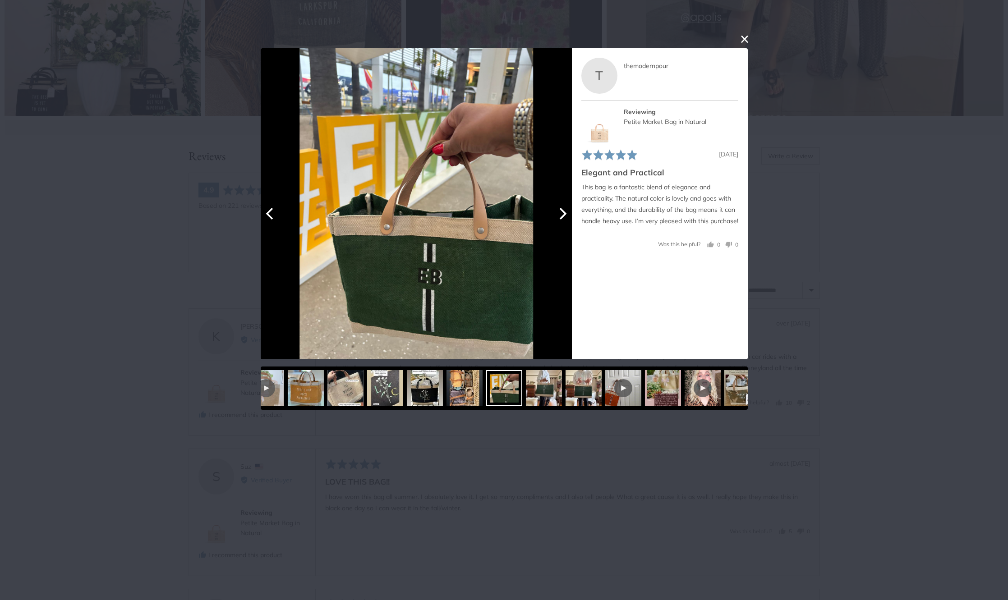
click at [563, 212] on icon "Next" at bounding box center [562, 213] width 12 height 12
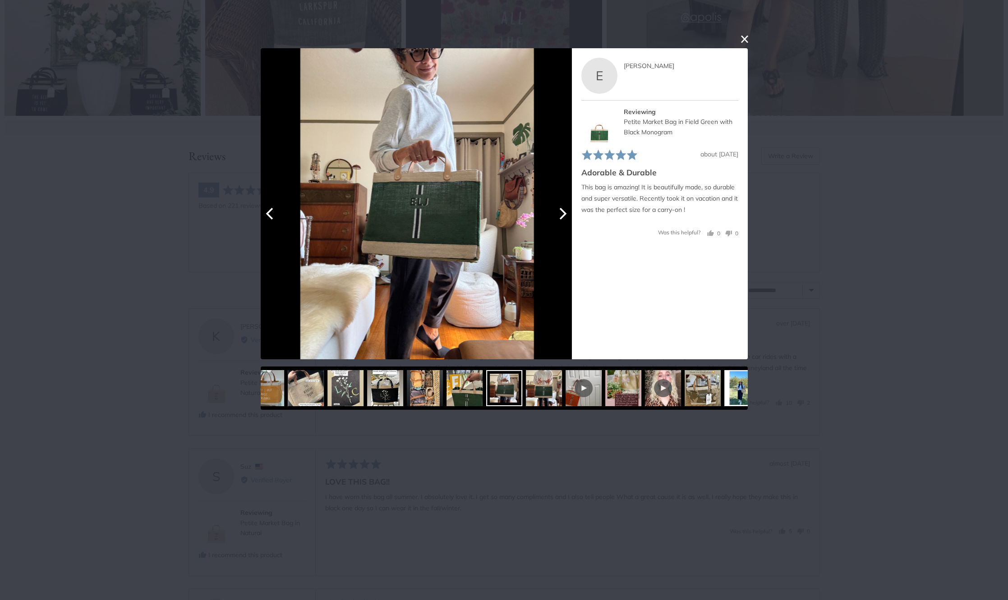
click at [563, 212] on icon "Next" at bounding box center [562, 213] width 12 height 12
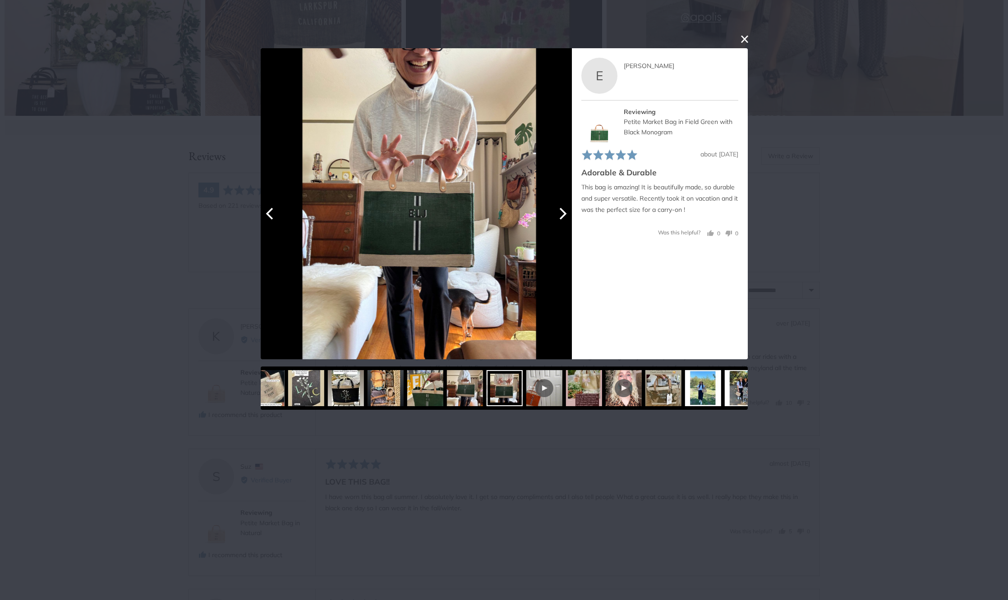
click at [563, 212] on icon "Next" at bounding box center [562, 213] width 12 height 12
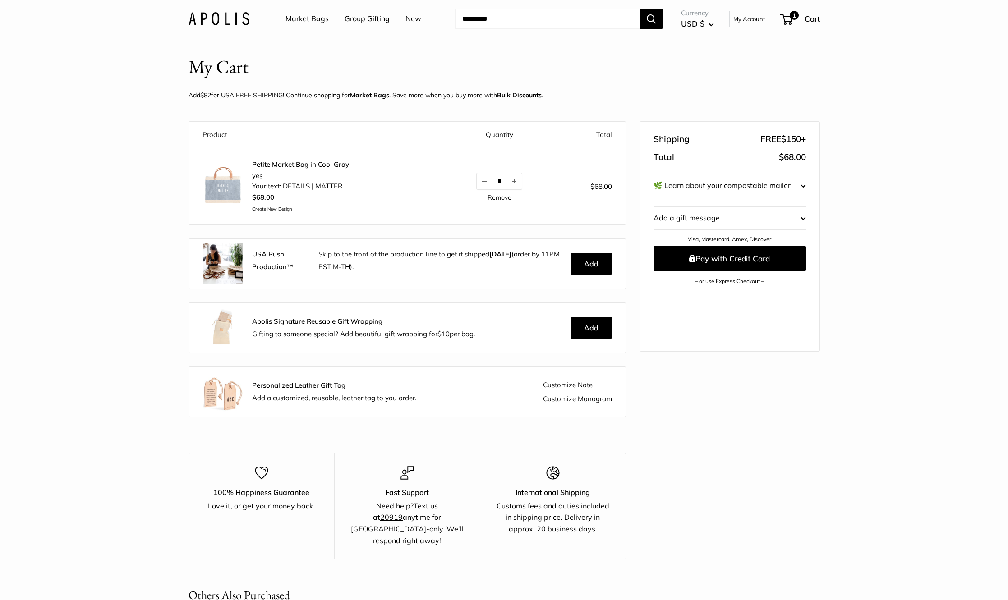
click at [227, 188] on img at bounding box center [223, 185] width 41 height 41
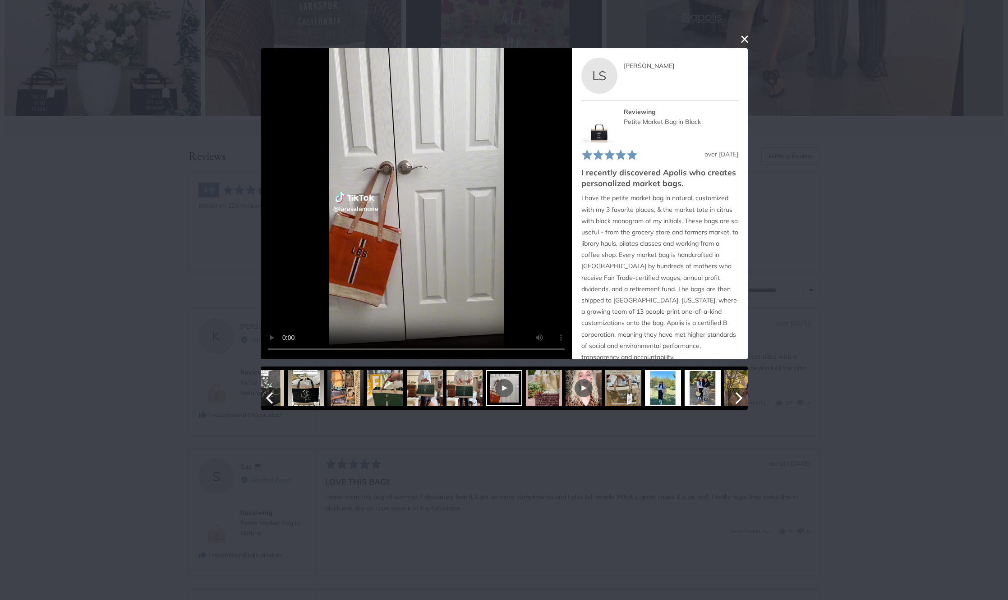
click at [551, 402] on img at bounding box center [544, 388] width 36 height 36
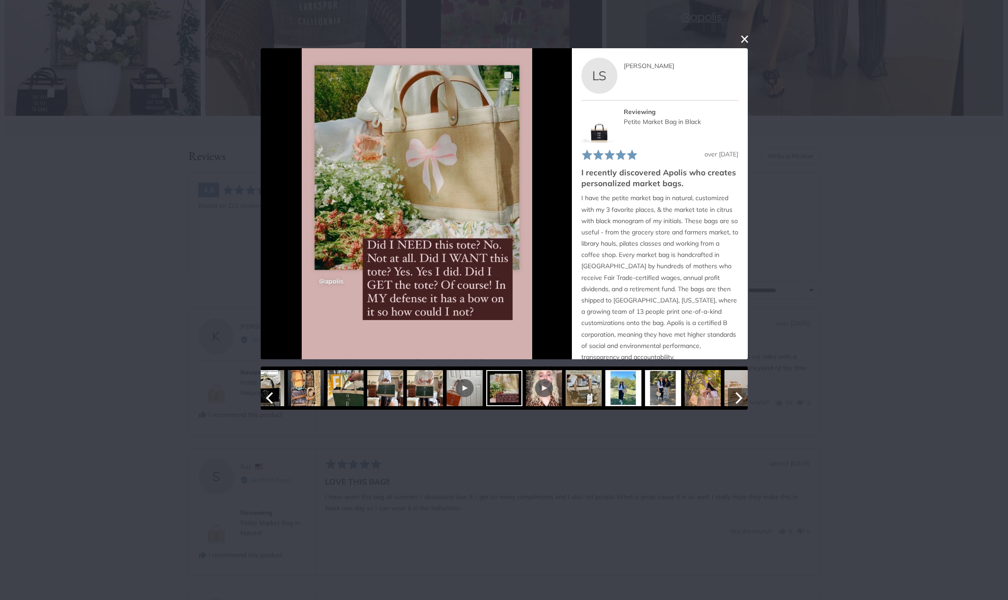
click at [554, 401] on div at bounding box center [544, 388] width 36 height 36
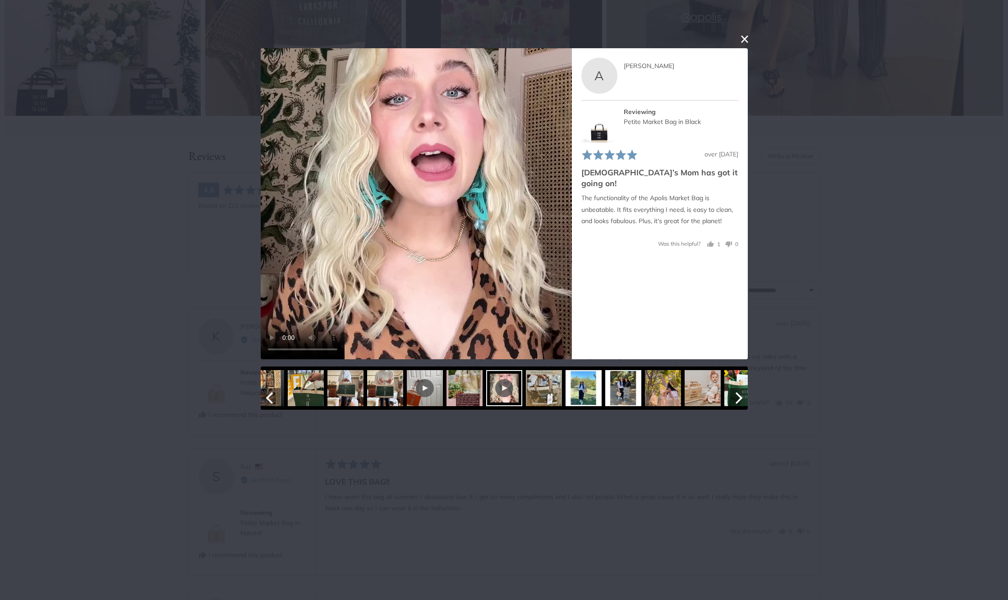
click at [555, 394] on img at bounding box center [543, 388] width 36 height 36
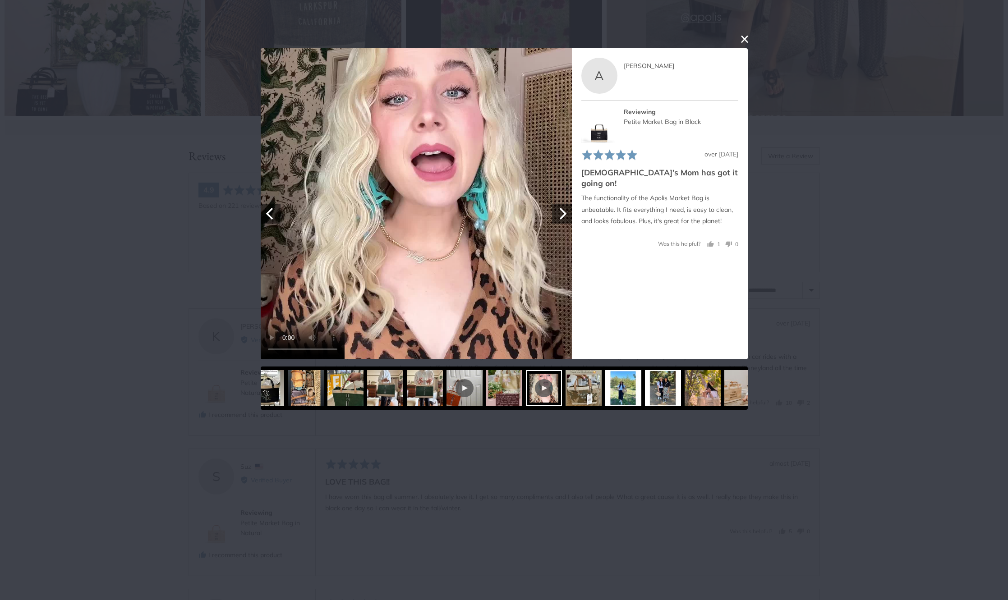
click at [561, 200] on video "Your browser doesn't support HTML5 videos." at bounding box center [416, 203] width 311 height 311
click at [562, 207] on icon "Next" at bounding box center [562, 213] width 12 height 12
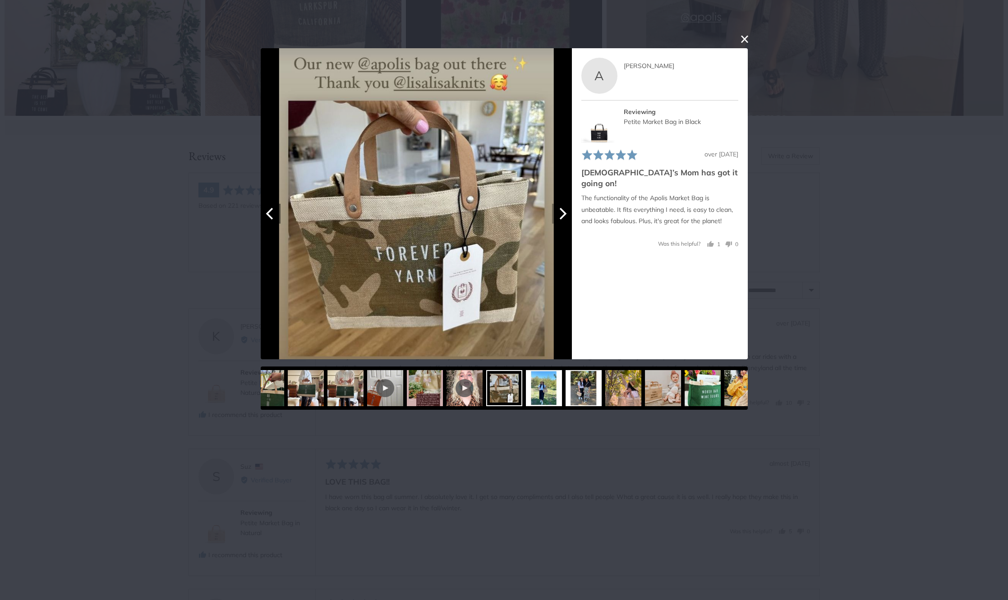
click at [562, 207] on icon "Next" at bounding box center [562, 213] width 12 height 12
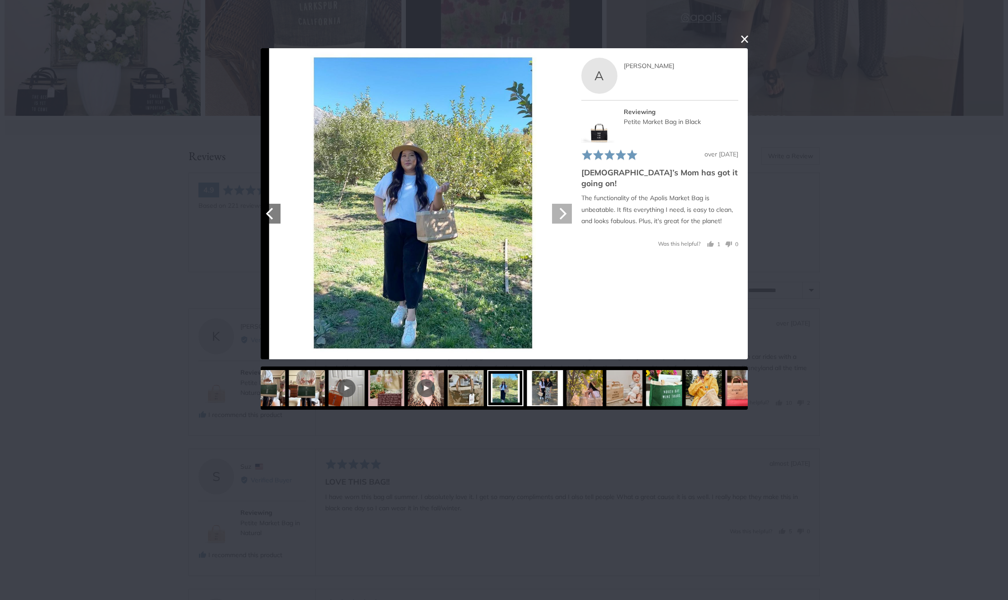
click at [562, 207] on icon "Next" at bounding box center [562, 213] width 12 height 12
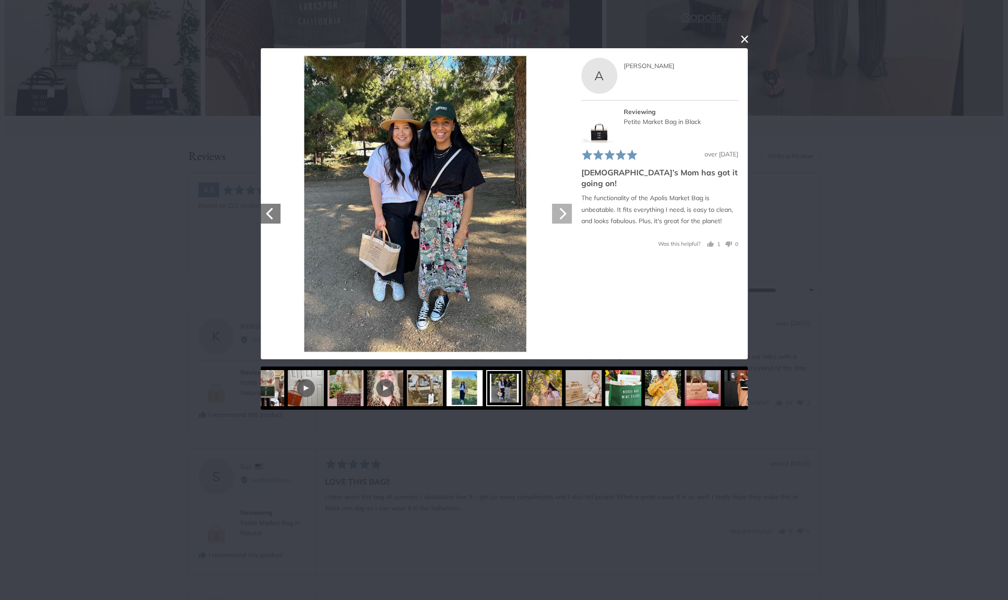
click at [562, 207] on icon "Next" at bounding box center [562, 213] width 12 height 12
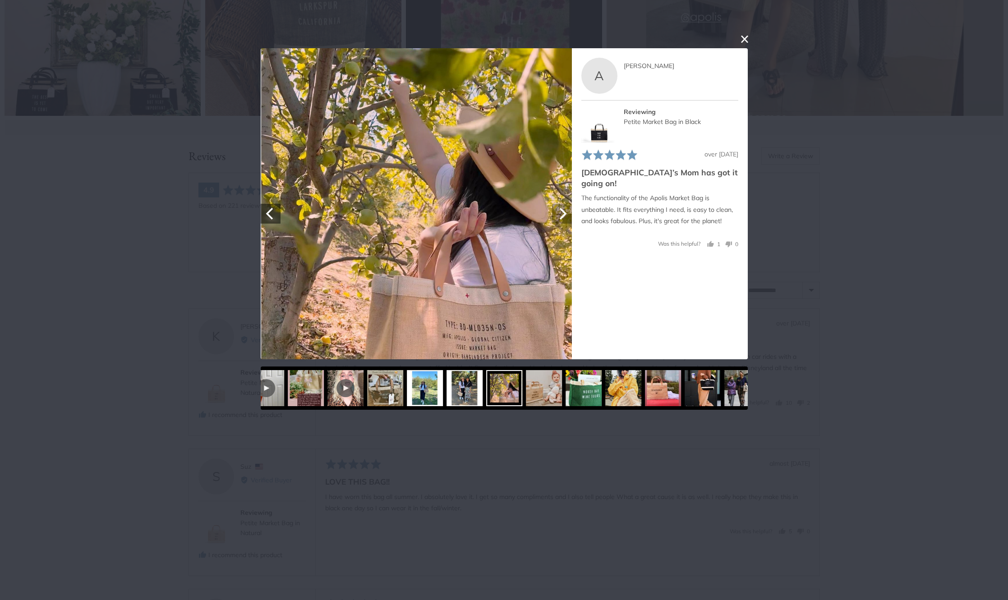
click at [562, 207] on icon "Next" at bounding box center [562, 213] width 12 height 12
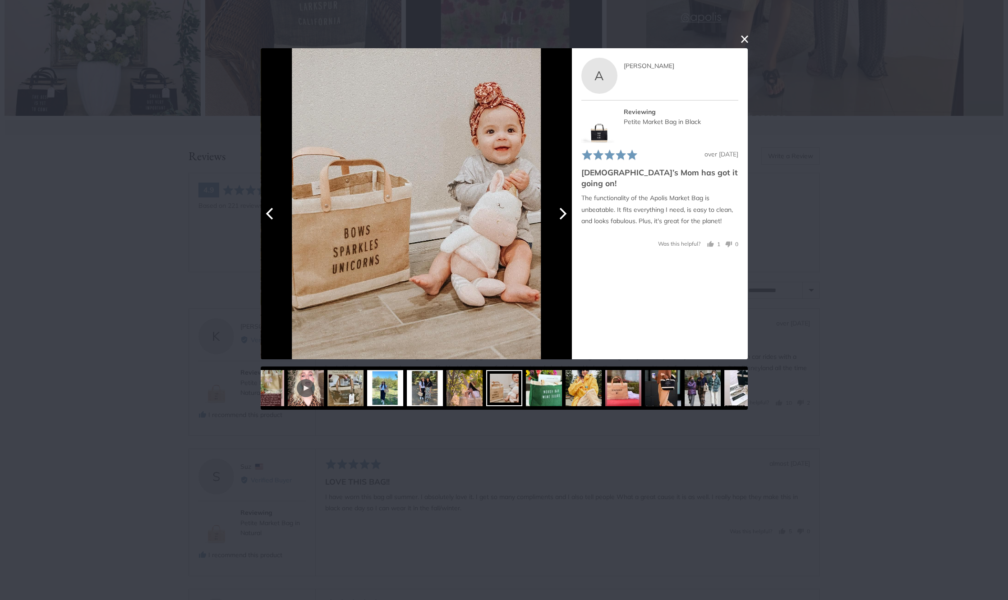
click at [562, 207] on icon "Next" at bounding box center [562, 213] width 12 height 12
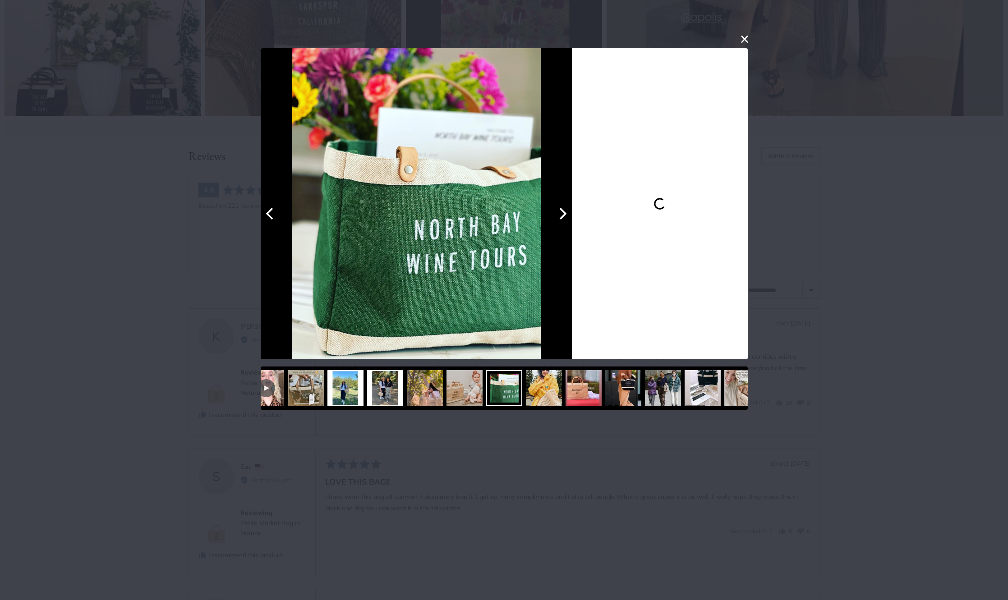
click at [562, 207] on icon "Next" at bounding box center [562, 213] width 12 height 12
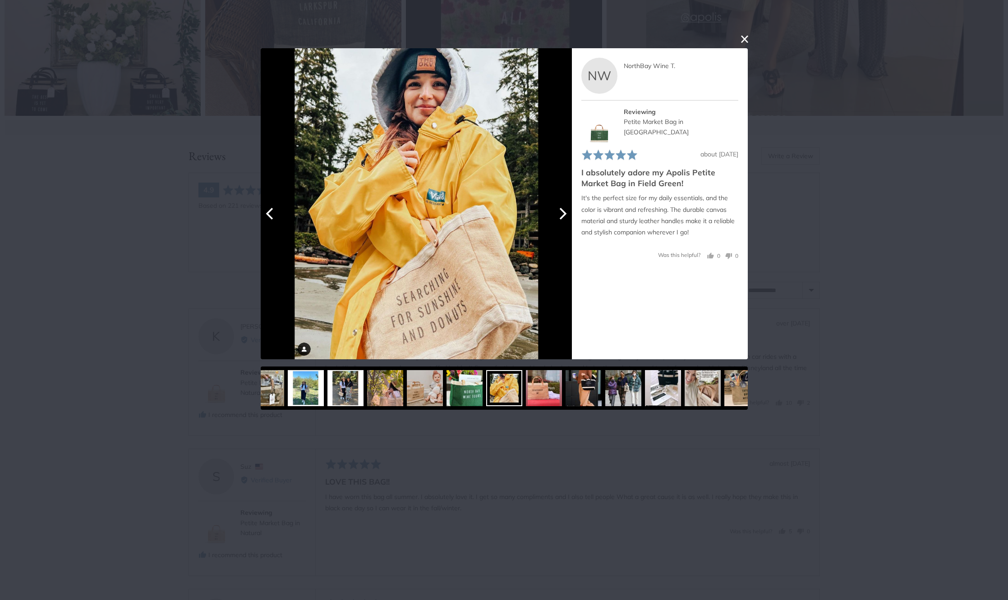
click at [562, 207] on icon "Next" at bounding box center [562, 213] width 12 height 12
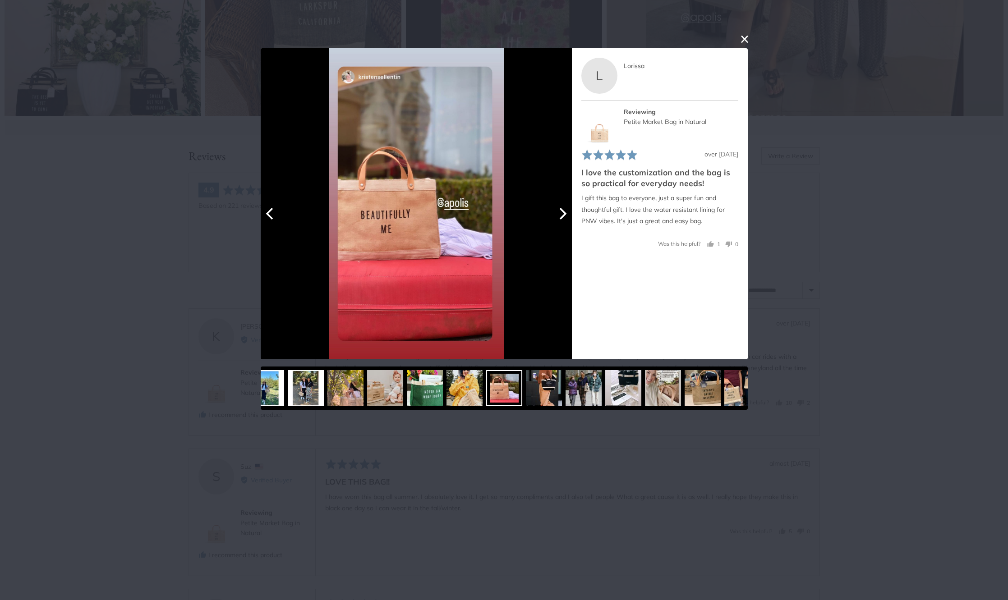
click at [562, 207] on icon "Next" at bounding box center [562, 213] width 12 height 12
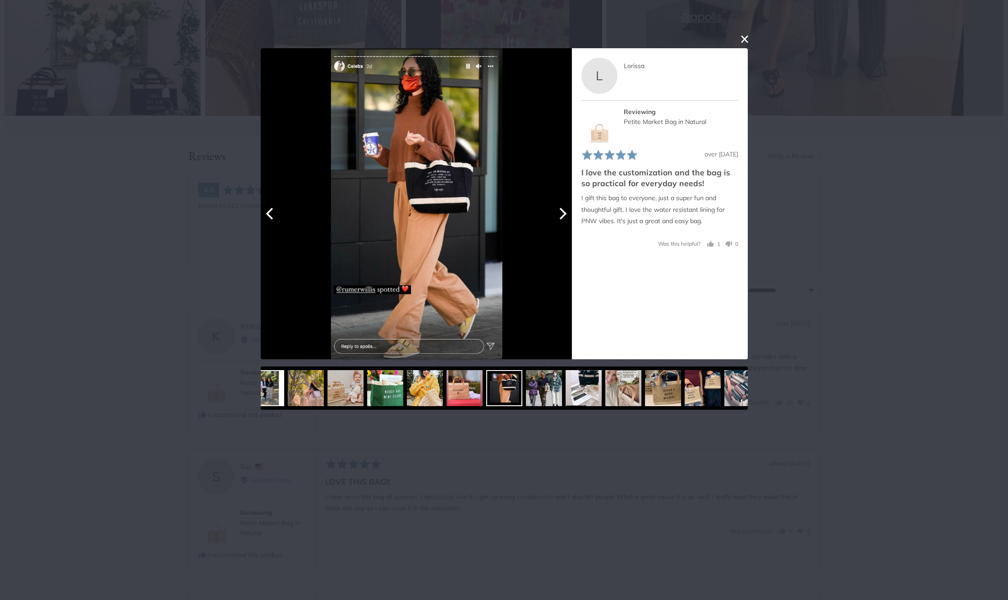
click at [562, 207] on icon "Next" at bounding box center [562, 213] width 12 height 12
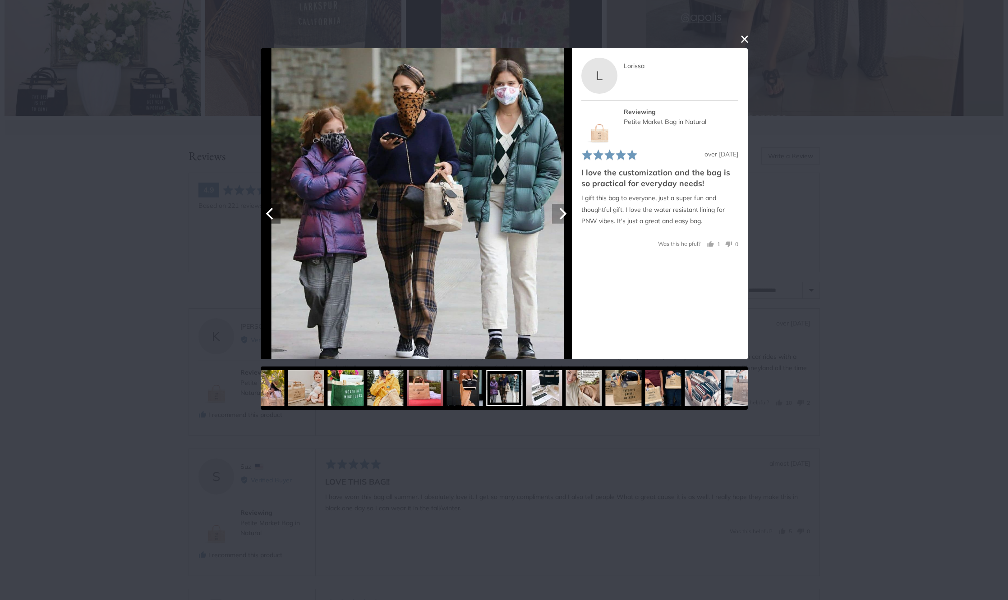
click at [562, 207] on icon "Next" at bounding box center [562, 213] width 12 height 12
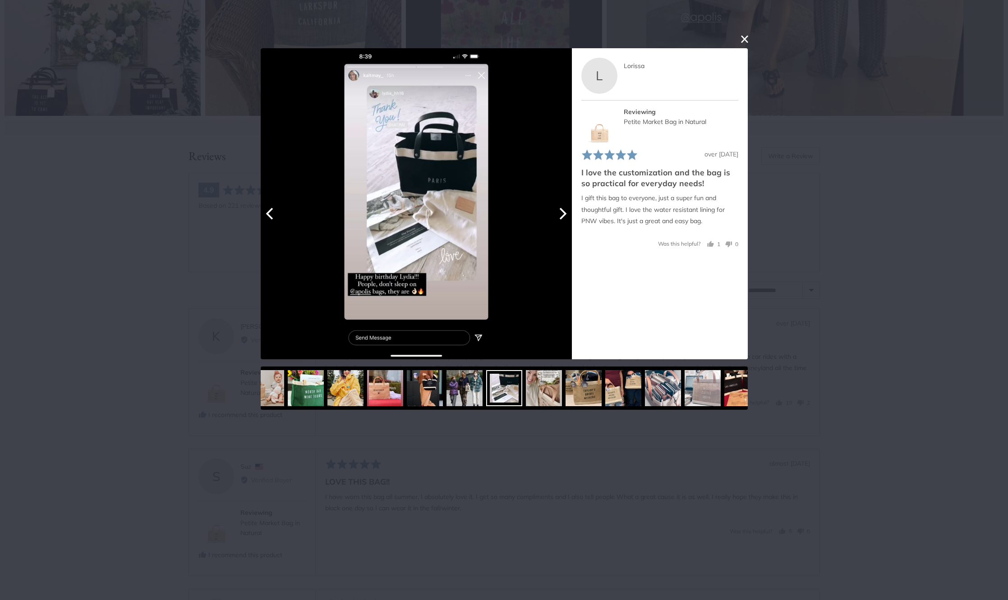
click at [562, 207] on icon "Next" at bounding box center [562, 213] width 12 height 12
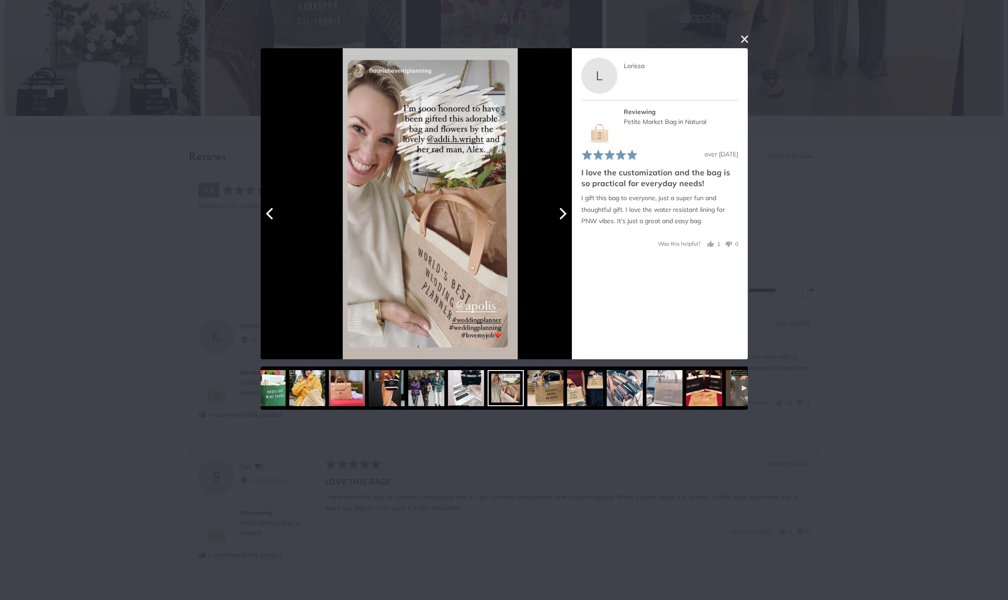
click at [562, 207] on icon "Next" at bounding box center [562, 213] width 12 height 12
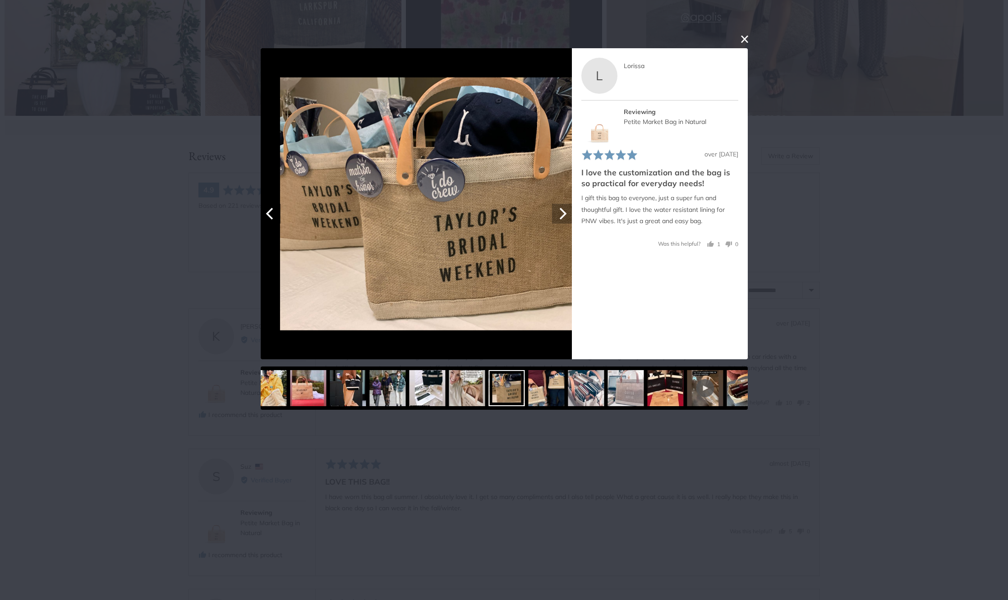
click at [562, 207] on icon "Next" at bounding box center [562, 213] width 12 height 12
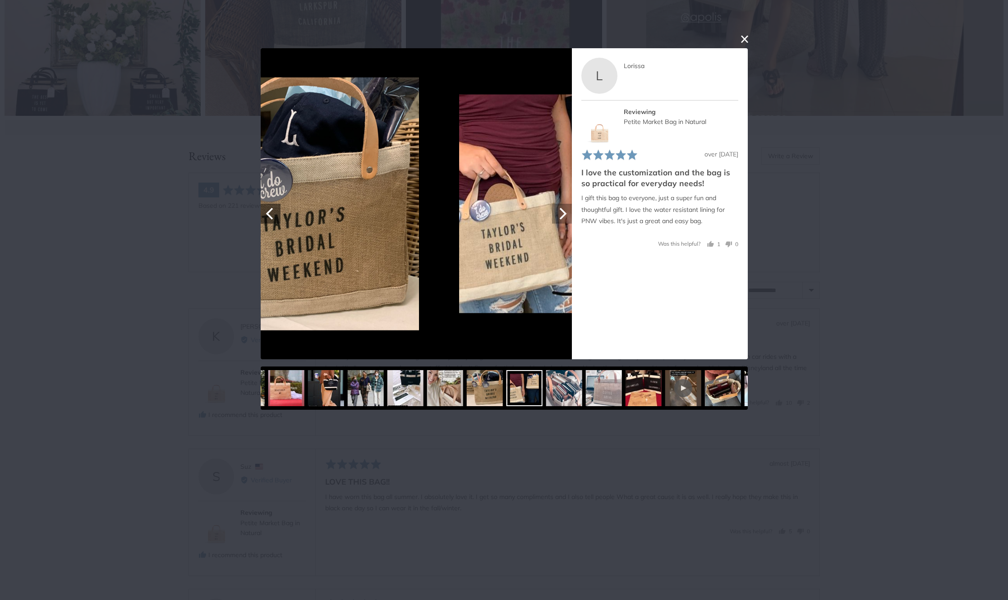
click at [562, 207] on icon "Next" at bounding box center [562, 213] width 12 height 12
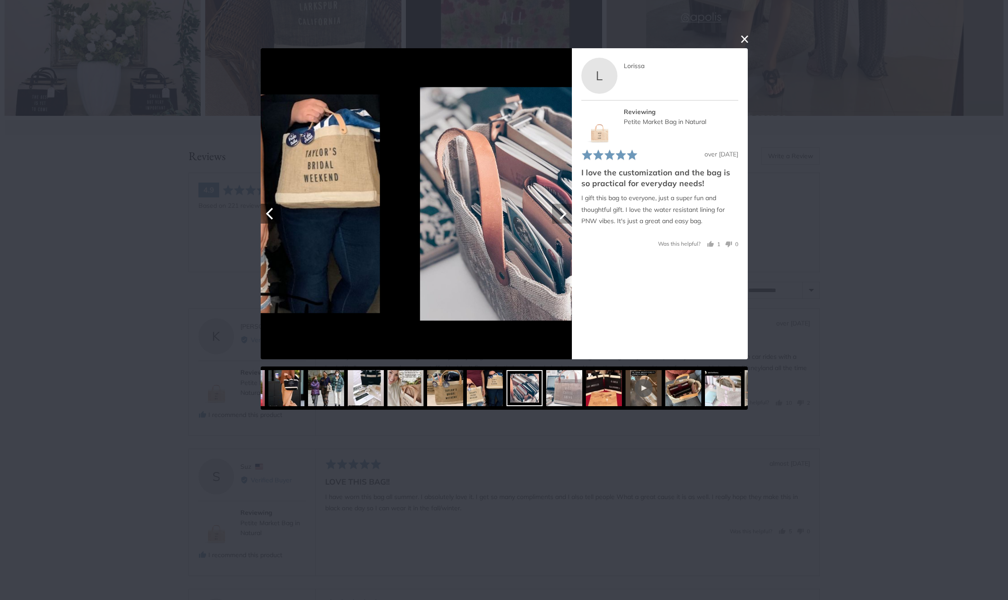
click at [562, 207] on icon "Next" at bounding box center [562, 213] width 12 height 12
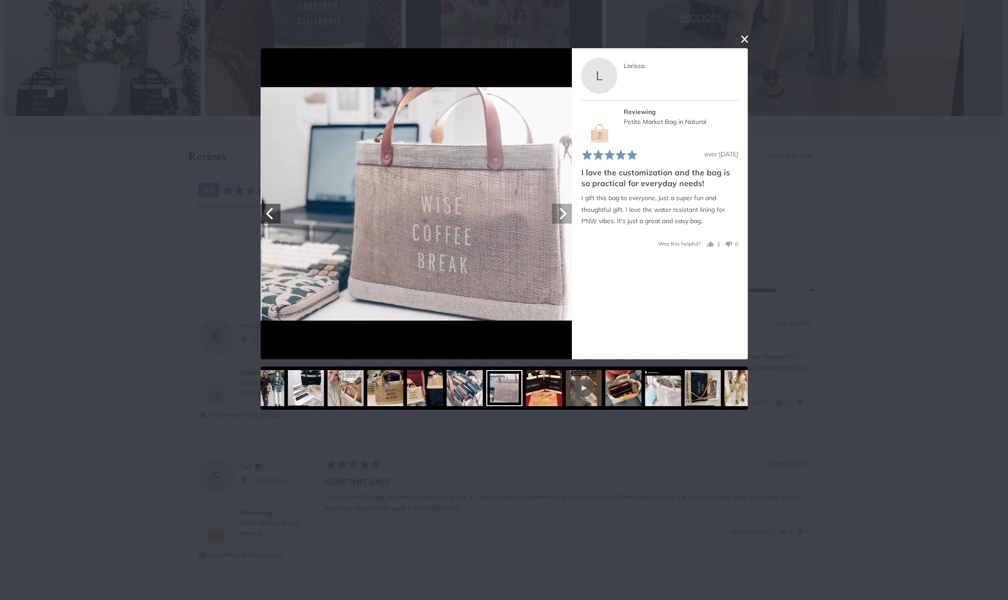
click at [562, 207] on icon "Next" at bounding box center [562, 213] width 12 height 12
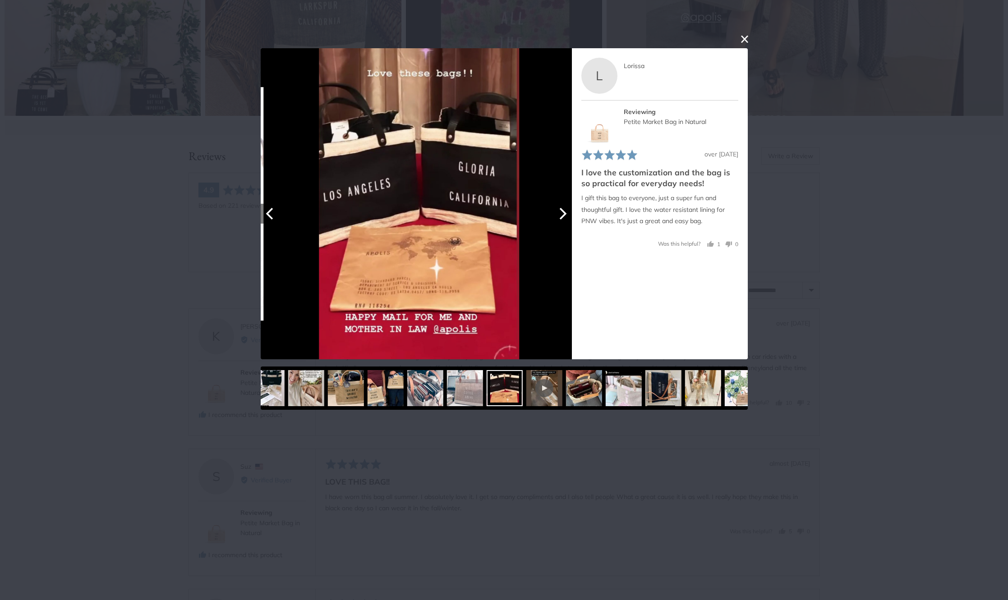
click at [562, 207] on icon "Next" at bounding box center [562, 213] width 12 height 12
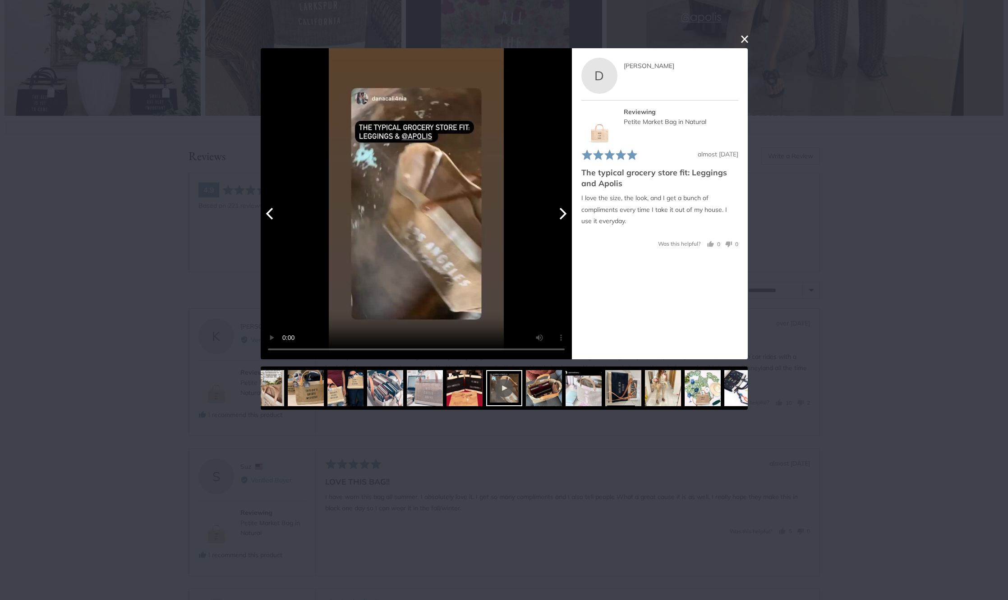
click at [564, 218] on icon "Next" at bounding box center [562, 213] width 12 height 12
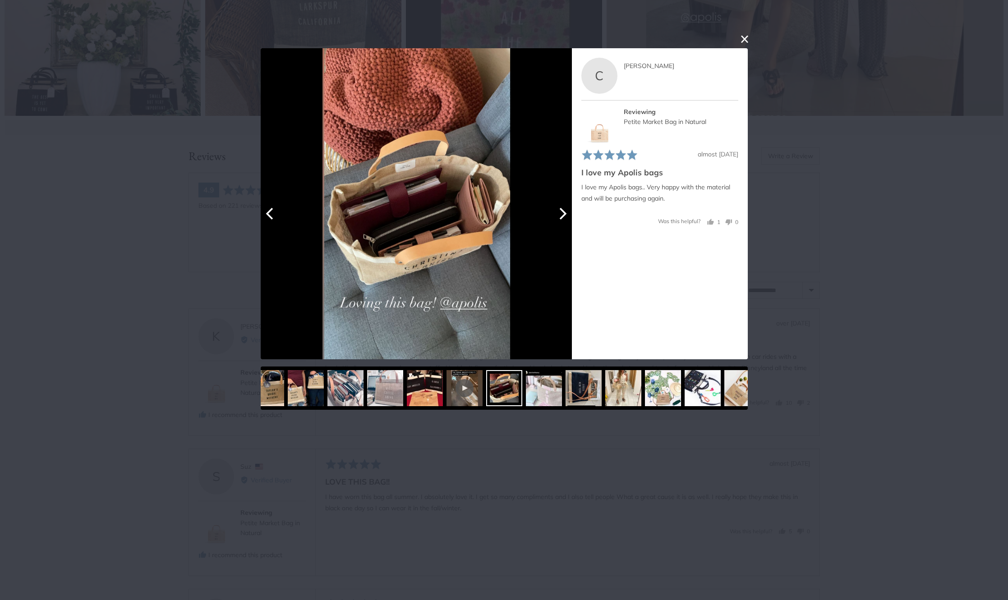
click at [564, 218] on icon "Next" at bounding box center [562, 213] width 12 height 12
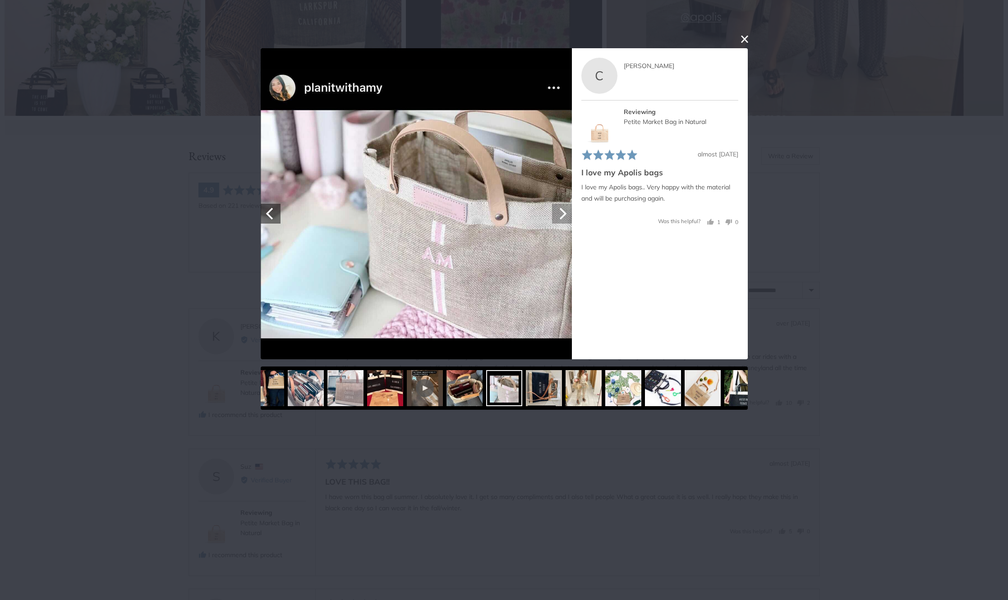
click at [564, 218] on icon "Next" at bounding box center [562, 213] width 12 height 12
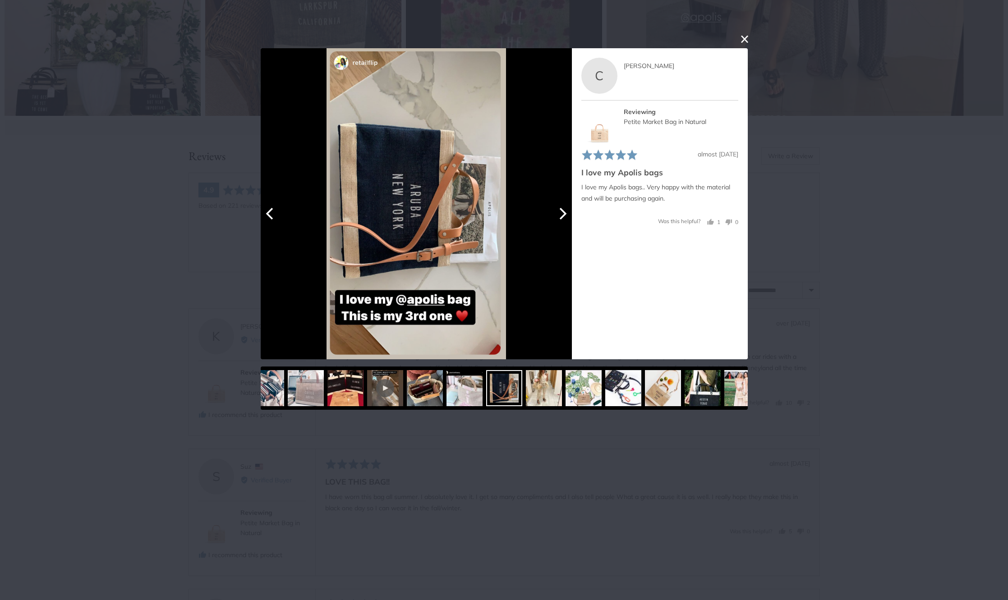
click at [564, 218] on icon "Next" at bounding box center [562, 213] width 12 height 12
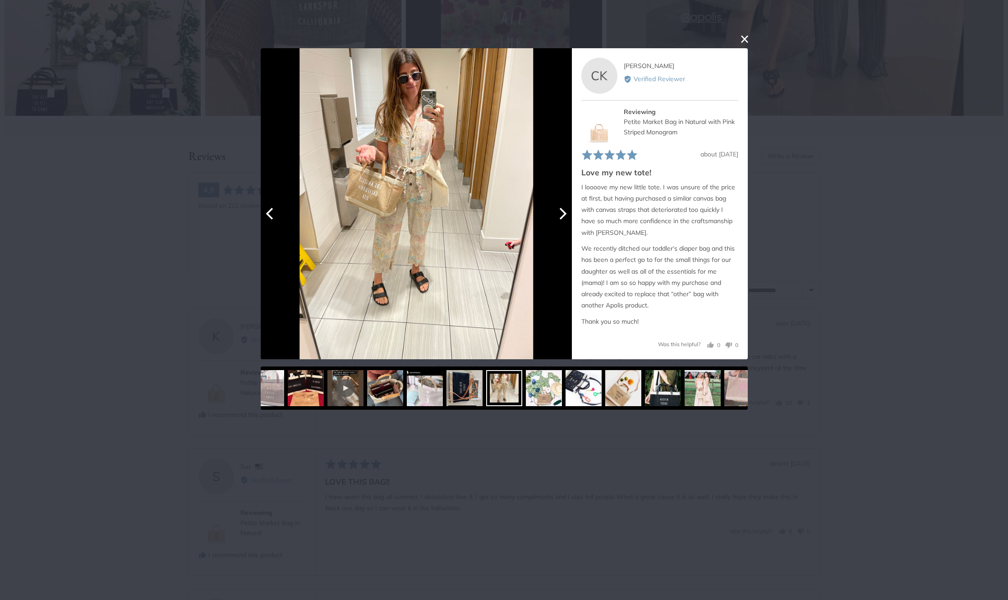
click at [564, 218] on icon "Next" at bounding box center [562, 213] width 12 height 12
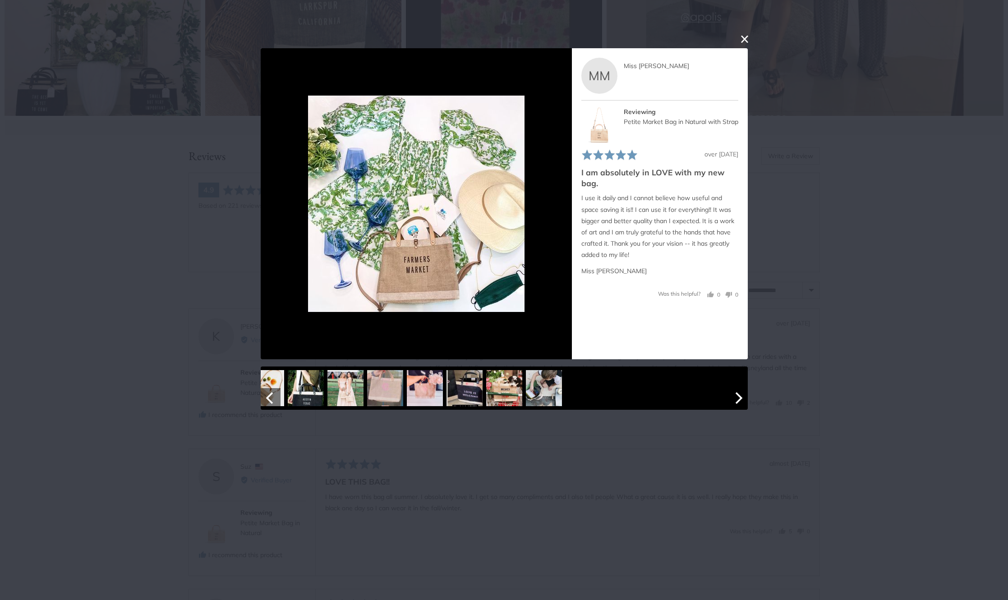
click at [541, 392] on img at bounding box center [544, 388] width 36 height 36
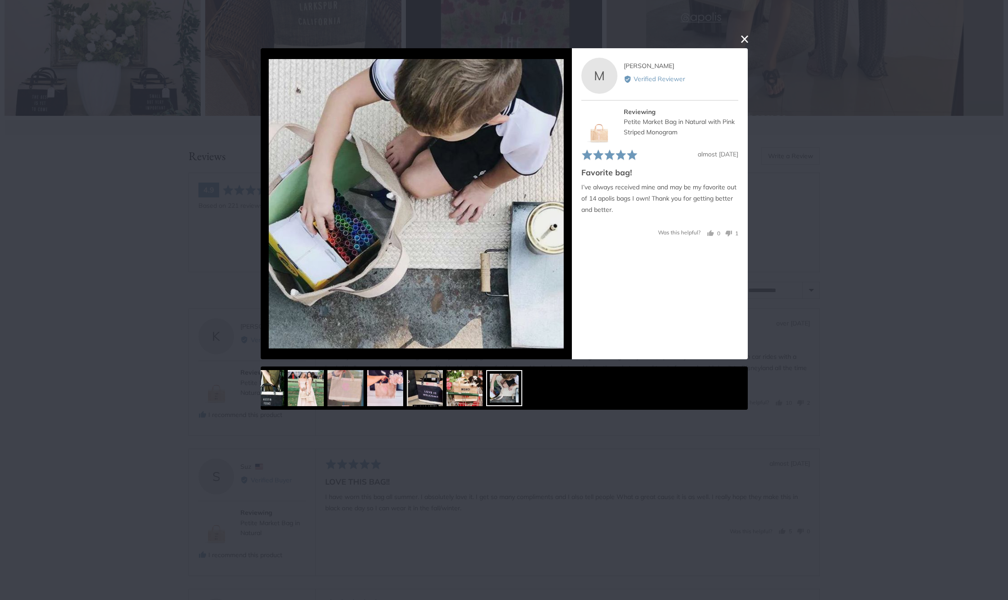
click at [747, 39] on button "close this modal window" at bounding box center [744, 38] width 11 height 11
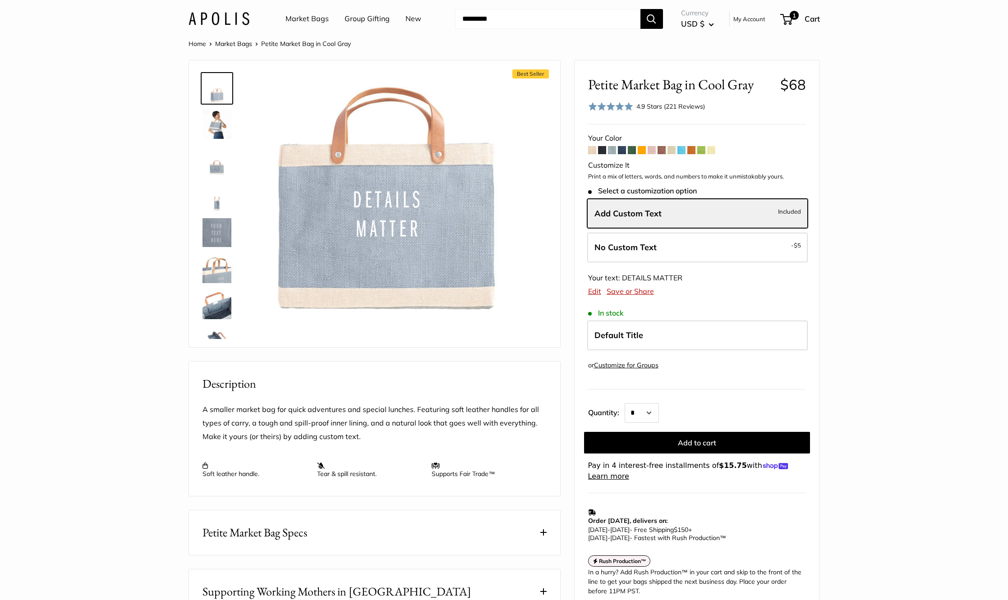
click at [591, 292] on link "Edit" at bounding box center [594, 291] width 13 height 9
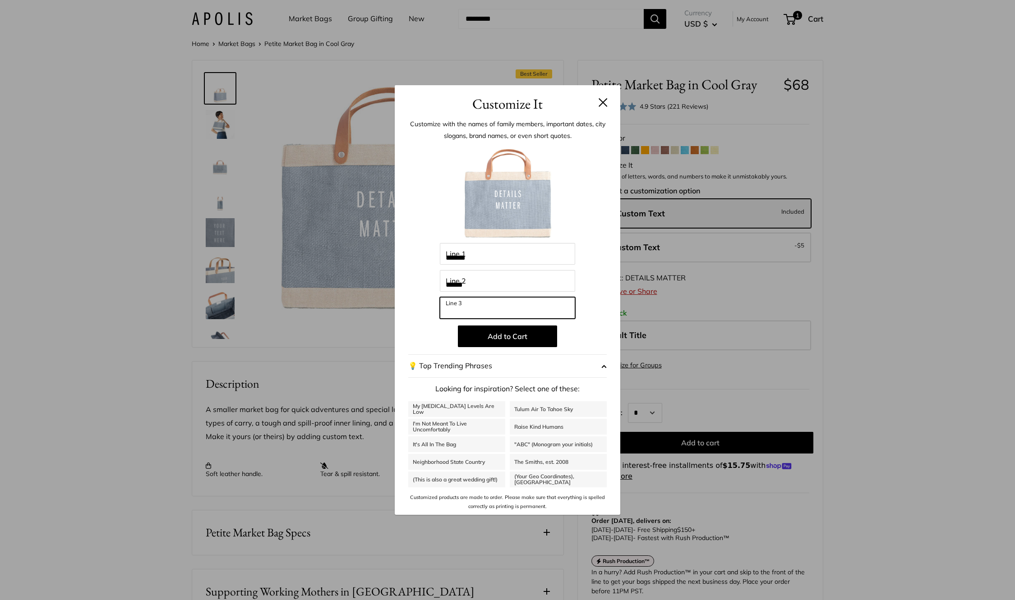
click at [528, 305] on input "Line 3" at bounding box center [507, 308] width 135 height 22
type input "**********"
drag, startPoint x: 525, startPoint y: 307, endPoint x: 356, endPoint y: 302, distance: 169.2
click at [356, 302] on div "**********" at bounding box center [507, 300] width 1015 height 600
type input "*"
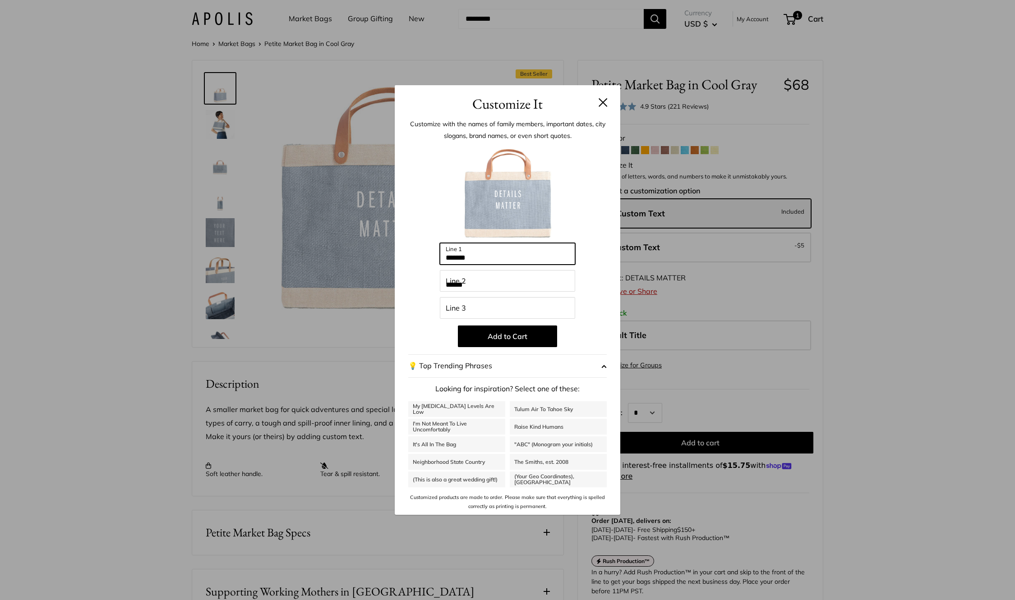
drag, startPoint x: 299, startPoint y: 241, endPoint x: 260, endPoint y: 243, distance: 38.8
click at [260, 243] on div "Customize It Customize with the names of family members, important dates, city …" at bounding box center [507, 300] width 1015 height 600
click at [604, 100] on button at bounding box center [603, 102] width 9 height 9
click at [602, 104] on button at bounding box center [603, 102] width 9 height 9
click at [601, 101] on button at bounding box center [603, 102] width 9 height 9
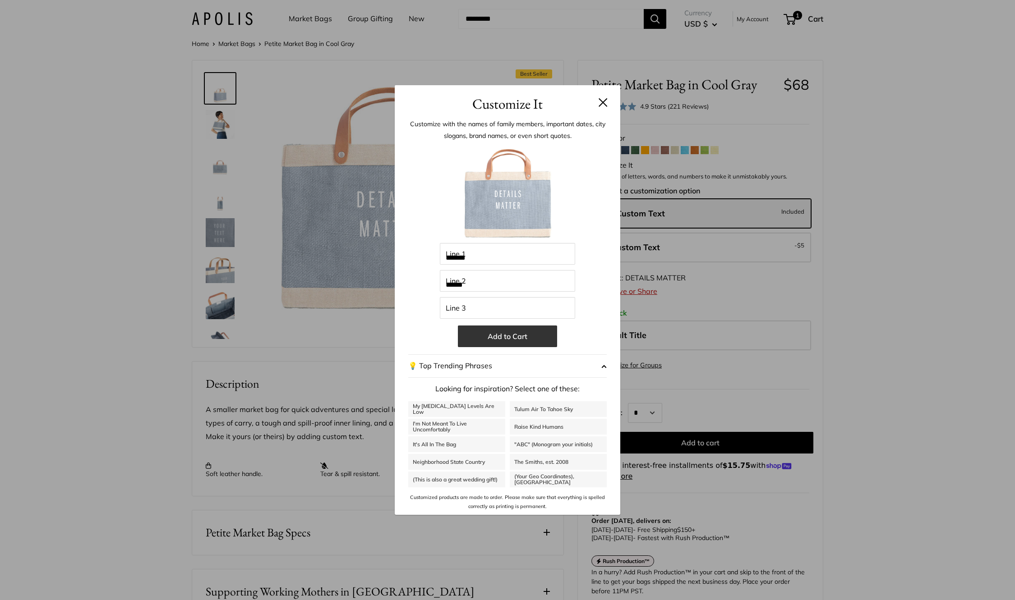
drag, startPoint x: 527, startPoint y: 340, endPoint x: 553, endPoint y: 335, distance: 26.1
click at [530, 338] on button "Add to Cart" at bounding box center [507, 337] width 99 height 22
click at [605, 98] on button at bounding box center [603, 102] width 9 height 9
click at [604, 101] on button at bounding box center [603, 102] width 9 height 9
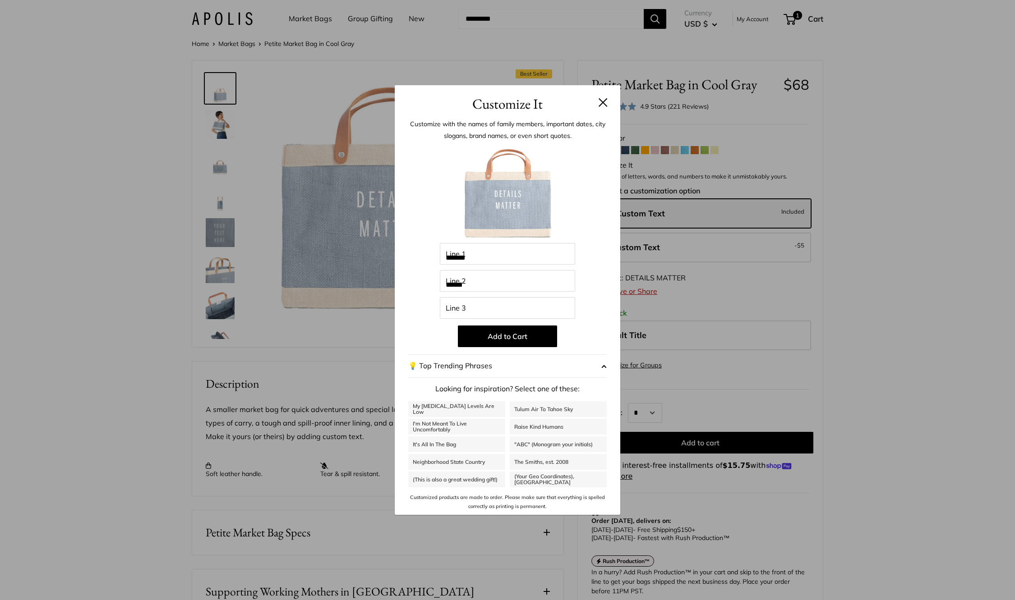
click at [739, 211] on div "Customize It Customize with the names of family members, important dates, city …" at bounding box center [507, 300] width 1015 height 600
click at [705, 252] on div "Customize It Customize with the names of family members, important dates, city …" at bounding box center [507, 300] width 1015 height 600
click at [411, 107] on h3 "Customize It" at bounding box center [507, 103] width 198 height 21
click at [413, 99] on h3 "Customize It" at bounding box center [507, 103] width 198 height 21
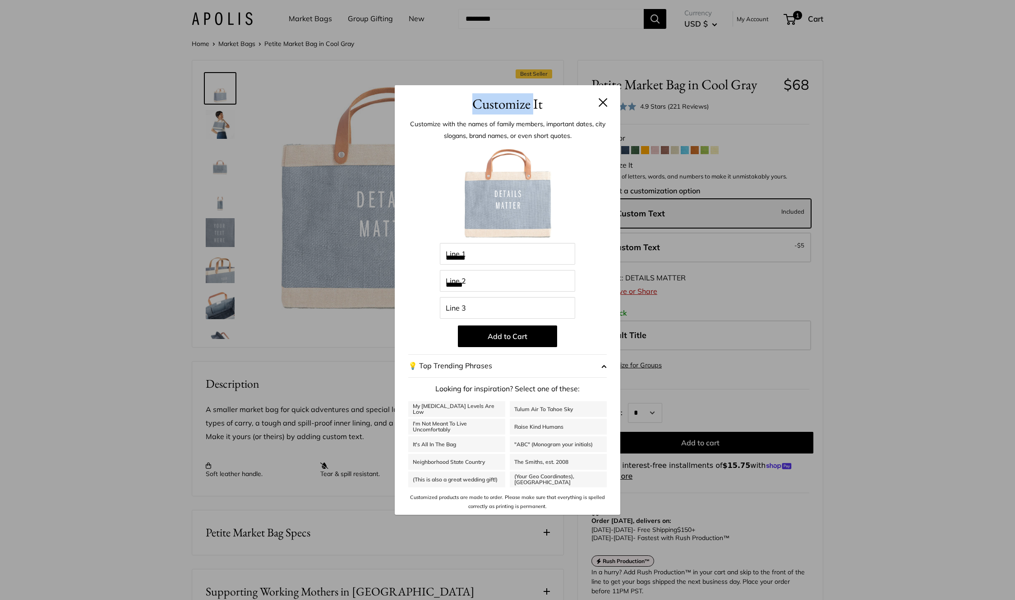
drag, startPoint x: 606, startPoint y: 98, endPoint x: 598, endPoint y: 107, distance: 12.5
click at [603, 102] on button at bounding box center [603, 102] width 9 height 9
drag, startPoint x: 492, startPoint y: 260, endPoint x: 487, endPoint y: 259, distance: 5.6
click at [491, 259] on input "*******" at bounding box center [507, 254] width 135 height 22
drag, startPoint x: 484, startPoint y: 278, endPoint x: 484, endPoint y: 294, distance: 15.8
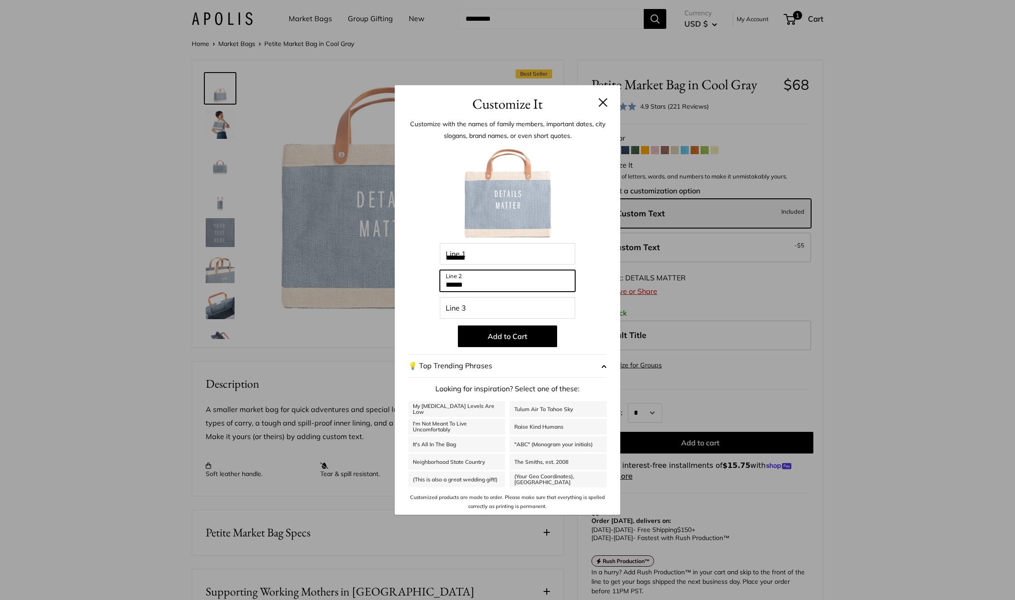
click at [484, 281] on input "******" at bounding box center [507, 281] width 135 height 22
click at [484, 301] on input "Line 3" at bounding box center [507, 308] width 135 height 22
click at [601, 102] on button at bounding box center [603, 102] width 9 height 9
drag, startPoint x: 524, startPoint y: 336, endPoint x: 607, endPoint y: 313, distance: 85.9
click at [524, 336] on button "Add to Cart" at bounding box center [507, 337] width 99 height 22
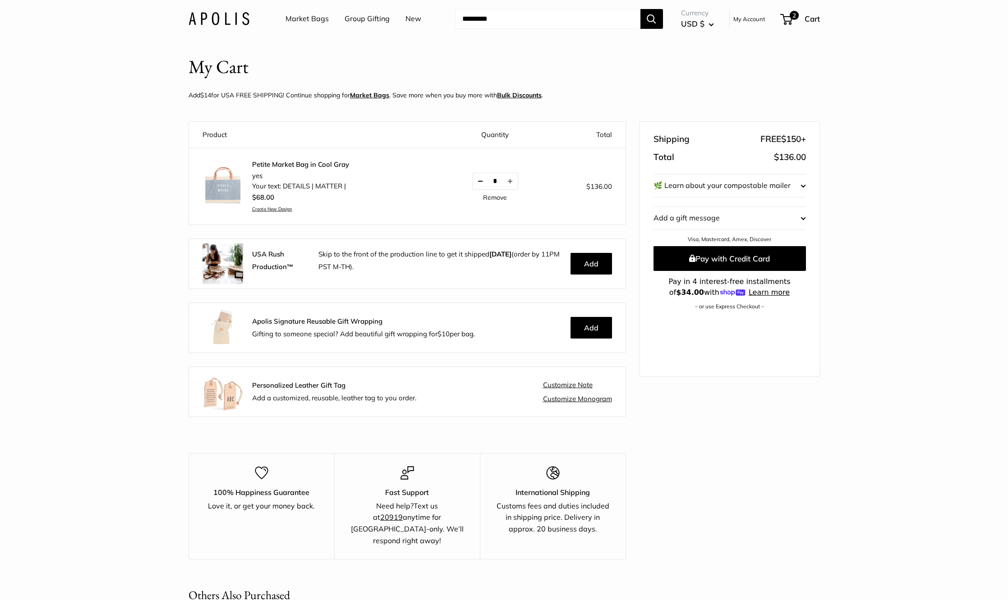
click at [475, 180] on button "Decrease quantity by 1" at bounding box center [480, 181] width 15 height 16
click at [220, 184] on img at bounding box center [223, 185] width 41 height 41
click at [270, 164] on link "Petite Market Bag in Cool Gray" at bounding box center [300, 164] width 97 height 9
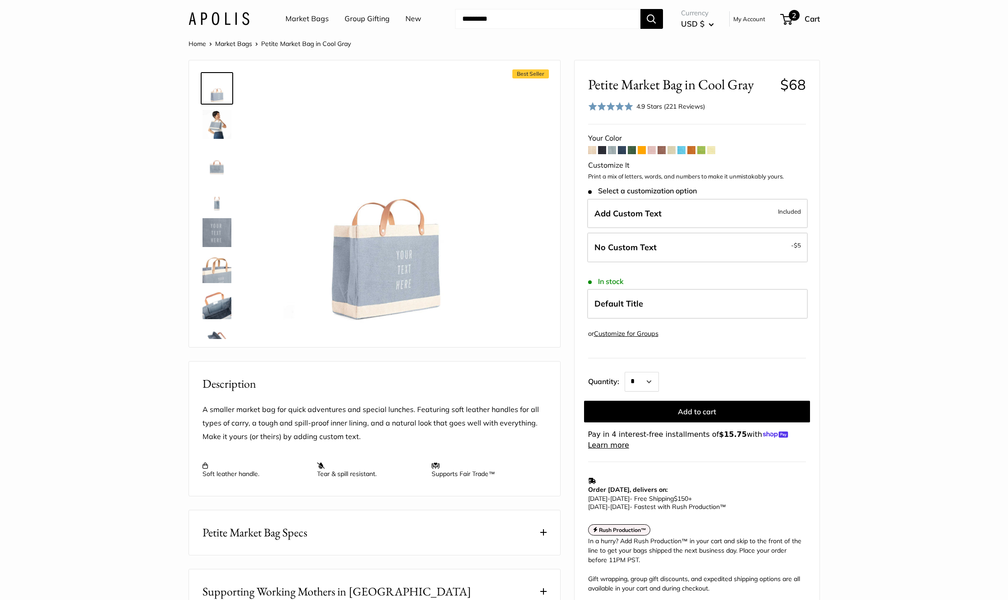
click at [792, 13] on span "2" at bounding box center [794, 15] width 11 height 11
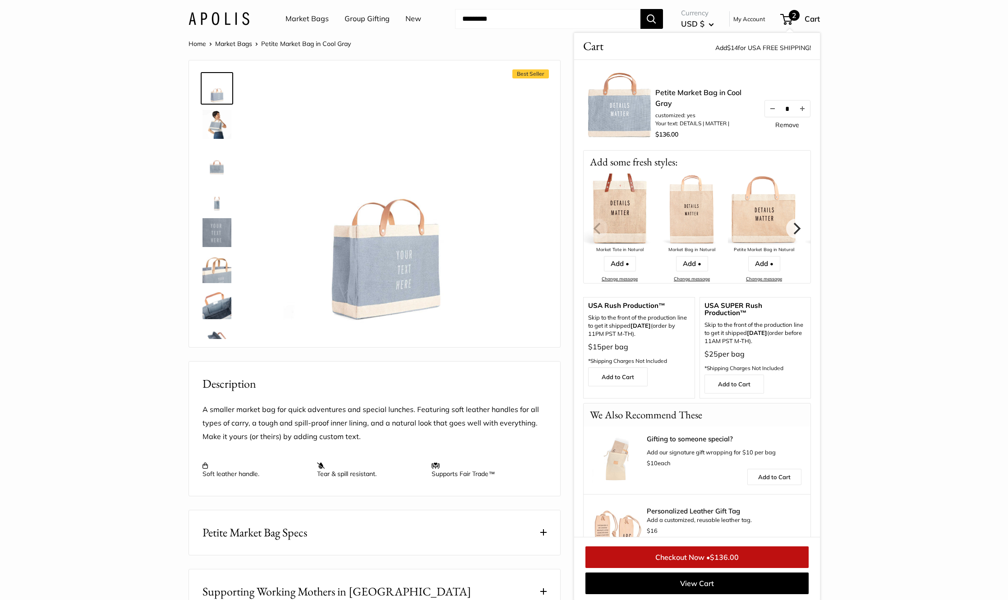
drag, startPoint x: 762, startPoint y: 107, endPoint x: 769, endPoint y: 119, distance: 13.9
click at [765, 107] on button "Decrease quantity by 1" at bounding box center [772, 109] width 15 height 16
click at [871, 83] on section "Home Market Bags Petite Market Bag in Cool Gray Best Seller" at bounding box center [504, 415] width 1008 height 755
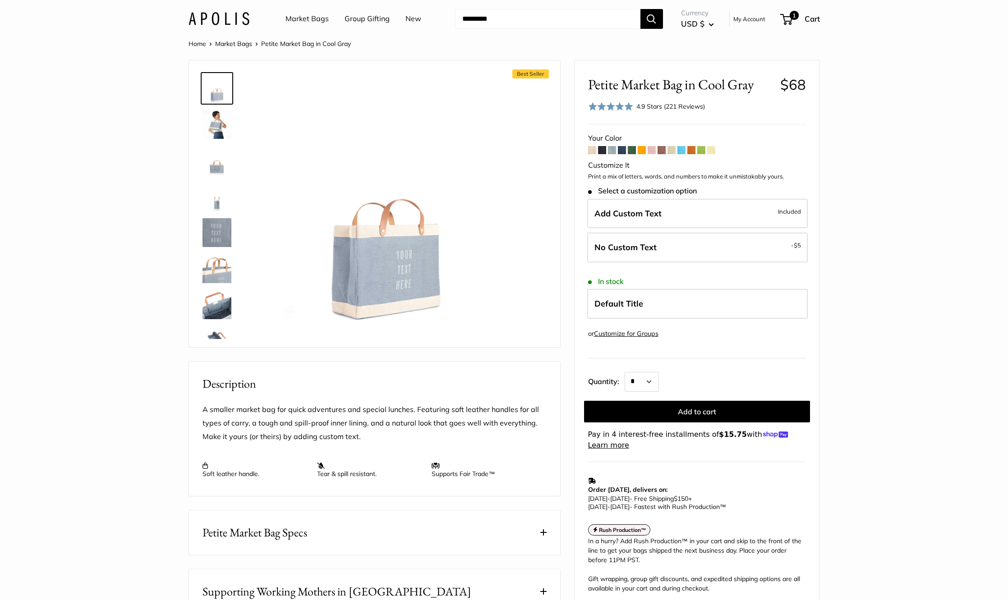
click at [229, 307] on img at bounding box center [217, 304] width 29 height 29
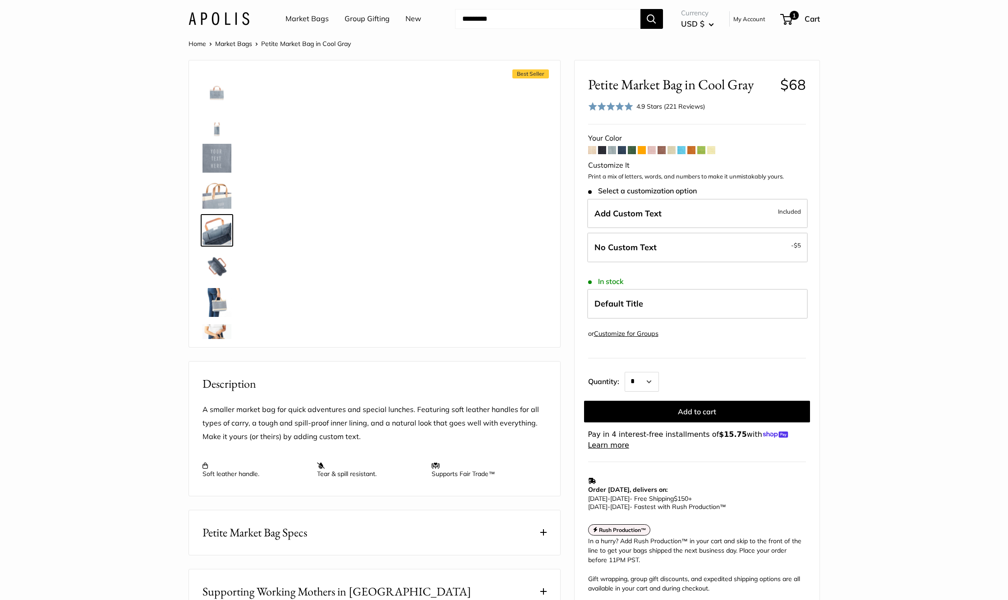
scroll to position [94, 0]
